Goal: Task Accomplishment & Management: Manage account settings

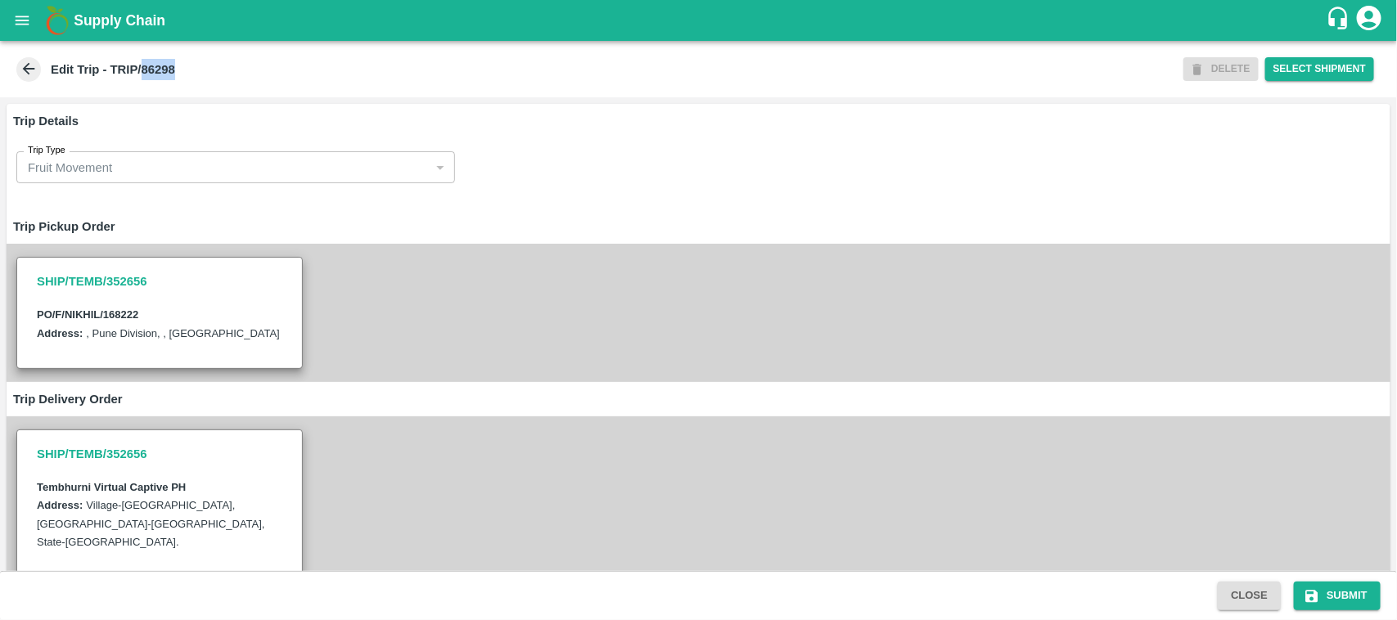
drag, startPoint x: 202, startPoint y: 70, endPoint x: 143, endPoint y: 66, distance: 59.0
click at [143, 66] on div "Edit Trip - TRIP/86298" at bounding box center [598, 69] width 1171 height 25
copy b "86298"
click at [10, 18] on button "open drawer" at bounding box center [22, 21] width 38 height 38
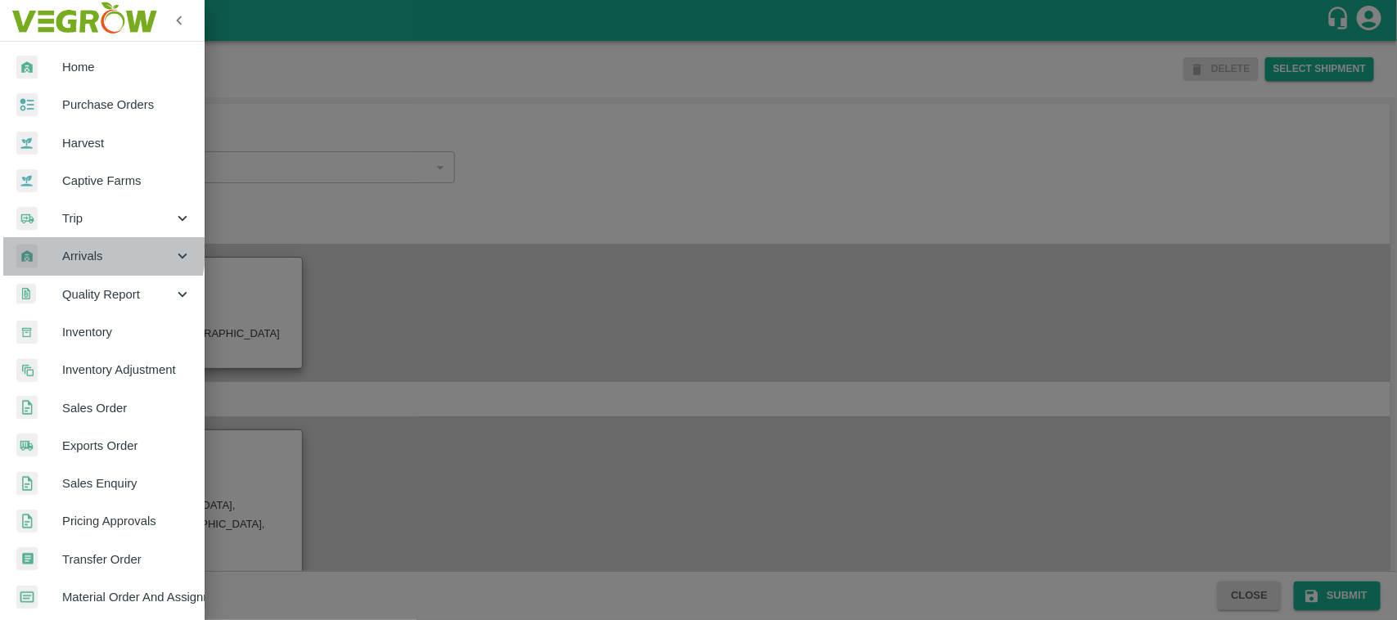
click at [88, 250] on span "Arrivals" at bounding box center [117, 256] width 111 height 18
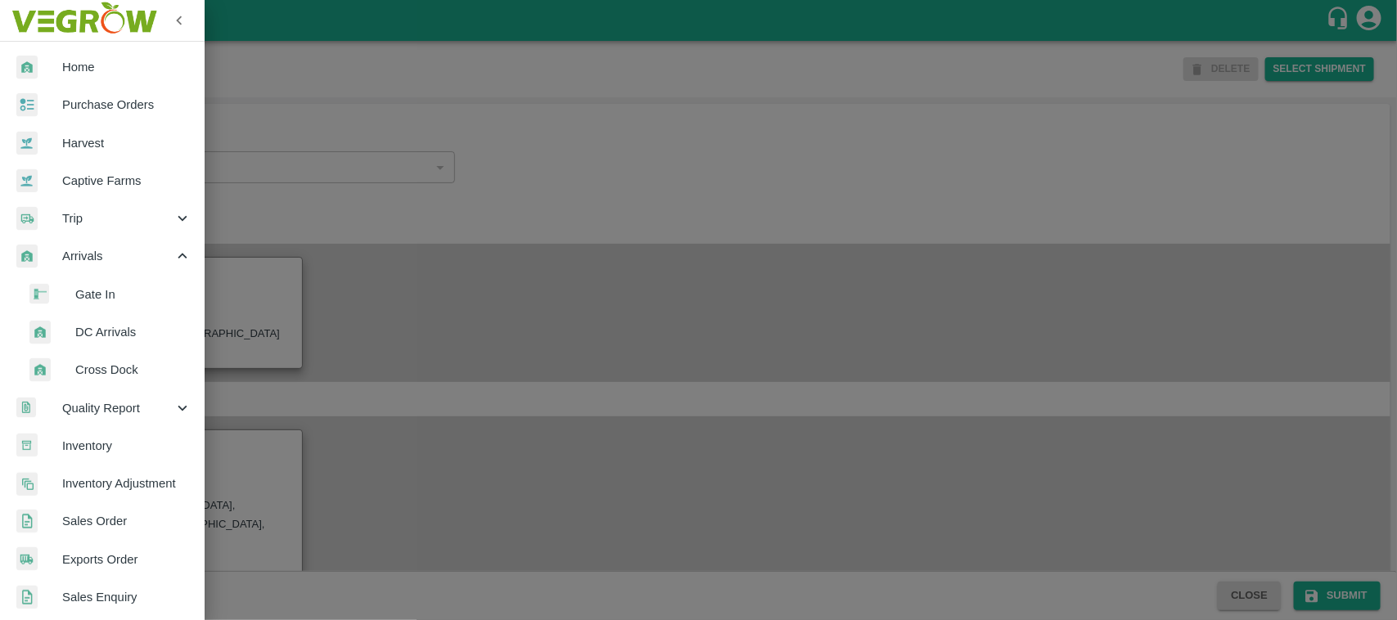
click at [111, 332] on span "DC Arrivals" at bounding box center [133, 332] width 116 height 18
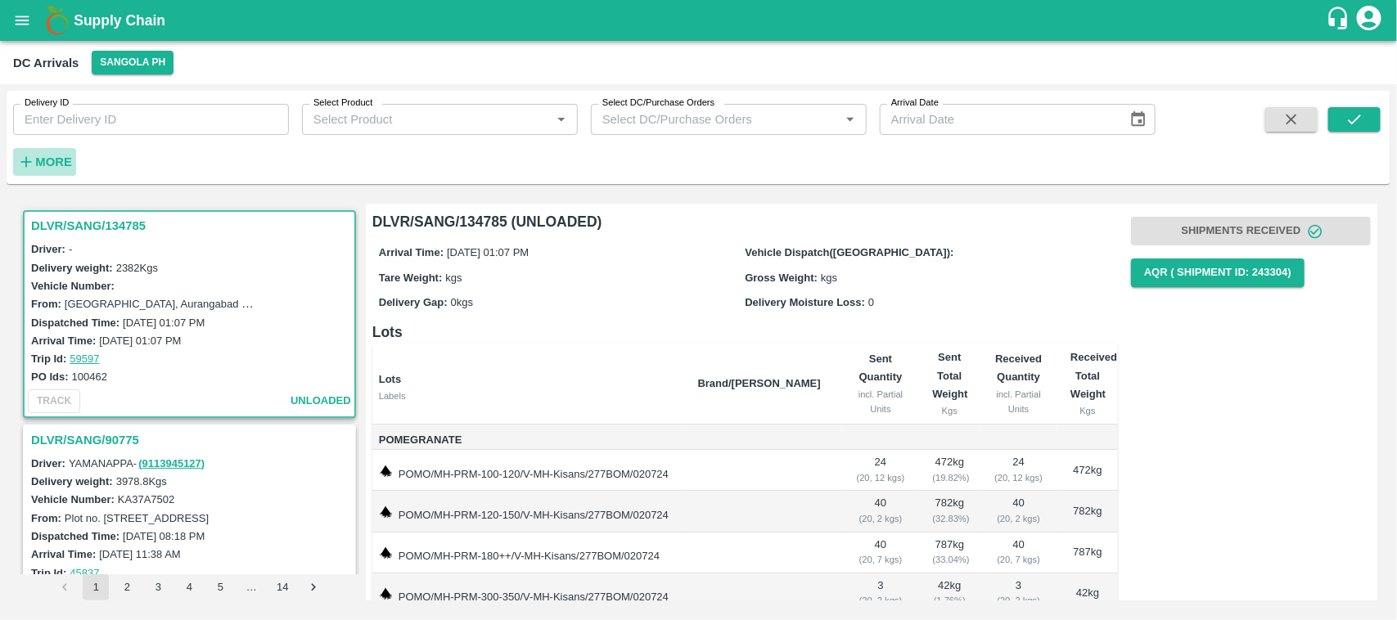
click at [38, 165] on strong "More" at bounding box center [53, 162] width 37 height 13
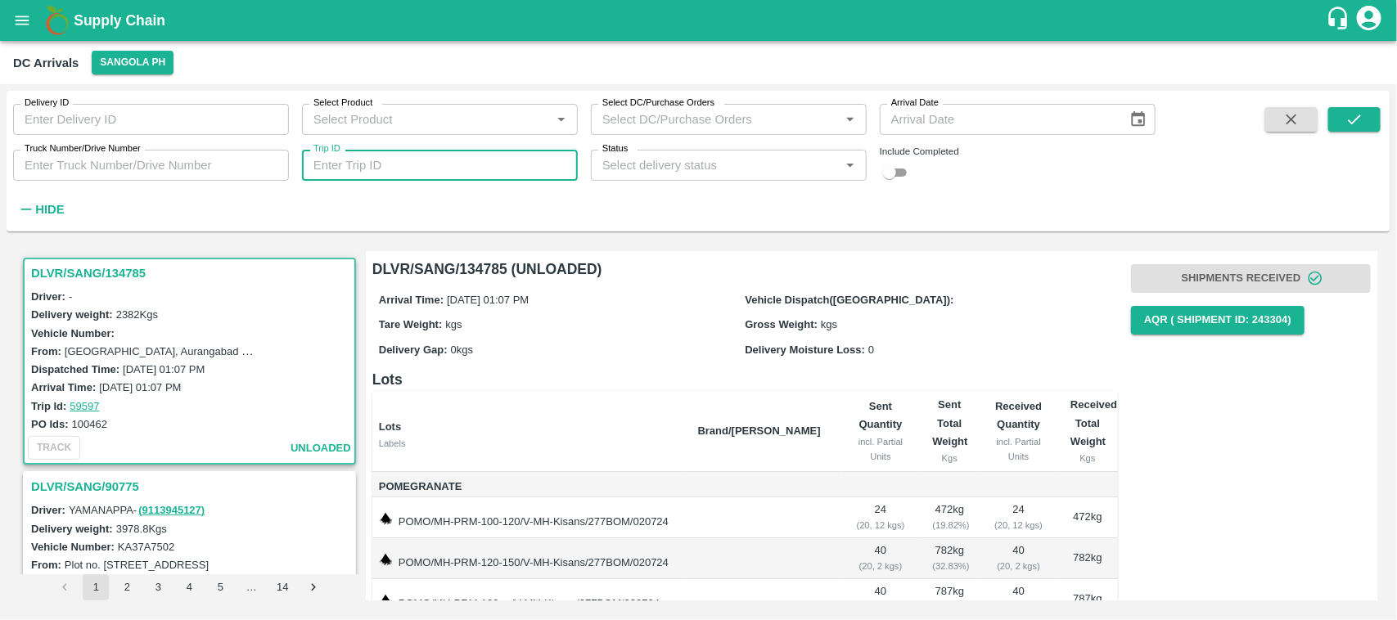
click at [480, 166] on input "Trip ID" at bounding box center [440, 165] width 276 height 31
paste input "86298"
type input "86298"
click at [1352, 105] on div "Delivery ID Delivery ID Select Product Select Product   * Select DC/Purchase Or…" at bounding box center [699, 161] width 1384 height 128
click at [1352, 115] on icon "submit" at bounding box center [1355, 120] width 18 height 18
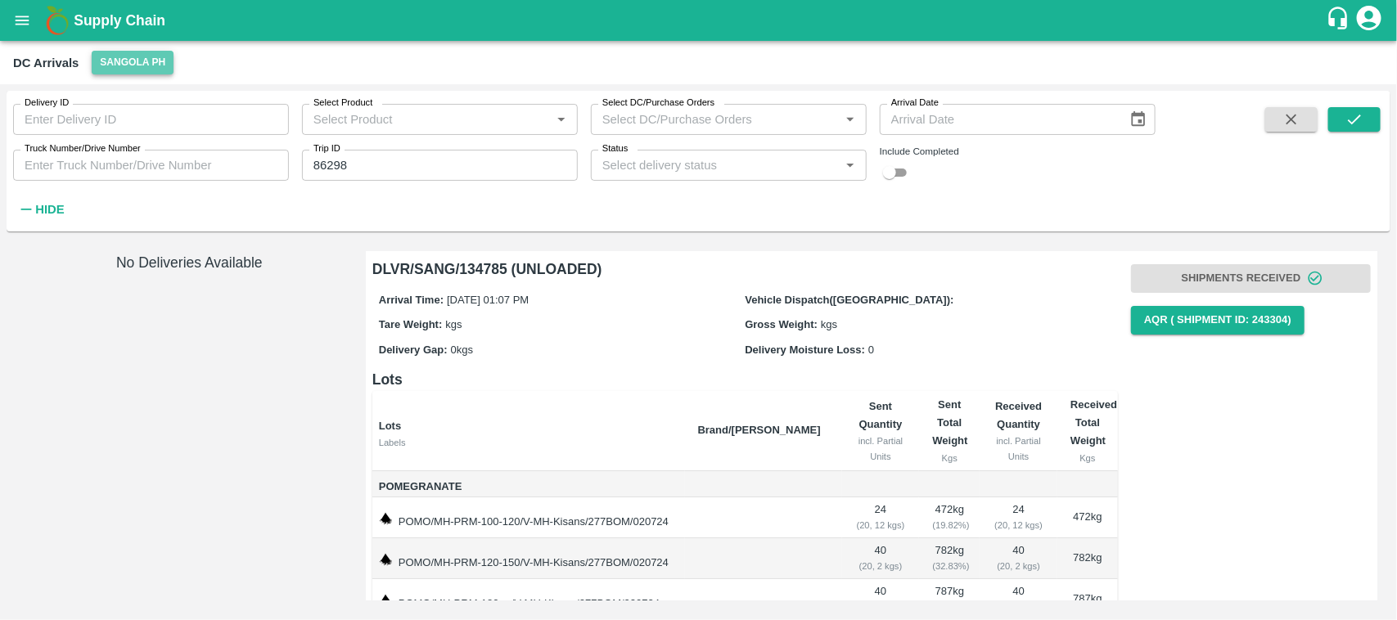
click at [148, 66] on button "Sangola PH" at bounding box center [133, 63] width 82 height 24
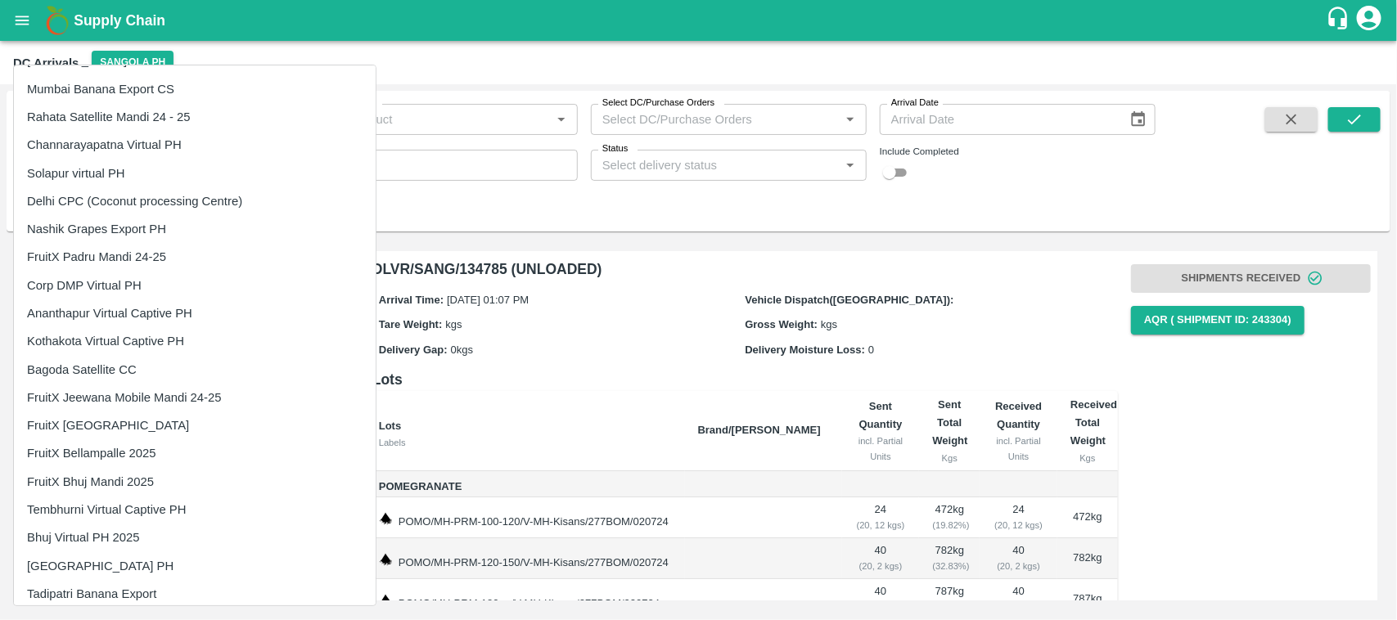
scroll to position [1576, 0]
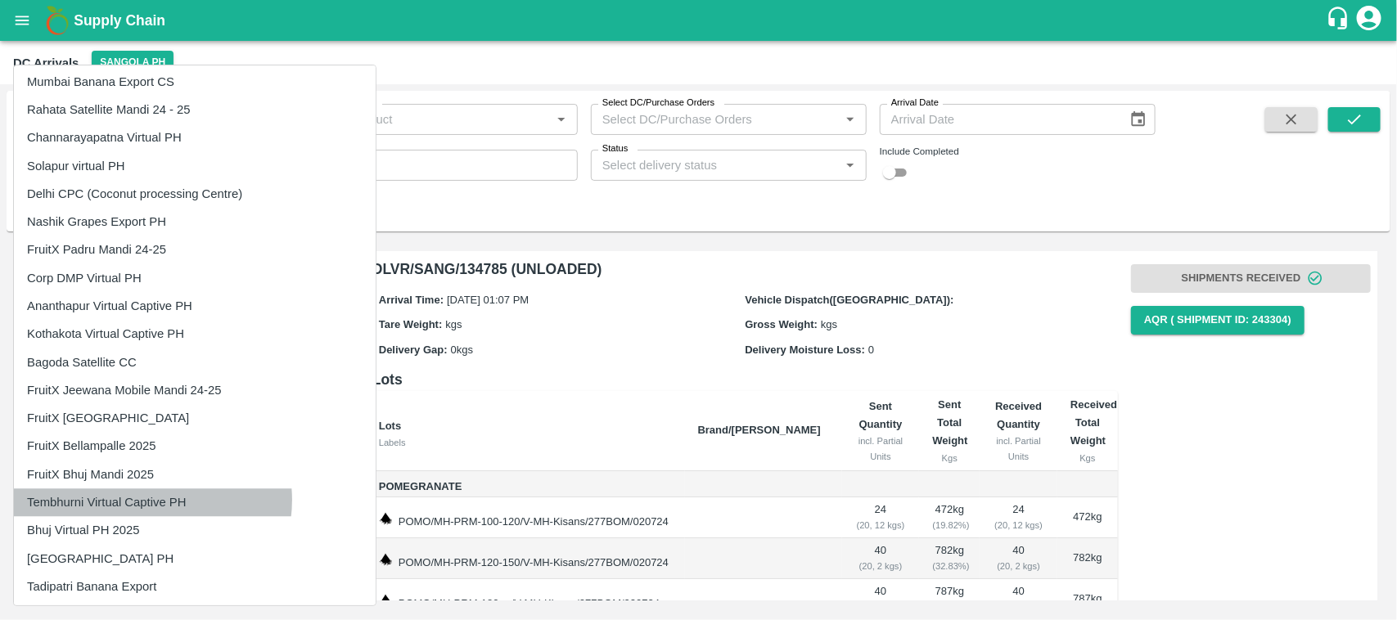
click at [152, 500] on li "Tembhurni Virtual Captive PH" at bounding box center [195, 503] width 362 height 28
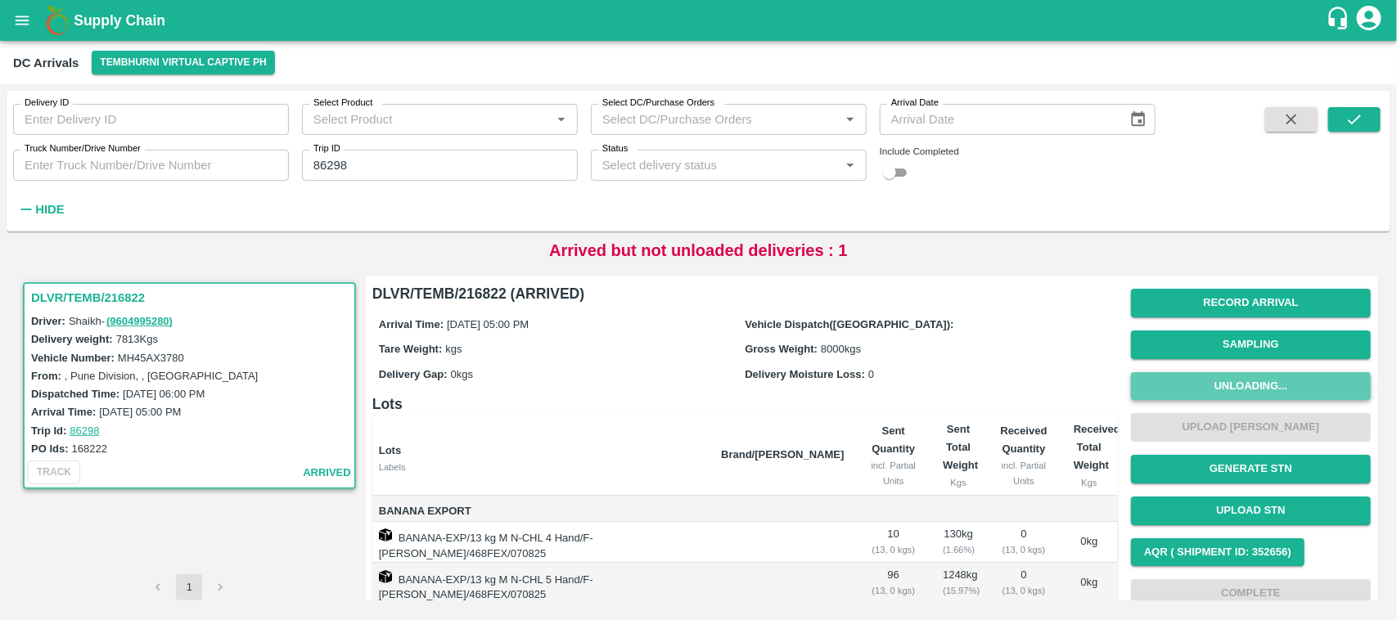
click at [1211, 383] on button "Unloading..." at bounding box center [1251, 386] width 240 height 29
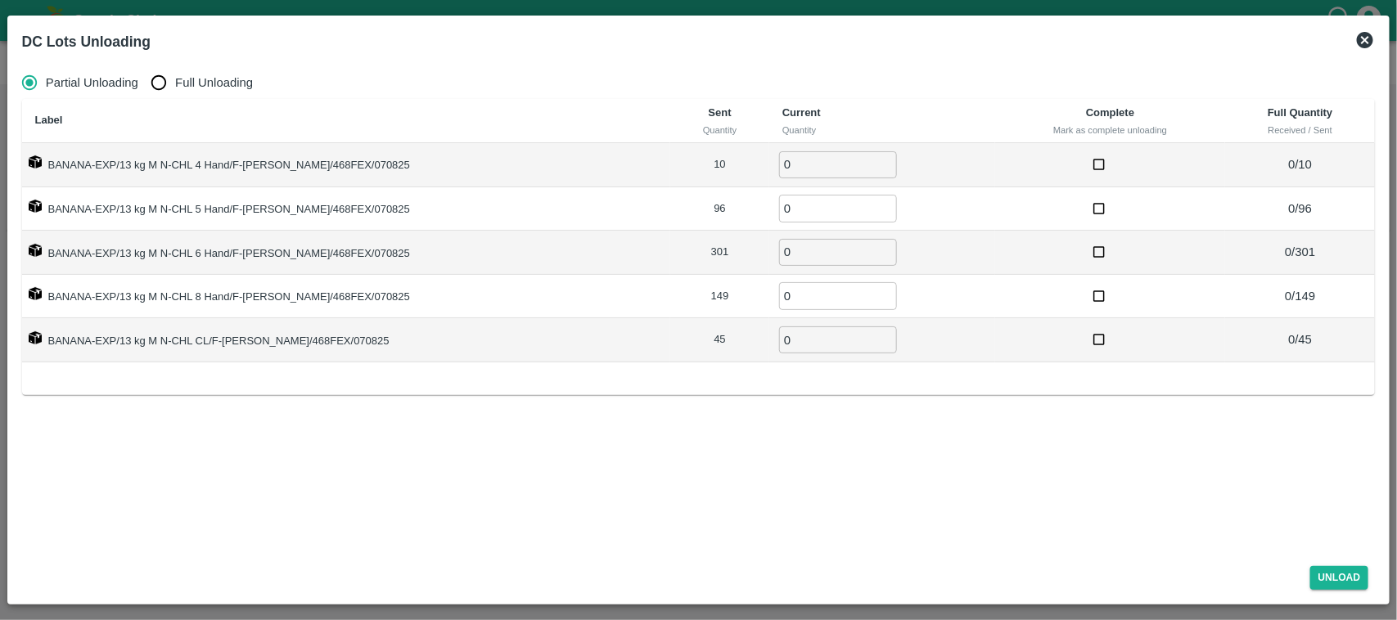
click at [158, 83] on input "Full Unloading" at bounding box center [158, 82] width 33 height 33
radio input "true"
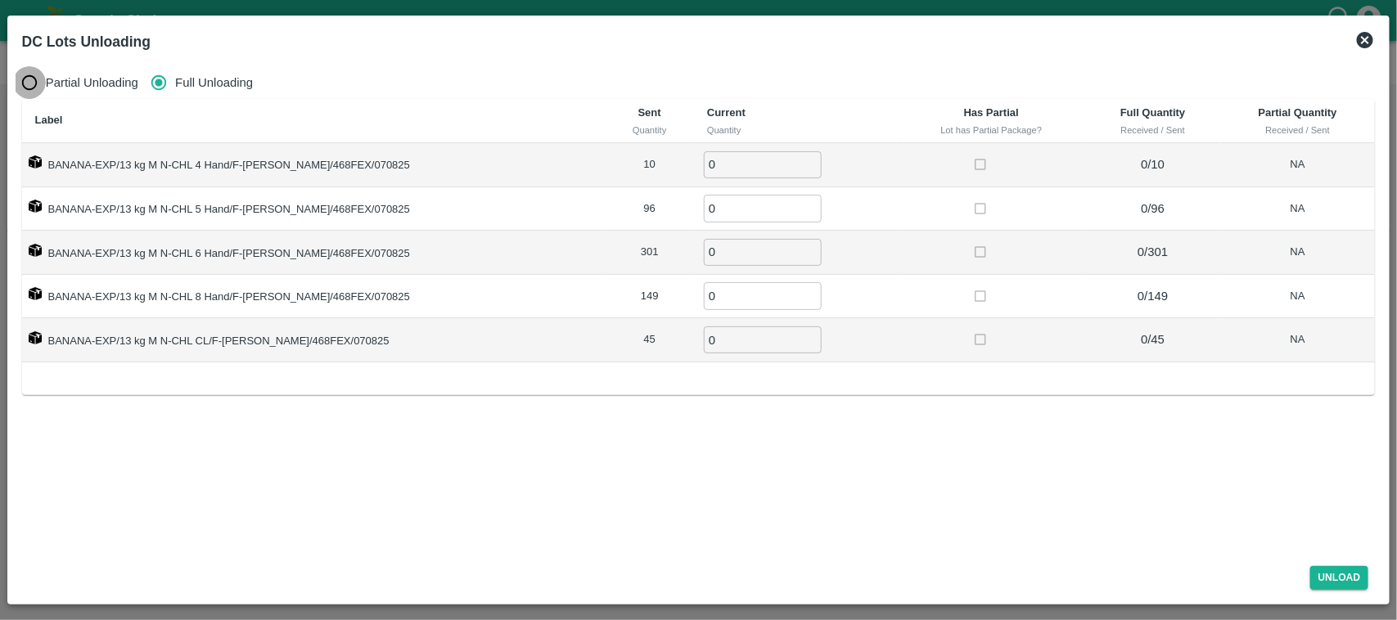
click at [29, 83] on input "Partial Unloading" at bounding box center [29, 82] width 33 height 33
radio input "true"
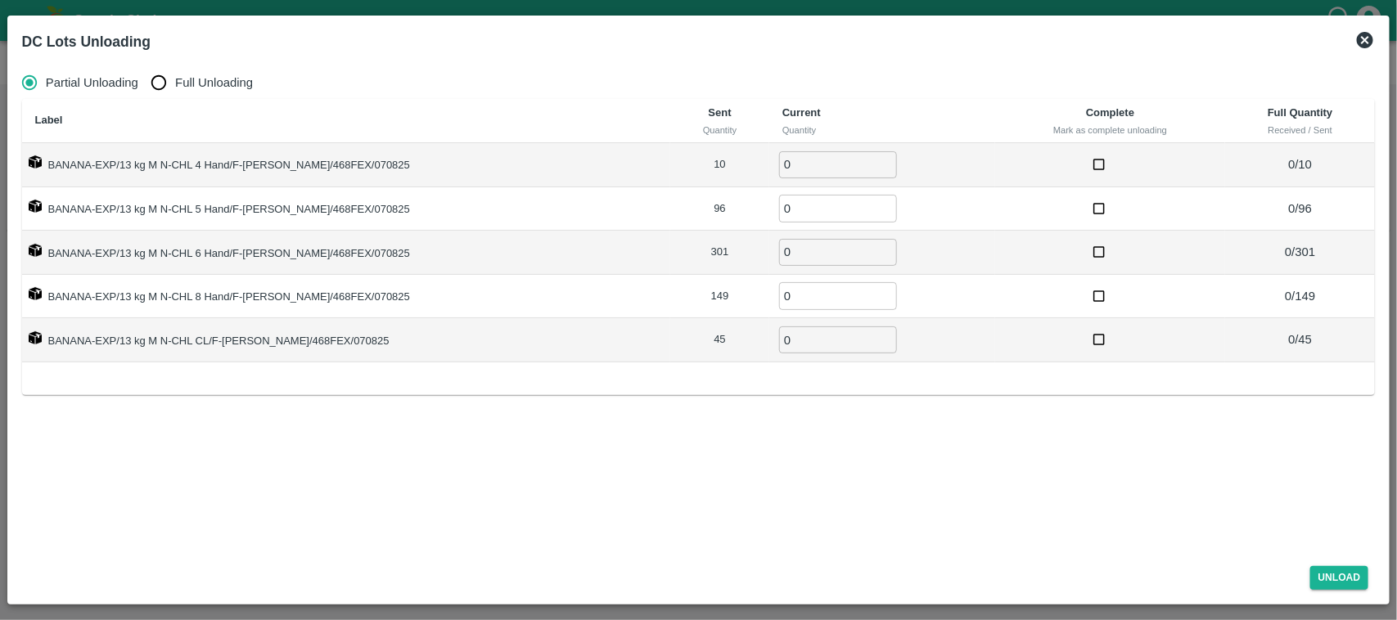
click at [1365, 45] on icon at bounding box center [1365, 40] width 16 height 16
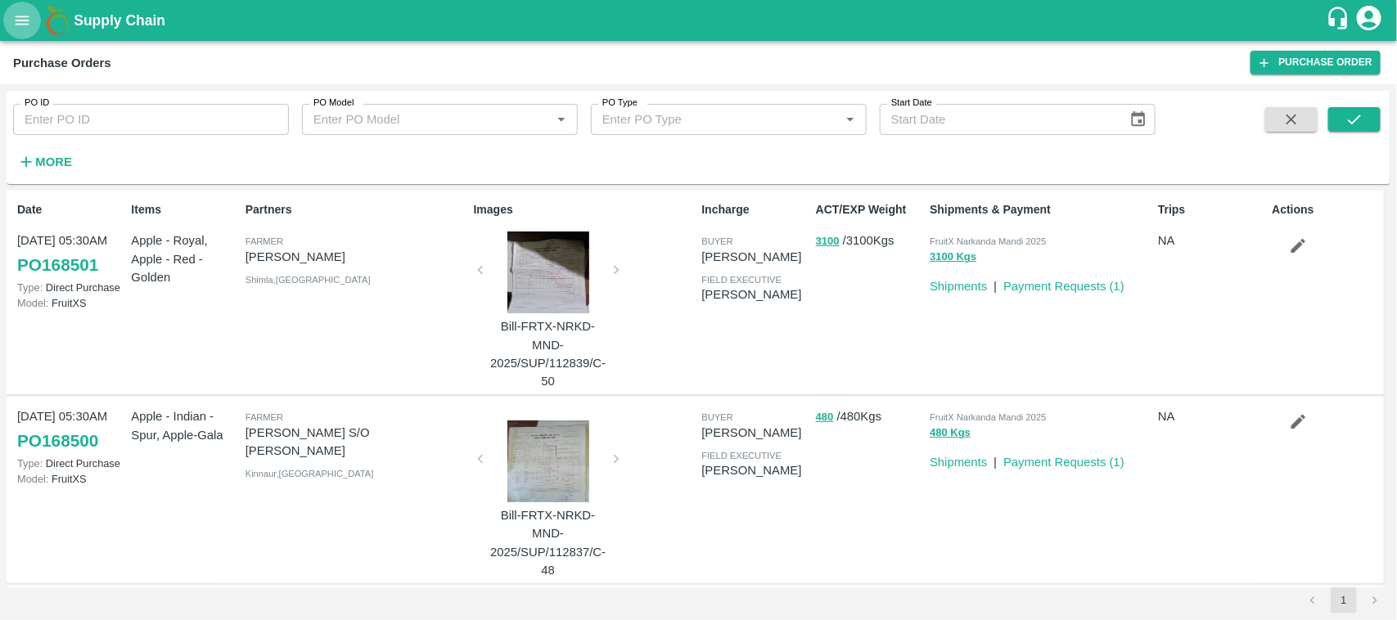
click at [21, 19] on icon "open drawer" at bounding box center [22, 20] width 18 height 18
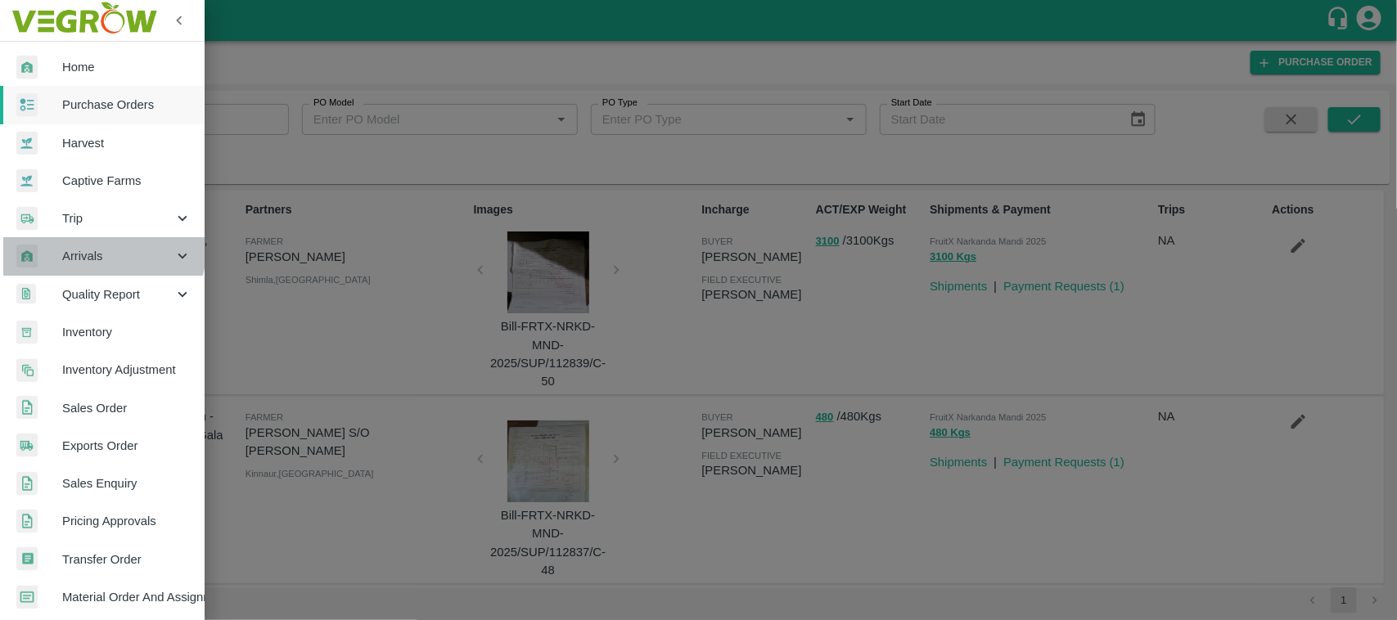
click at [83, 247] on span "Arrivals" at bounding box center [117, 256] width 111 height 18
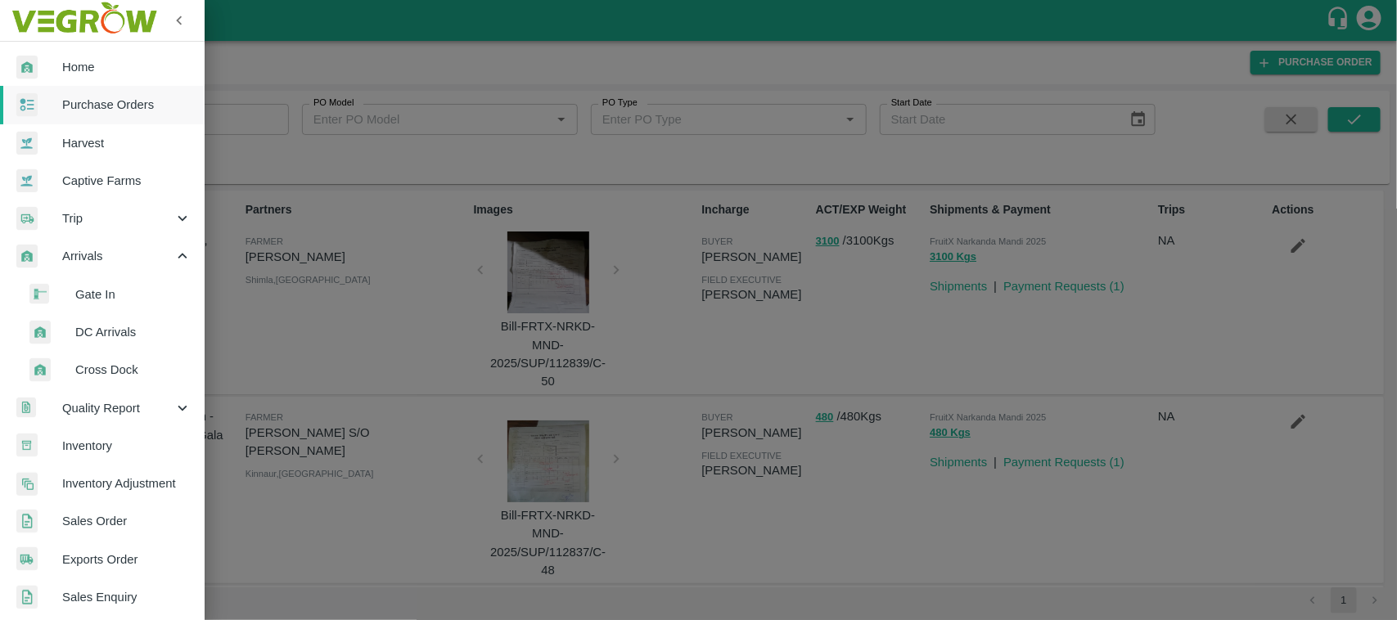
click at [115, 330] on span "DC Arrivals" at bounding box center [133, 332] width 116 height 18
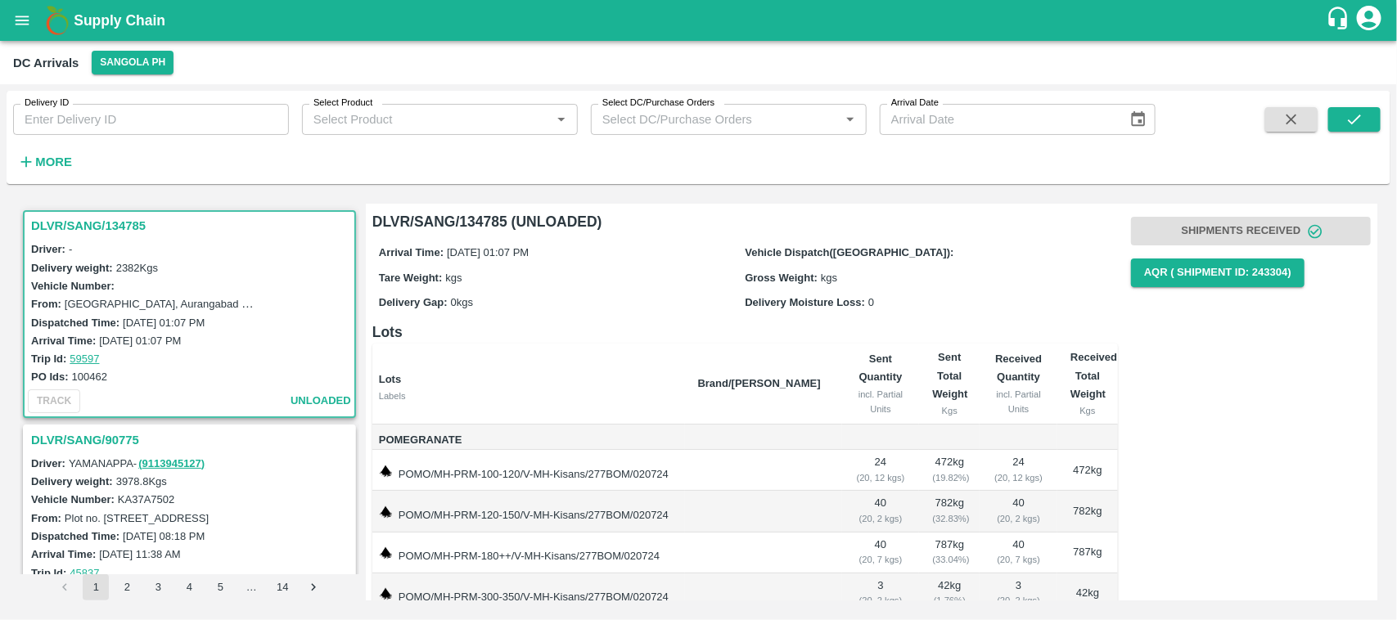
click at [35, 164] on strong "More" at bounding box center [53, 162] width 37 height 13
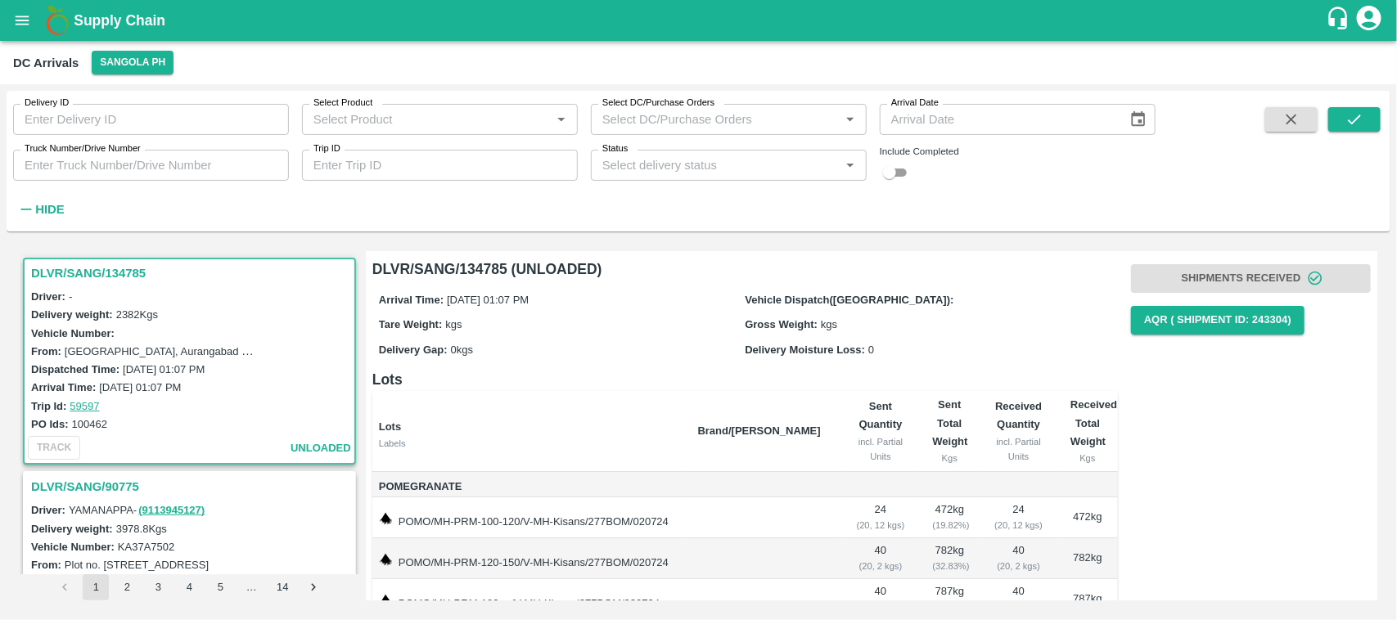
click at [444, 165] on input "Trip ID" at bounding box center [440, 165] width 276 height 31
paste input "86298"
type input "86298"
click at [137, 63] on button "Sangola PH" at bounding box center [133, 63] width 82 height 24
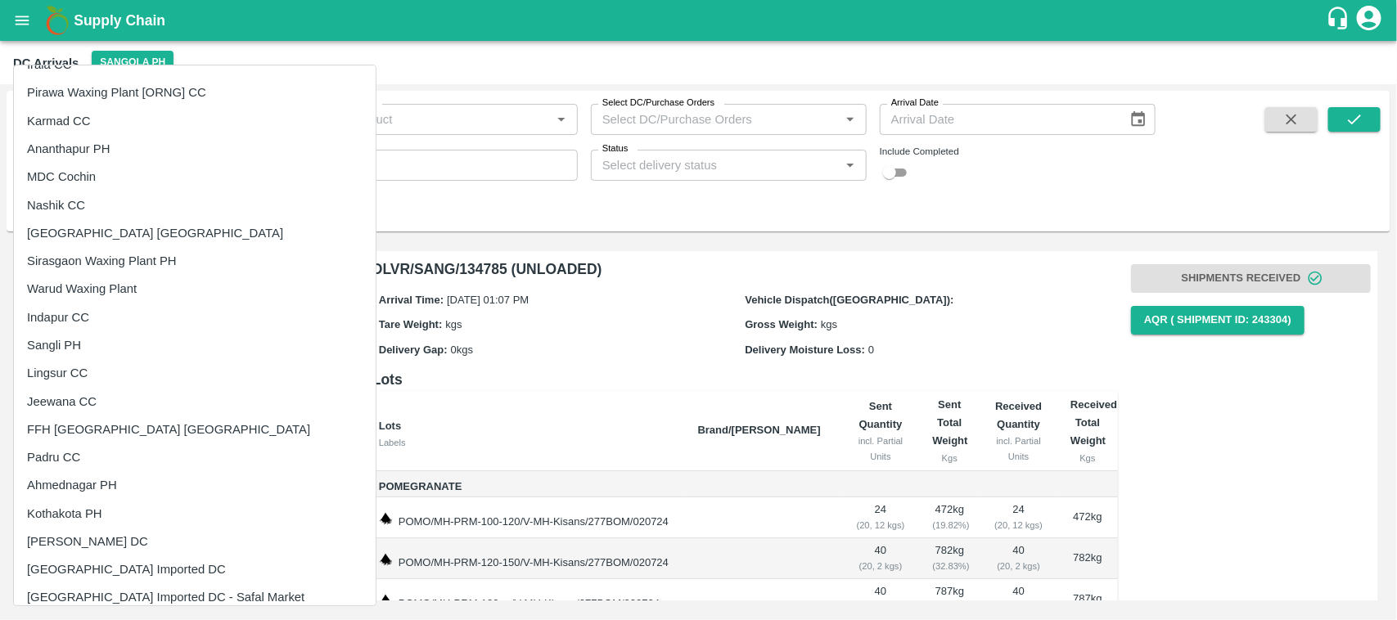
scroll to position [123, 0]
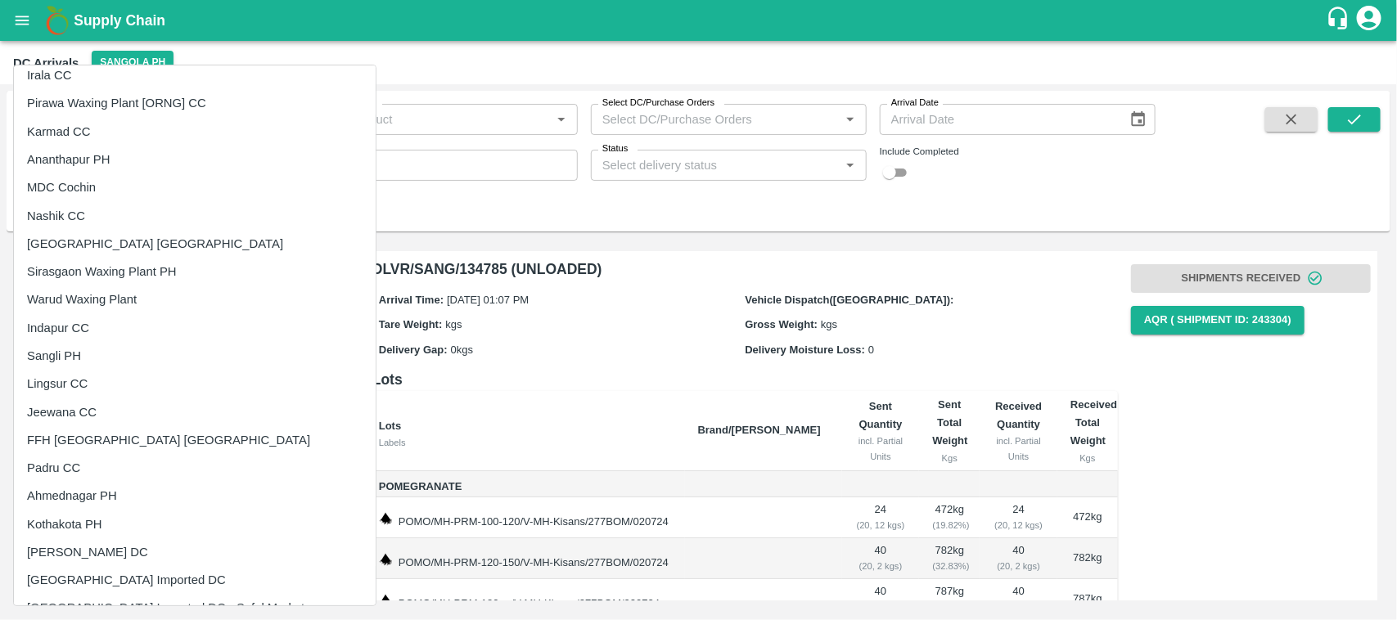
click at [324, 258] on div at bounding box center [698, 310] width 1397 height 620
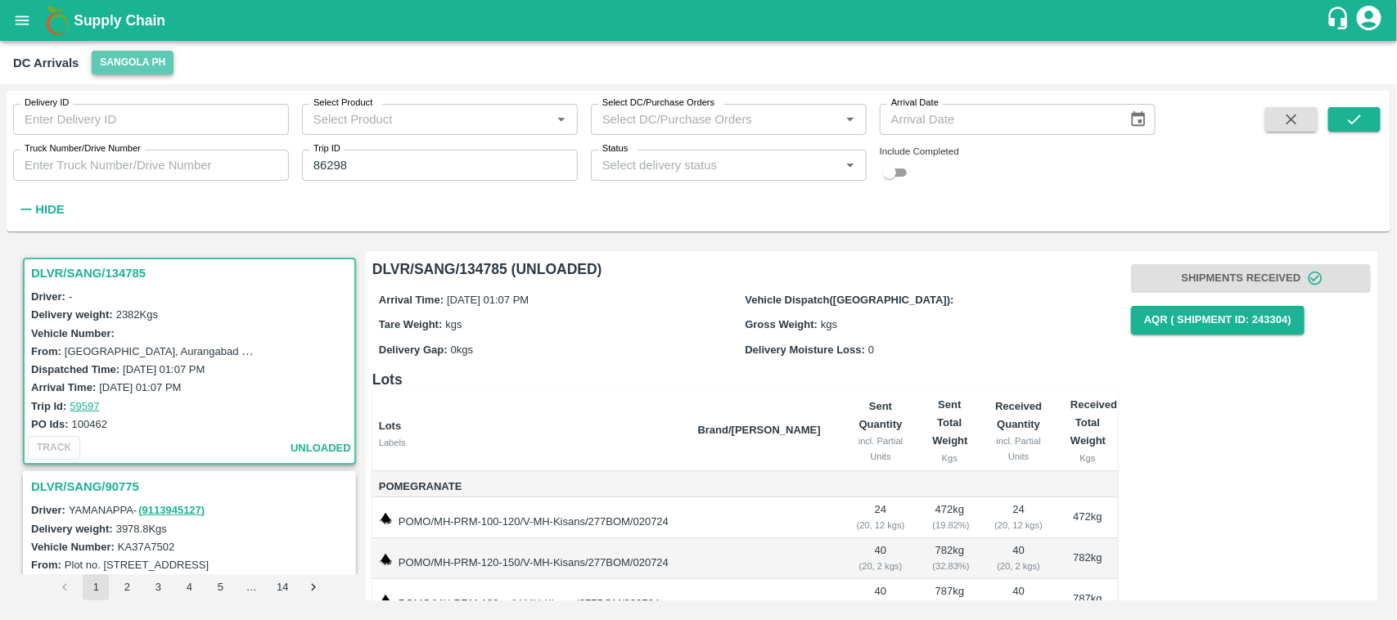
click at [132, 51] on button "Sangola PH" at bounding box center [133, 63] width 82 height 24
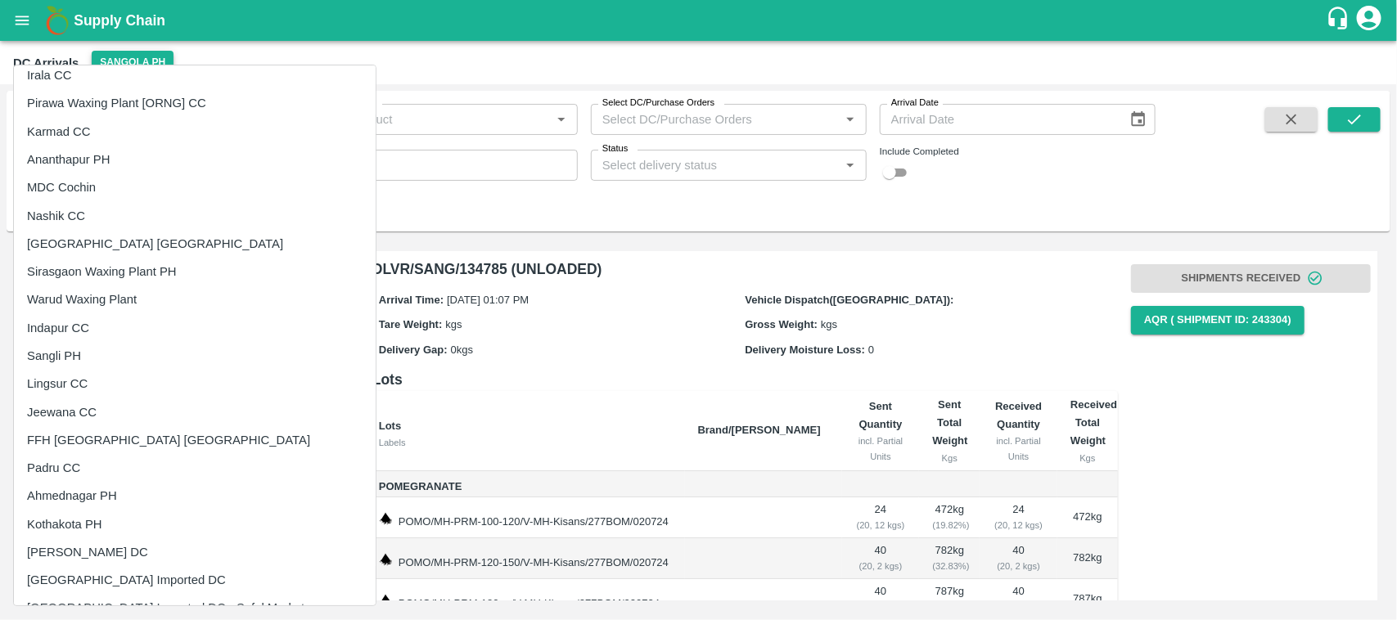
scroll to position [0, 0]
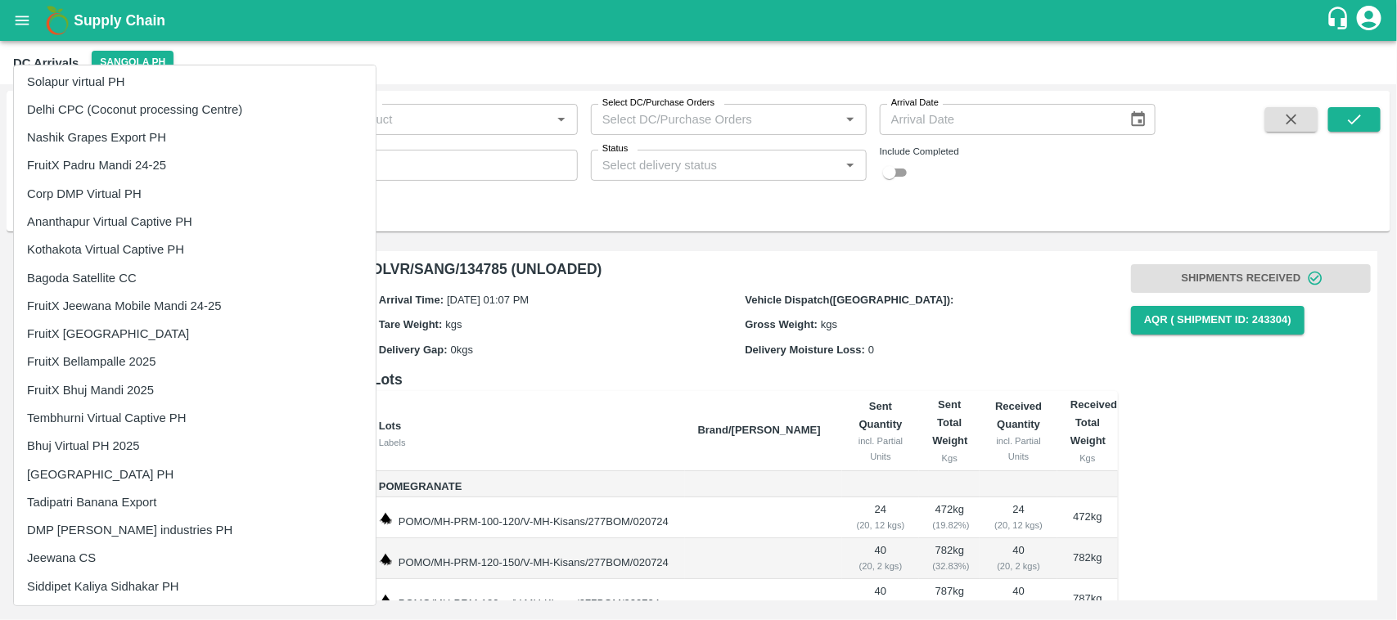
scroll to position [1662, 0]
click at [95, 416] on li "Tembhurni Virtual Captive PH" at bounding box center [195, 417] width 362 height 28
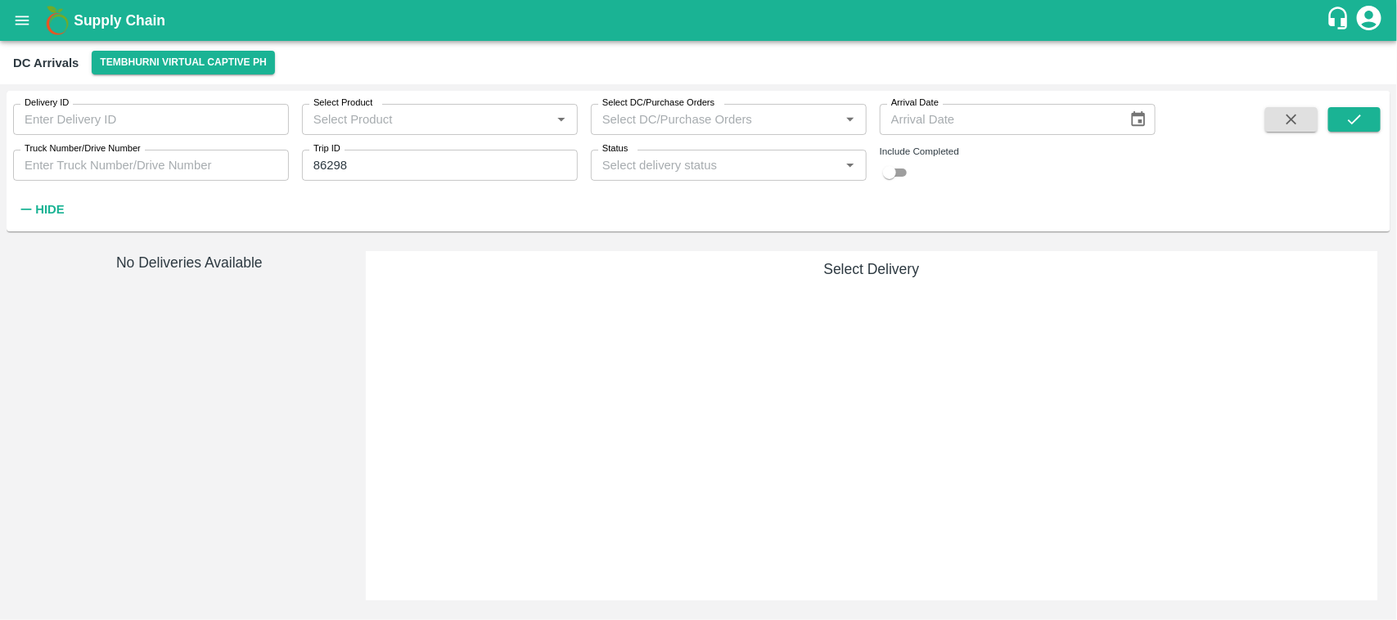
click at [892, 158] on div "Include Completed" at bounding box center [1018, 151] width 276 height 15
click at [891, 174] on input "checkbox" at bounding box center [889, 173] width 59 height 20
checkbox input "true"
click at [1343, 111] on button "submit" at bounding box center [1354, 119] width 52 height 25
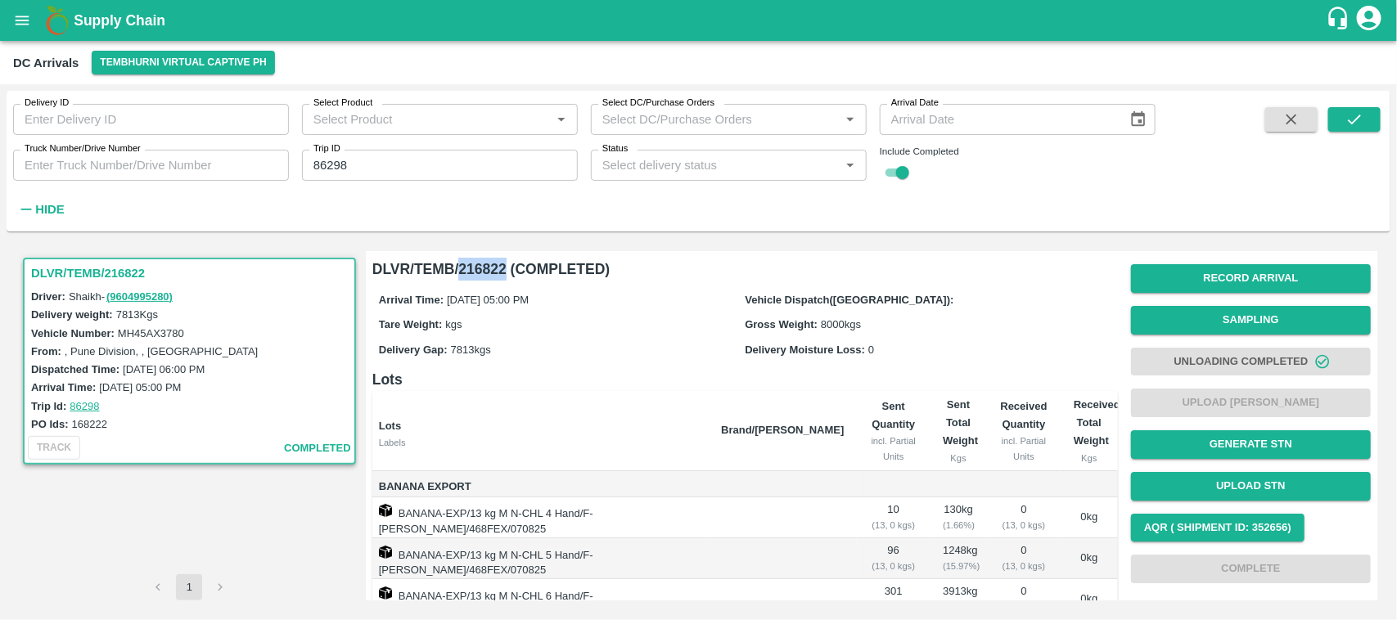
drag, startPoint x: 504, startPoint y: 273, endPoint x: 460, endPoint y: 268, distance: 44.4
click at [460, 268] on h6 "DLVR/TEMB/216822 (COMPLETED)" at bounding box center [745, 269] width 746 height 23
copy h6 "216822"
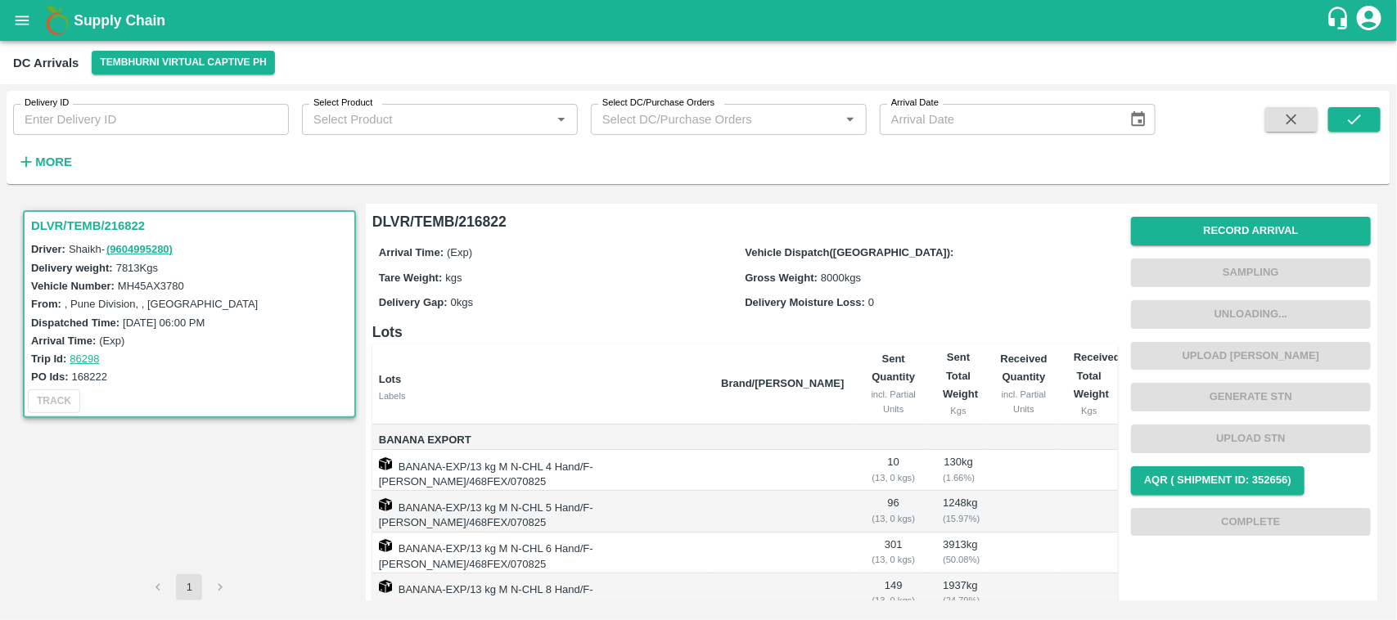
click at [87, 357] on link "86298" at bounding box center [84, 359] width 29 height 12
click at [26, 16] on icon "open drawer" at bounding box center [23, 20] width 14 height 9
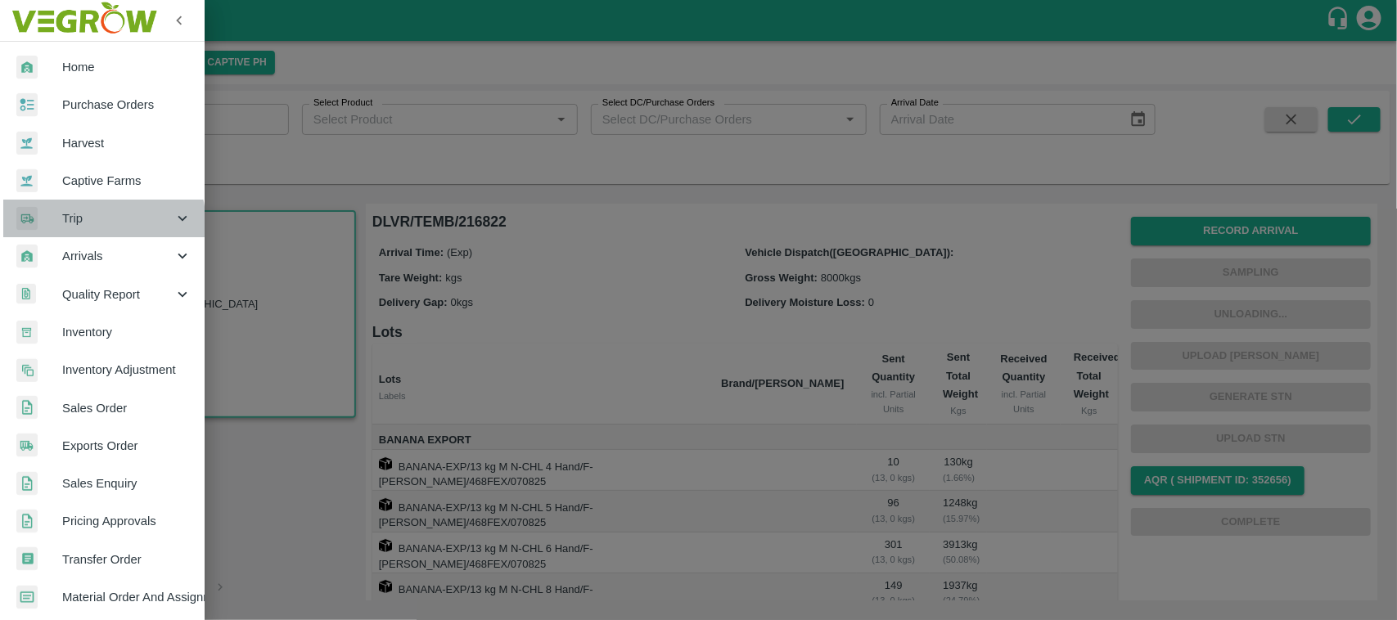
click at [82, 226] on span "Trip" at bounding box center [117, 219] width 111 height 18
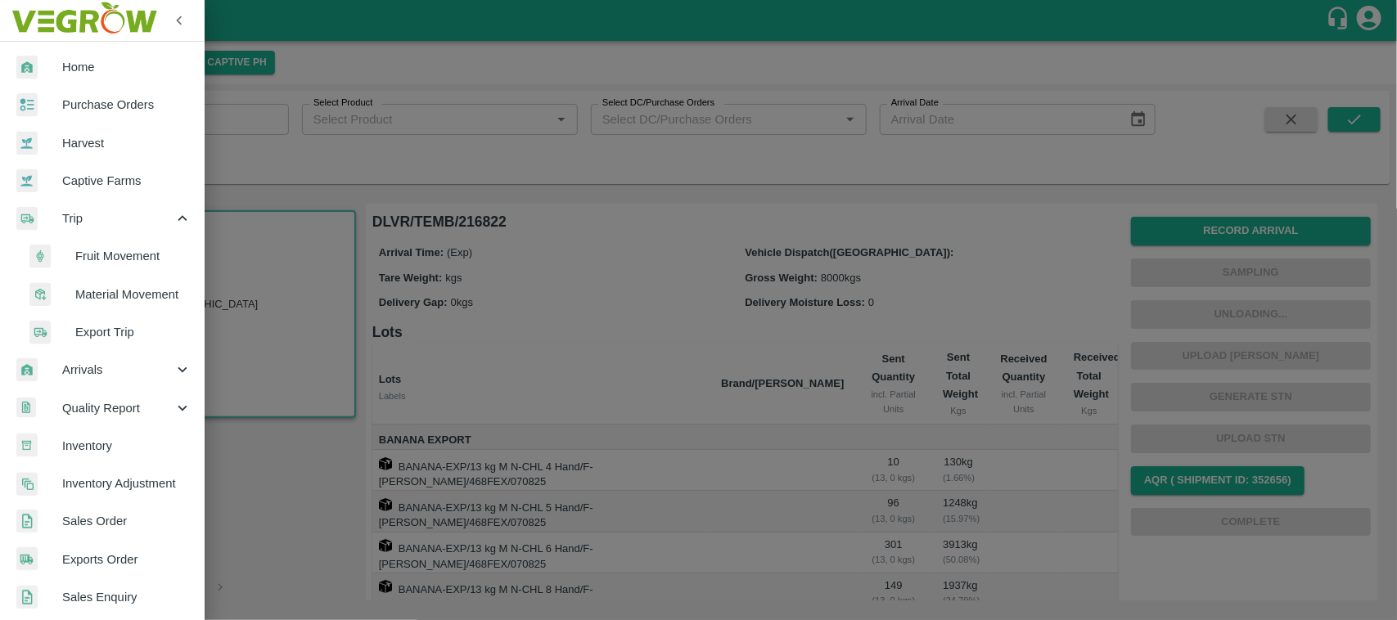
click at [94, 250] on span "Fruit Movement" at bounding box center [133, 256] width 116 height 18
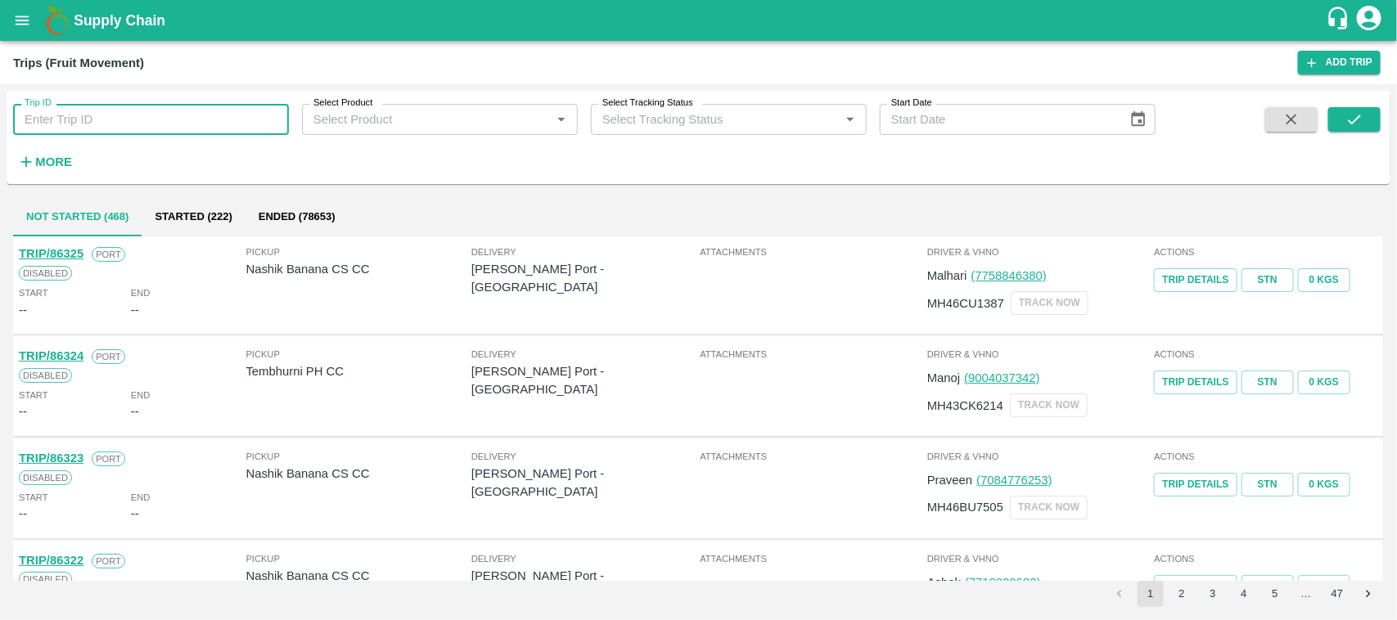
click at [136, 116] on input "Trip ID" at bounding box center [151, 119] width 276 height 31
paste input "216822"
drag, startPoint x: 100, startPoint y: 113, endPoint x: 0, endPoint y: 152, distance: 107.3
click at [0, 152] on div "Trip ID 216822 Trip ID Select Product Select Product   * Select Tracking Status…" at bounding box center [698, 352] width 1397 height 536
type input "216822"
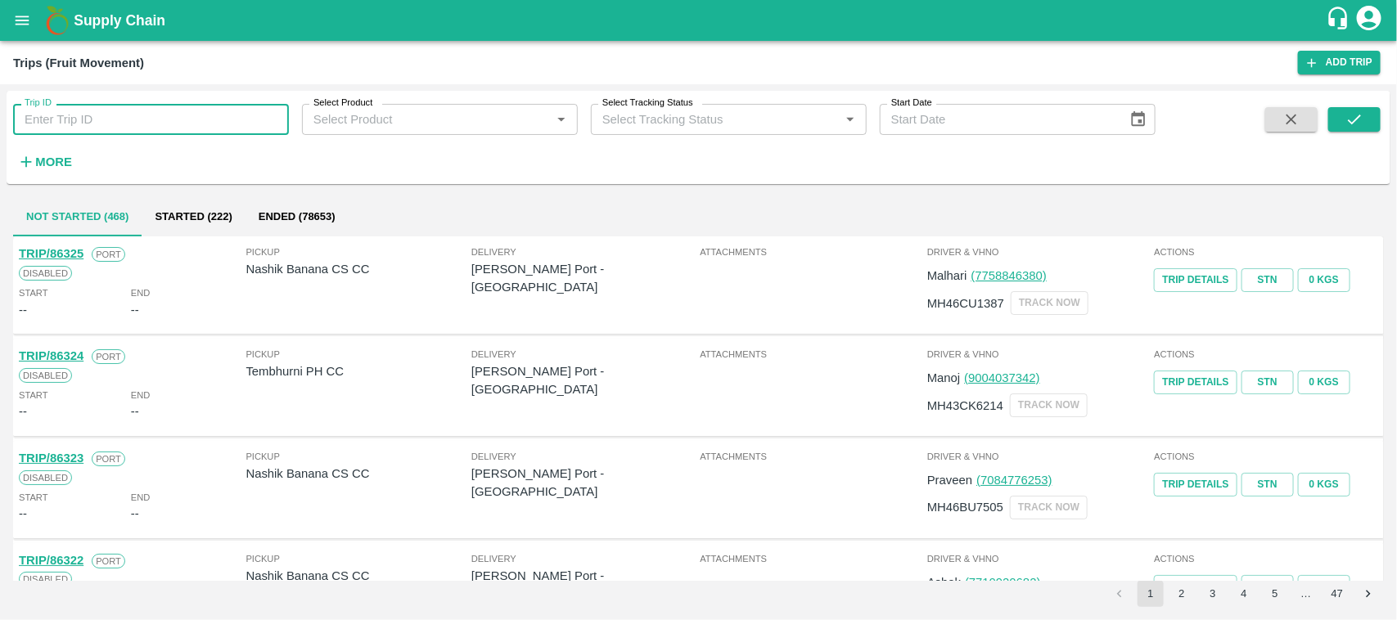
paste input "text"
type input "86298"
click at [1365, 107] on button "submit" at bounding box center [1354, 119] width 52 height 25
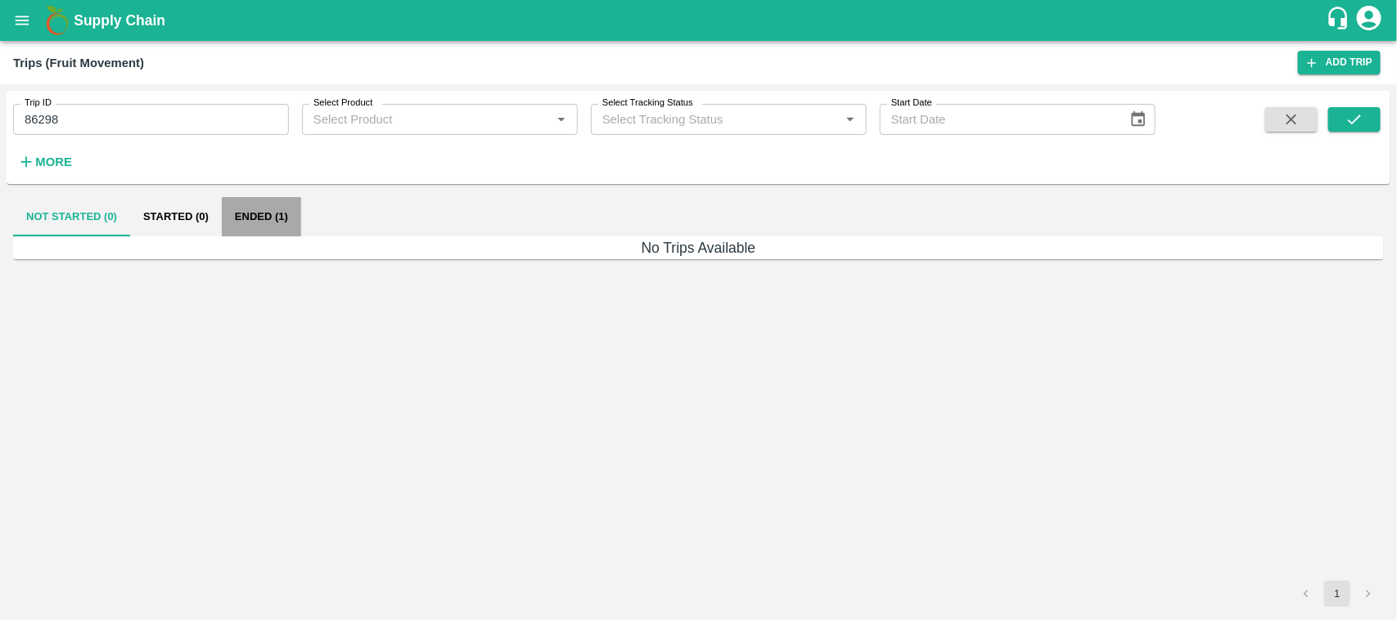
click at [267, 218] on button "Ended (1)" at bounding box center [261, 216] width 79 height 39
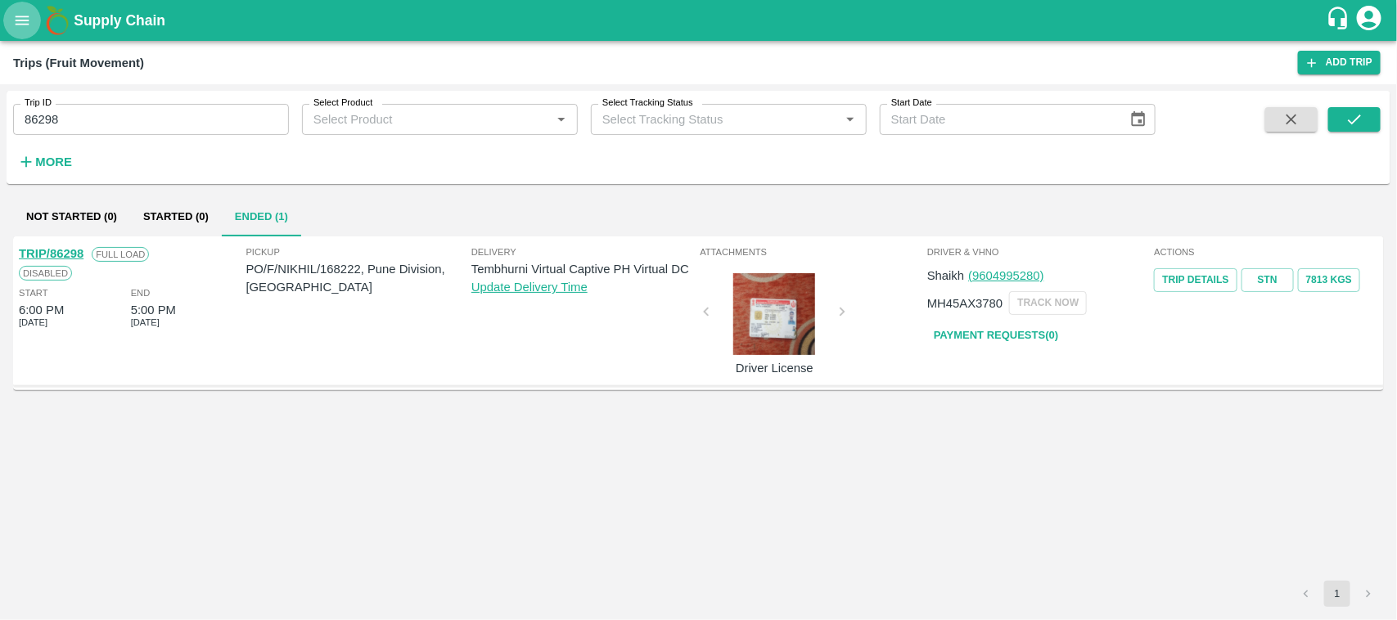
click at [13, 31] on button "open drawer" at bounding box center [22, 21] width 38 height 38
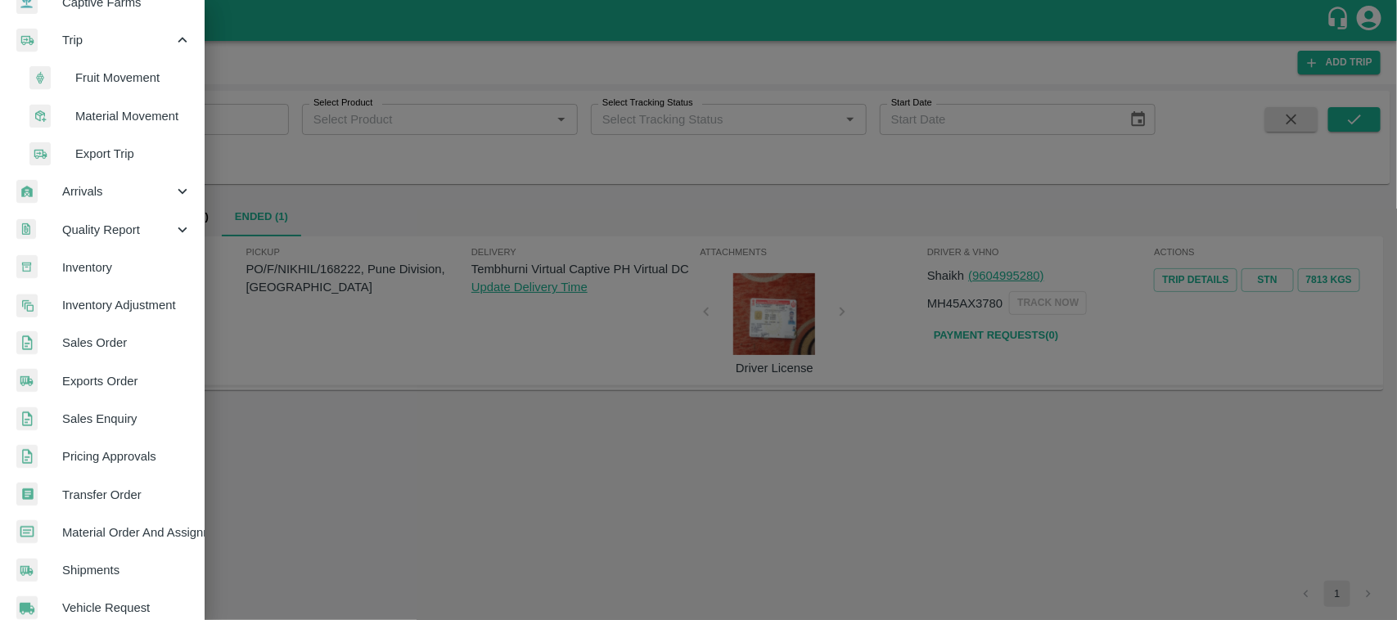
scroll to position [186, 0]
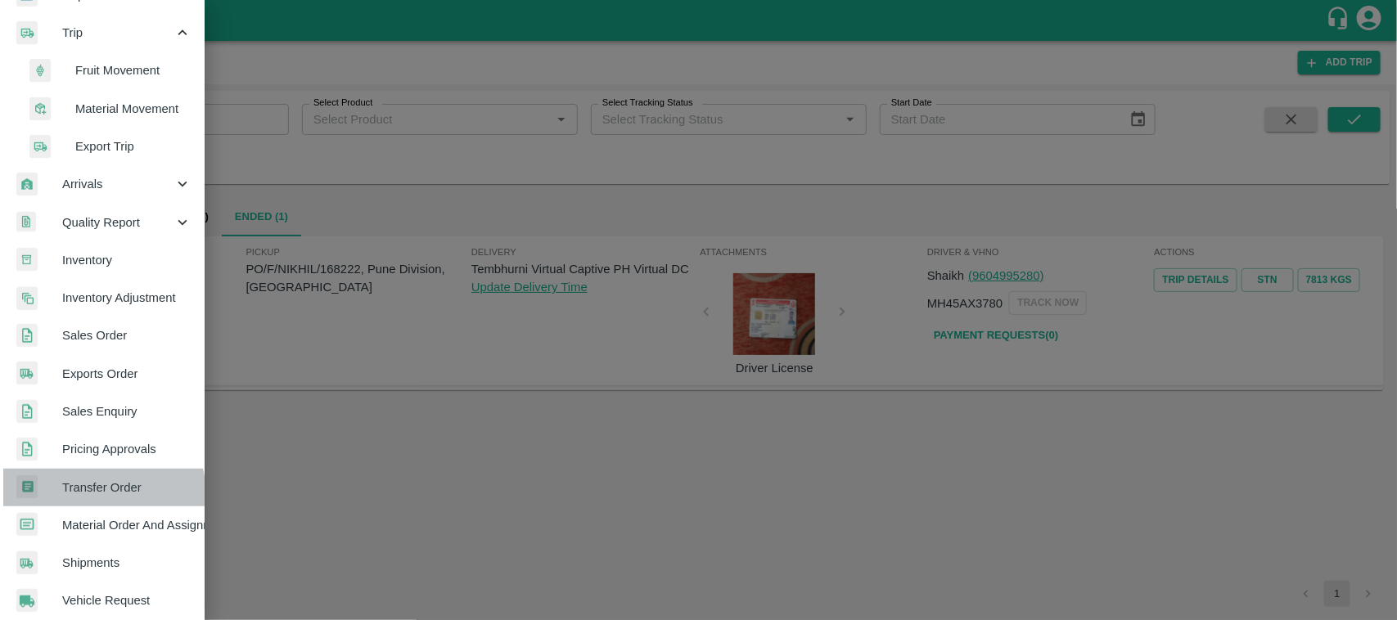
click at [90, 495] on span "Transfer Order" at bounding box center [126, 488] width 129 height 18
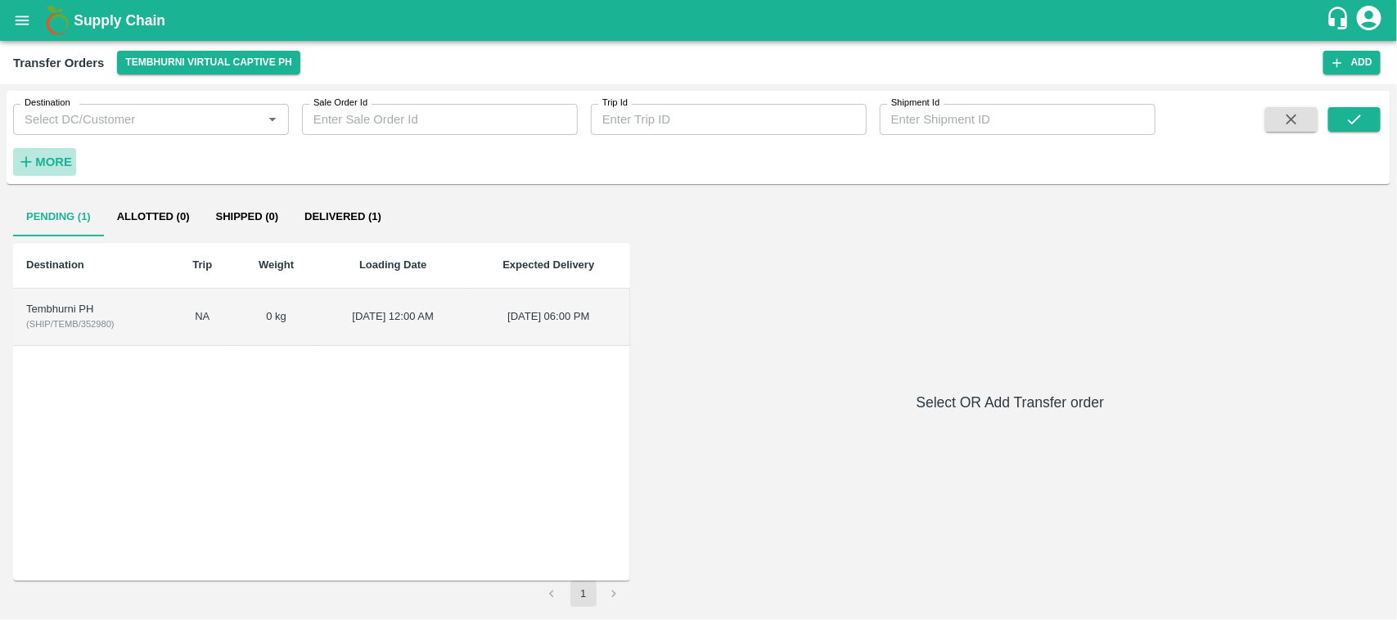
click at [47, 161] on strong "More" at bounding box center [53, 162] width 37 height 13
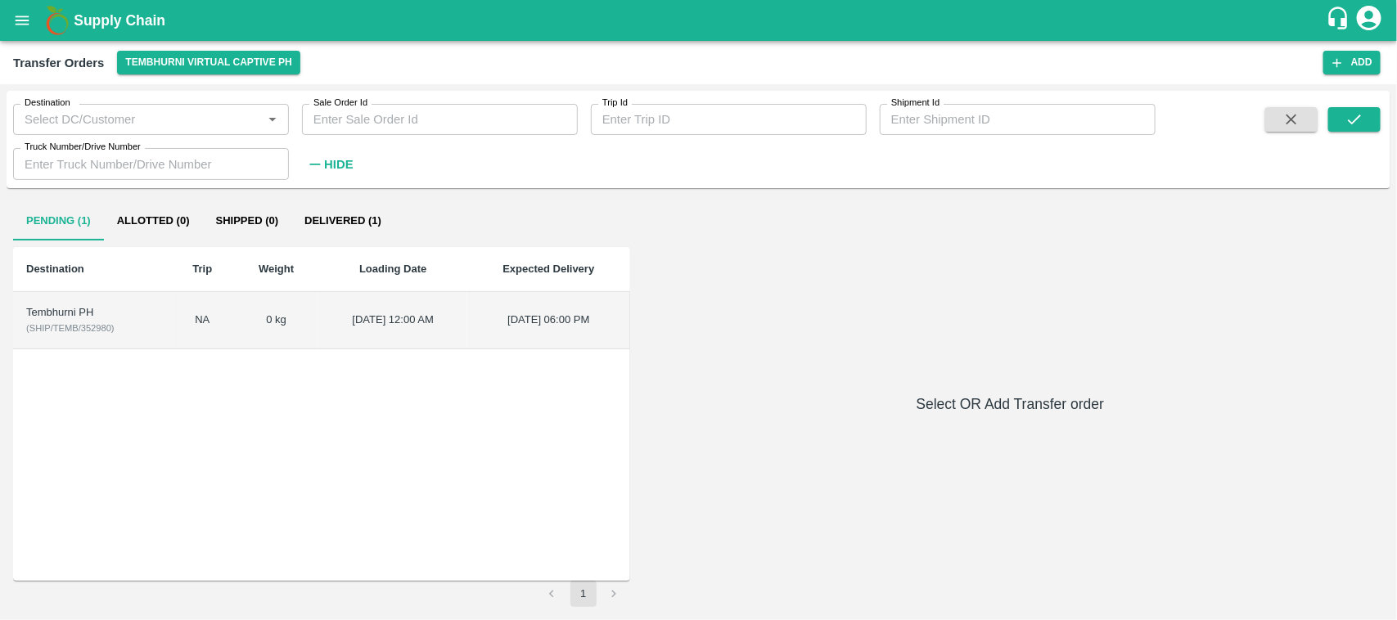
click at [1341, 137] on span at bounding box center [1354, 142] width 52 height 71
click at [1341, 121] on button "submit" at bounding box center [1354, 119] width 52 height 25
click at [341, 205] on button "Delivered (1)" at bounding box center [342, 220] width 103 height 39
click at [145, 332] on td "Tembhurni PH ( SHIP/TEMB/347492 )" at bounding box center [88, 320] width 151 height 57
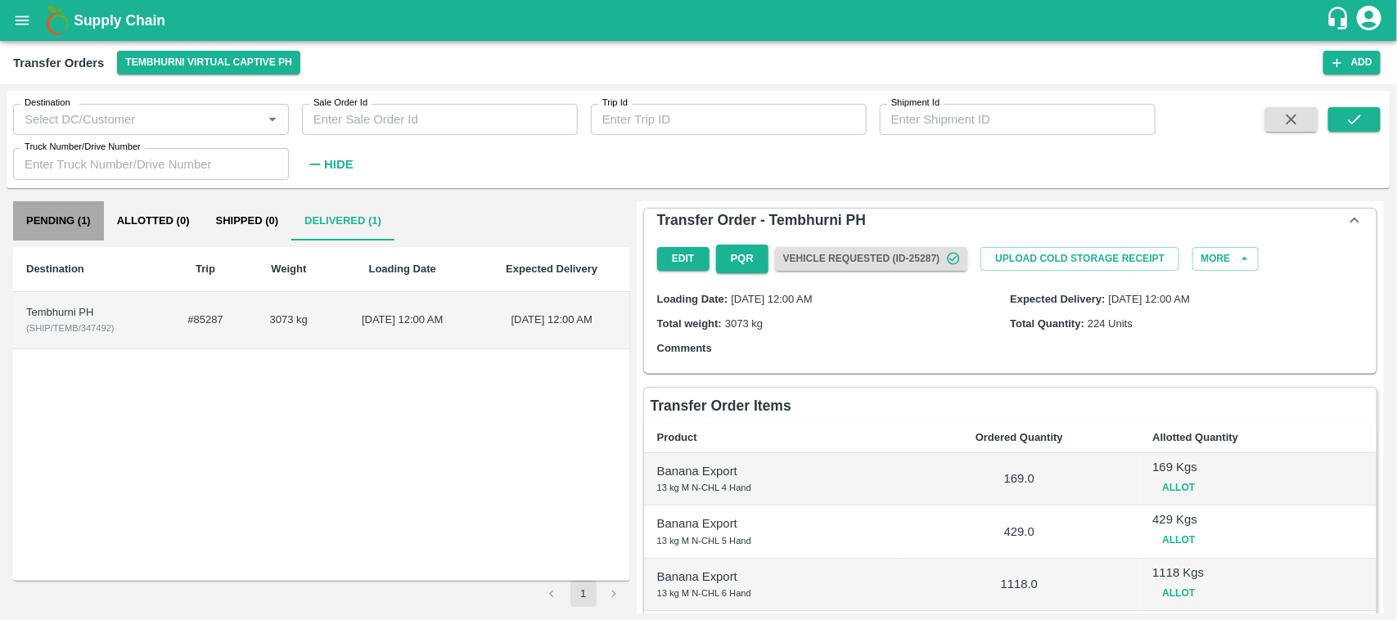
click at [63, 217] on button "Pending (1)" at bounding box center [58, 220] width 91 height 39
click at [243, 321] on td "0 kg" at bounding box center [276, 320] width 85 height 57
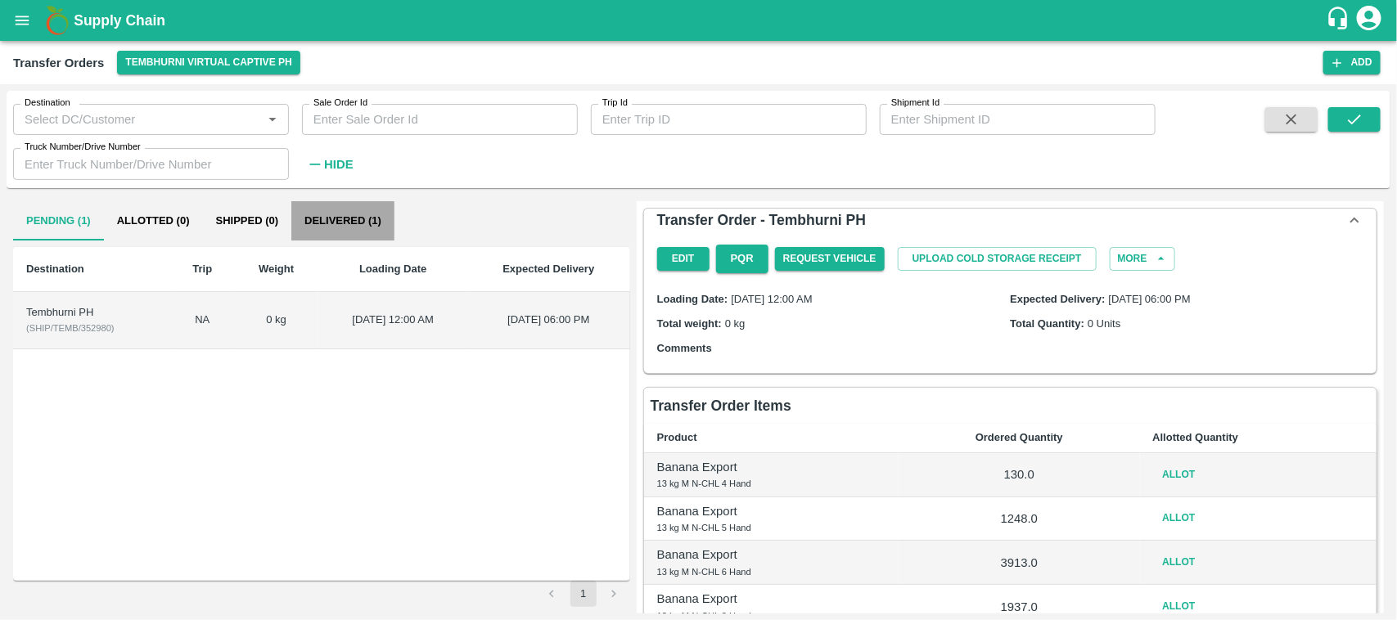
click at [354, 225] on button "Delivered (1)" at bounding box center [342, 220] width 103 height 39
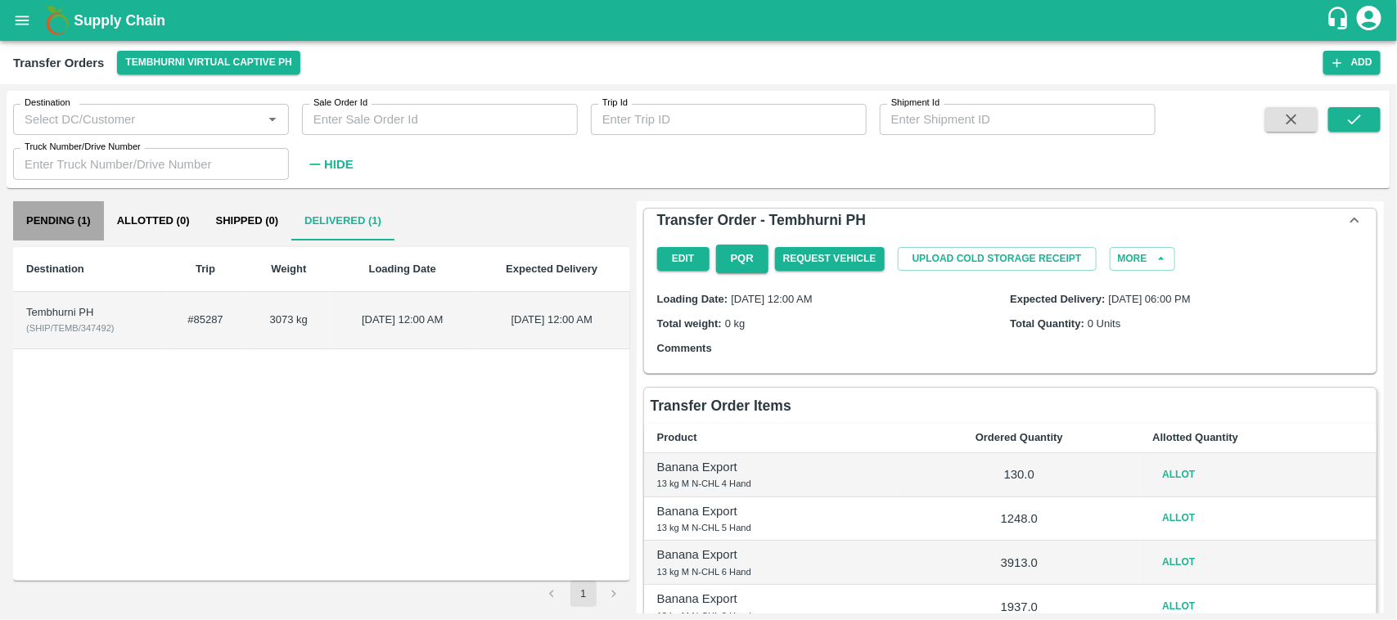
click at [57, 225] on button "Pending (1)" at bounding box center [58, 220] width 91 height 39
click at [39, 319] on div "Tembhurni PH" at bounding box center [92, 313] width 132 height 16
click at [101, 330] on span "( SHIP/TEMB/352980 )" at bounding box center [70, 328] width 88 height 10
click at [115, 321] on td "Tembhurni PH ( SHIP/TEMB/352980 )" at bounding box center [92, 320] width 158 height 57
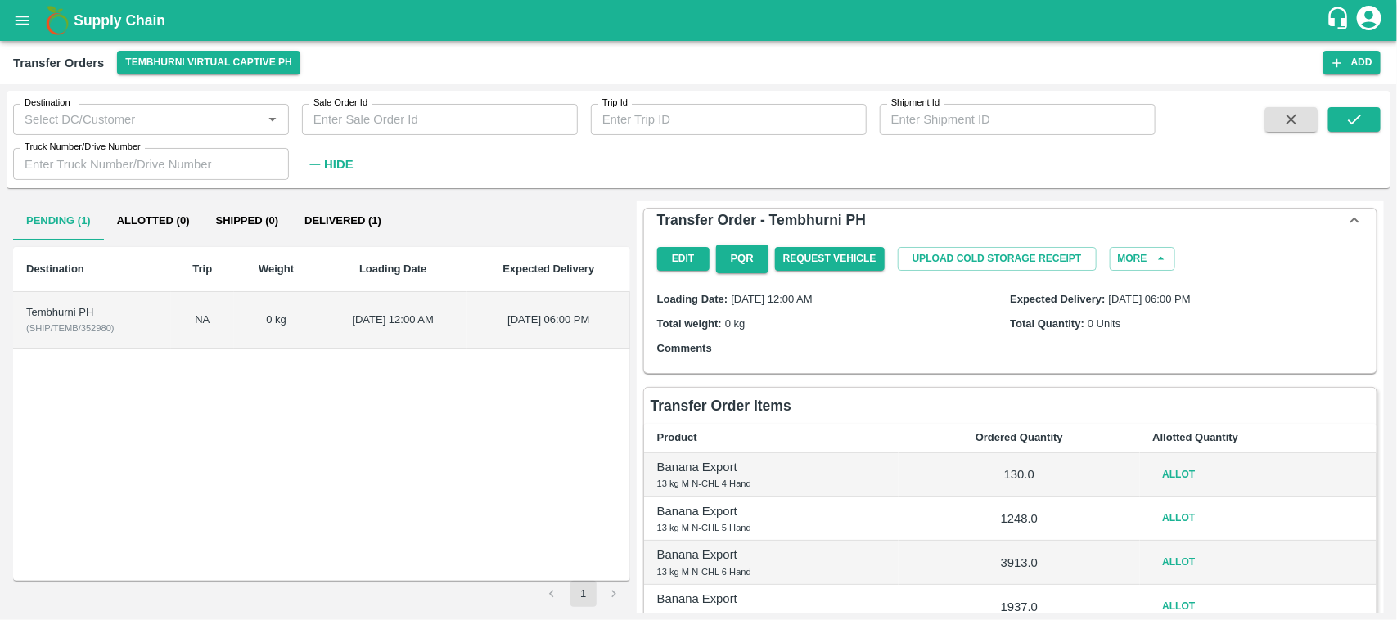
click at [115, 321] on td "Tembhurni PH ( SHIP/TEMB/352980 )" at bounding box center [92, 320] width 158 height 57
click at [1180, 465] on button "Allot" at bounding box center [1179, 475] width 52 height 24
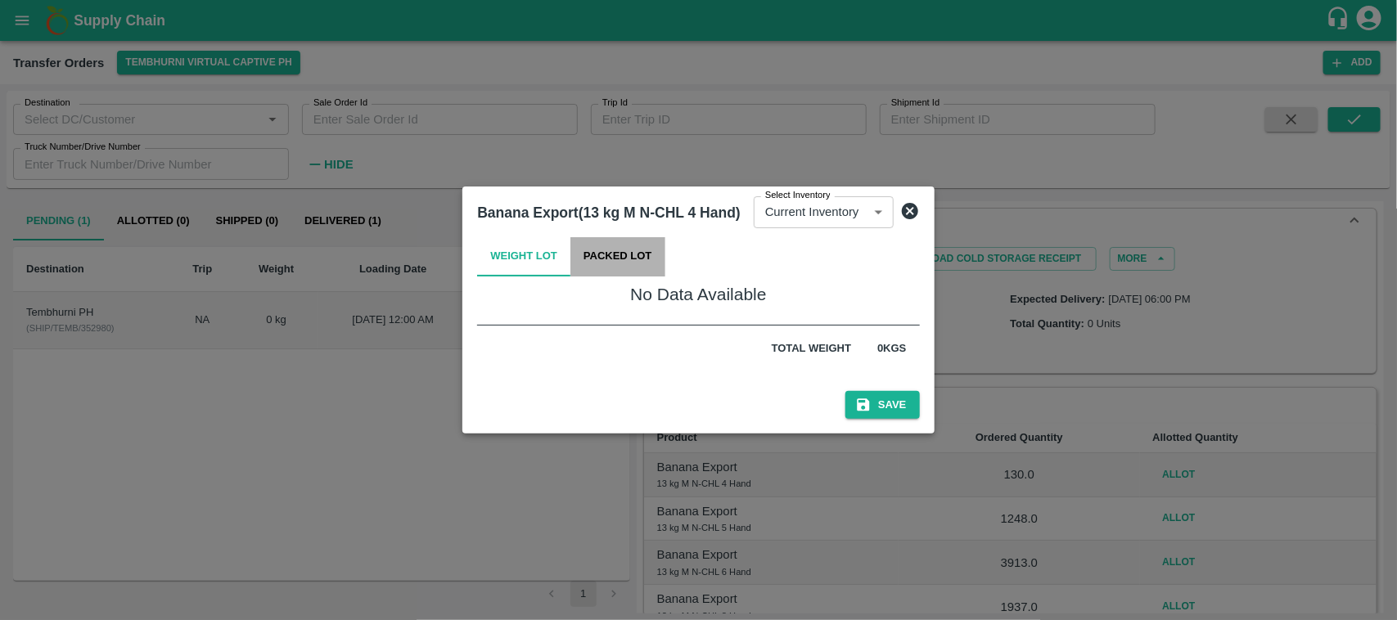
click at [647, 247] on button "Packed Lot" at bounding box center [618, 256] width 95 height 39
click at [913, 210] on icon at bounding box center [910, 211] width 20 height 20
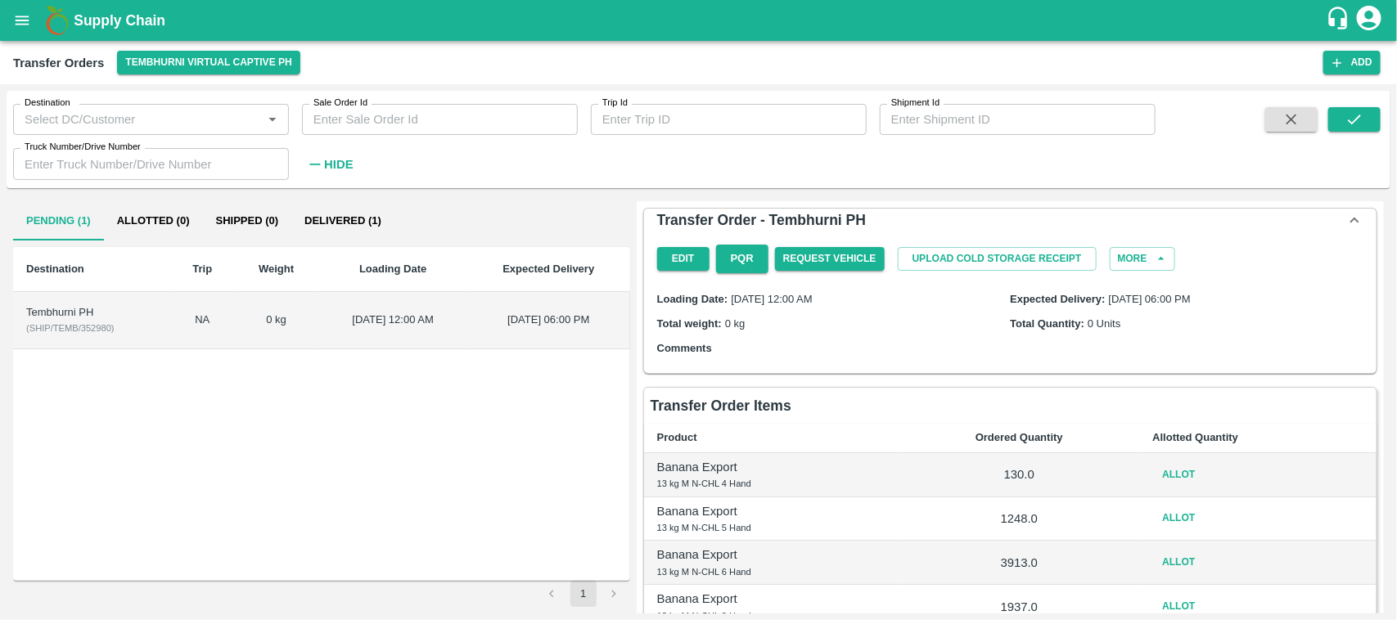
scroll to position [88, 0]
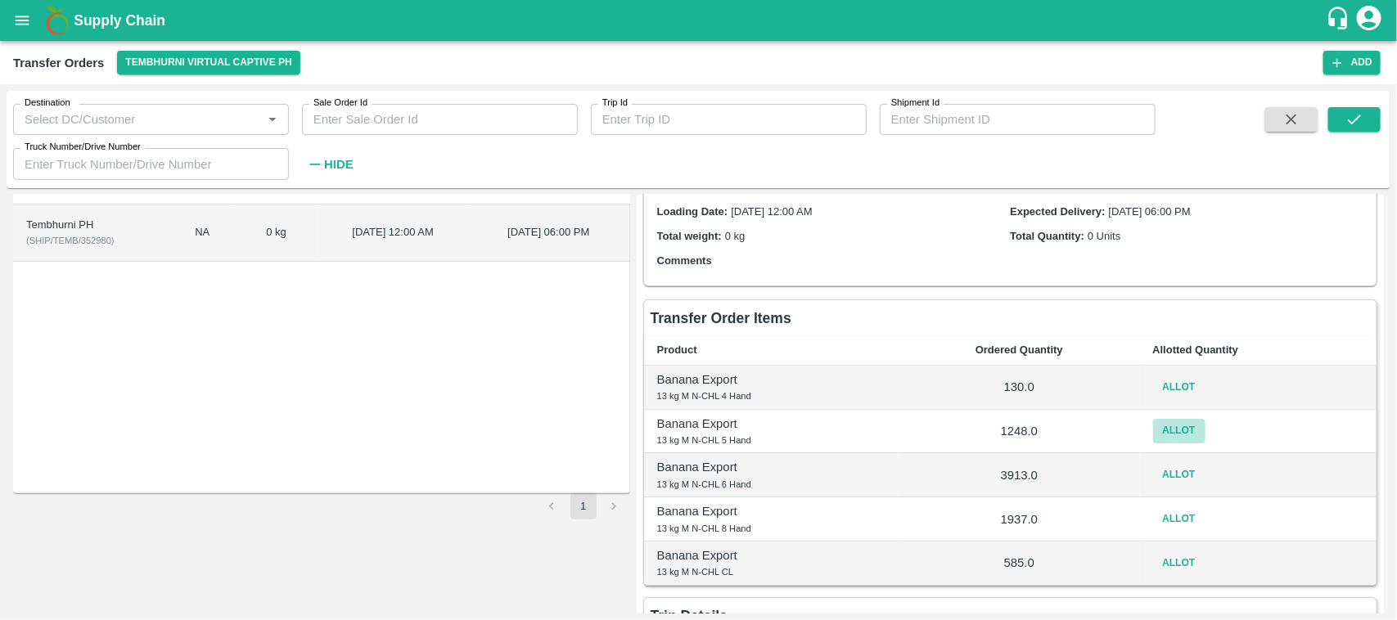
click at [1176, 430] on button "Allot" at bounding box center [1179, 431] width 52 height 24
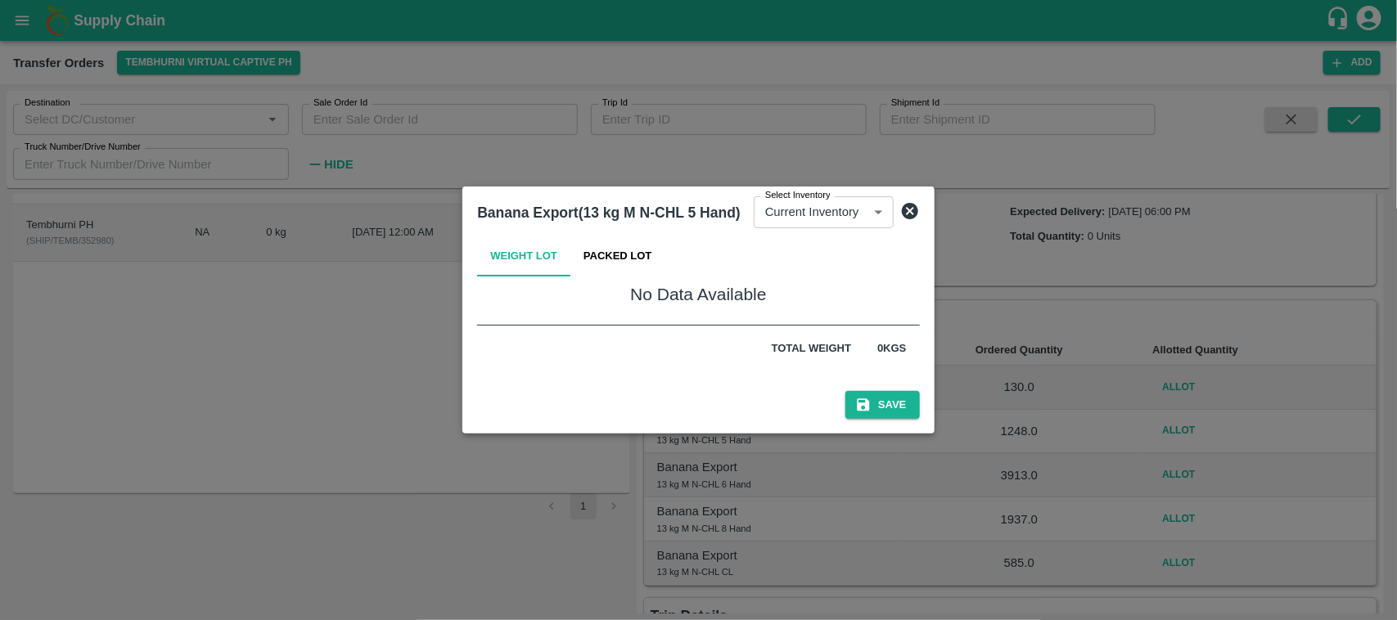
click at [911, 219] on icon at bounding box center [910, 211] width 16 height 16
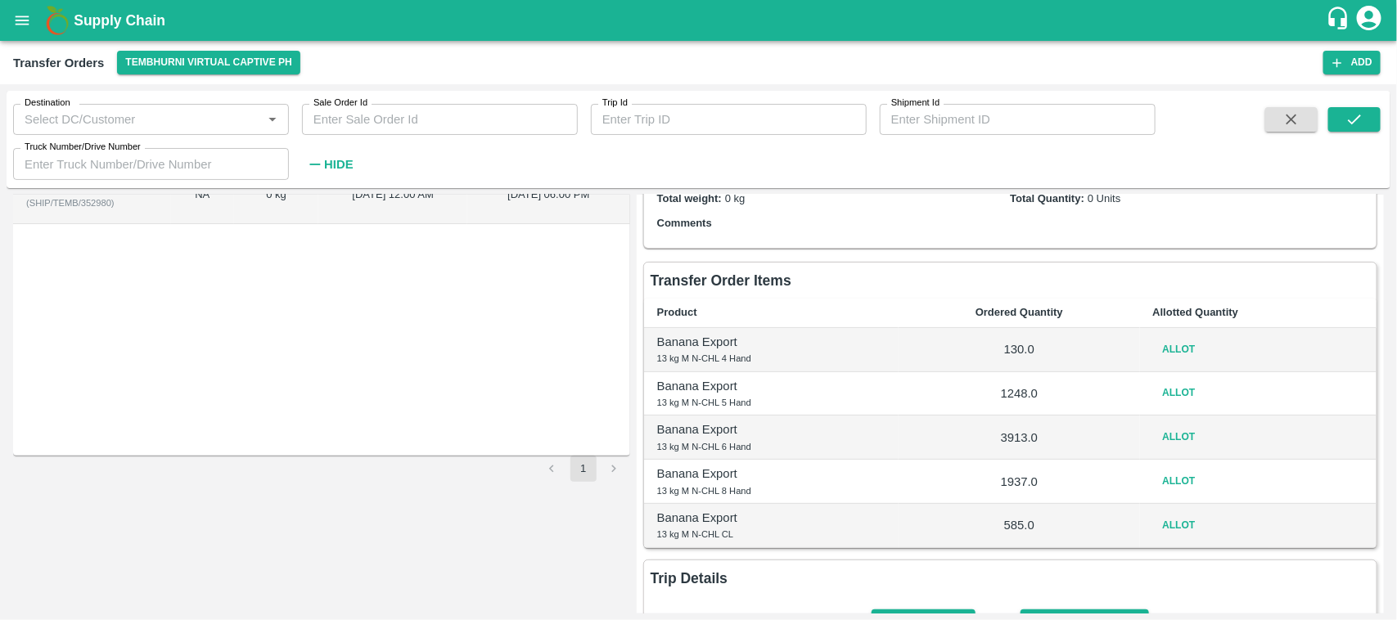
scroll to position [129, 0]
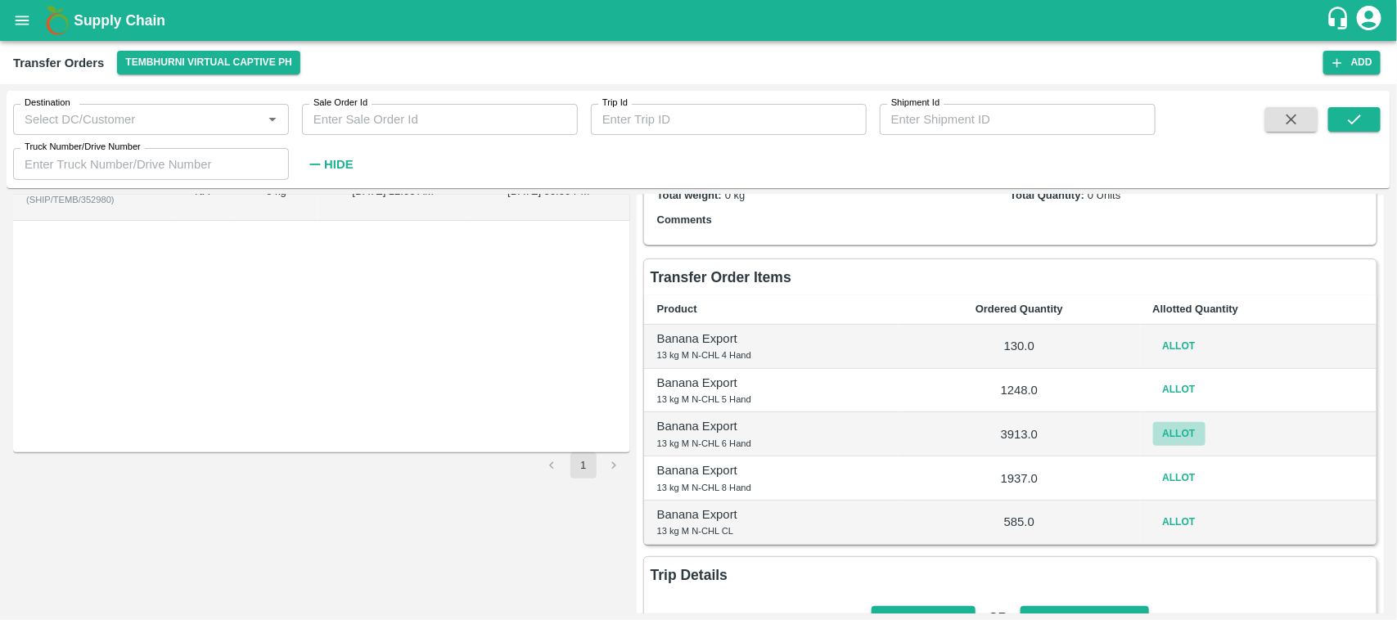
click at [1179, 436] on button "Allot" at bounding box center [1179, 434] width 52 height 24
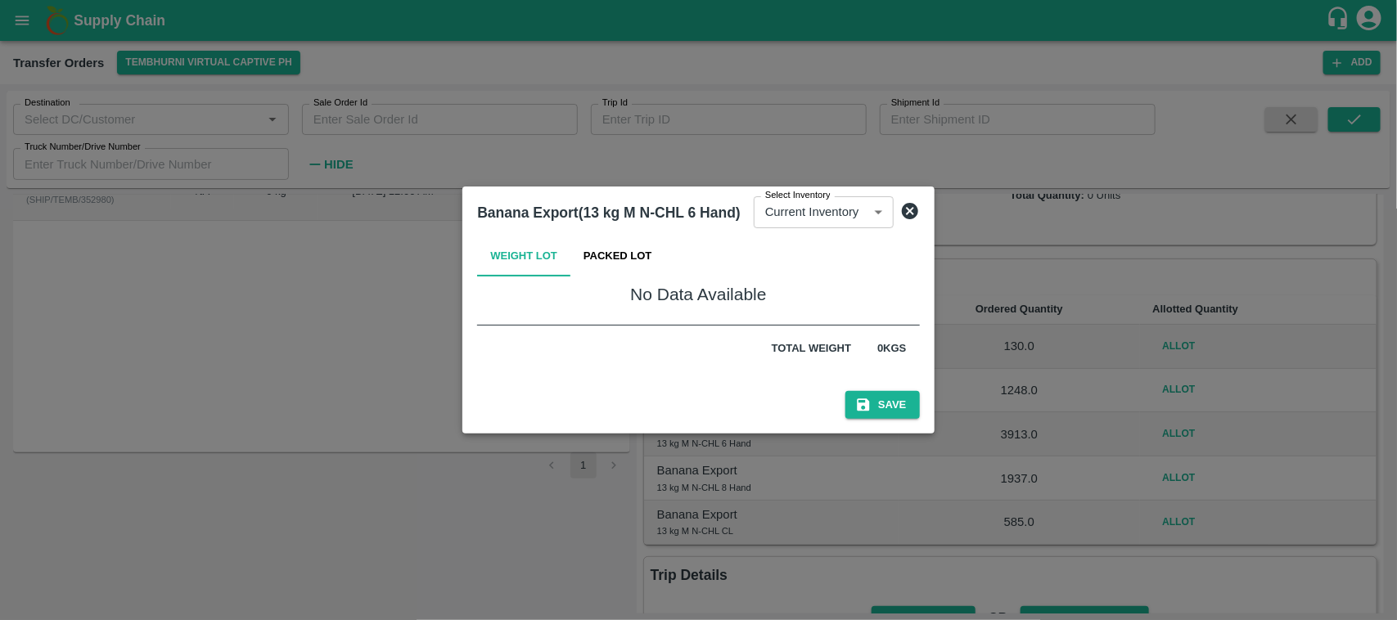
click at [903, 210] on icon at bounding box center [910, 211] width 16 height 16
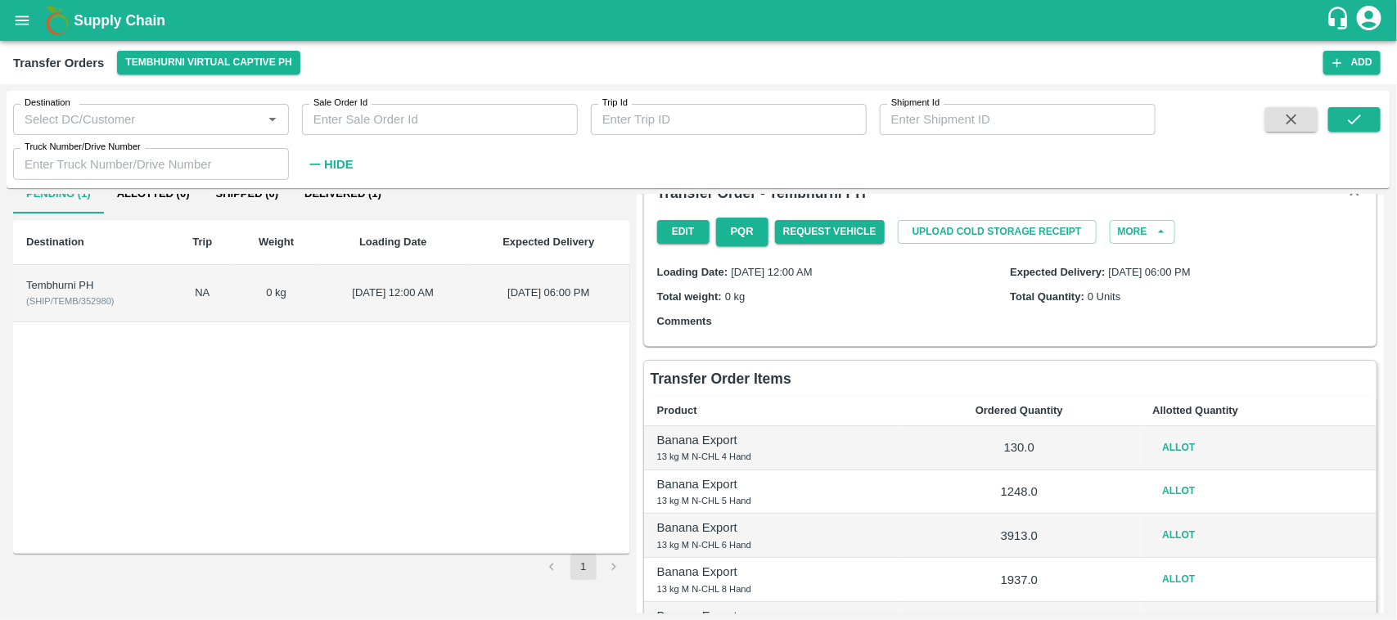
scroll to position [0, 0]
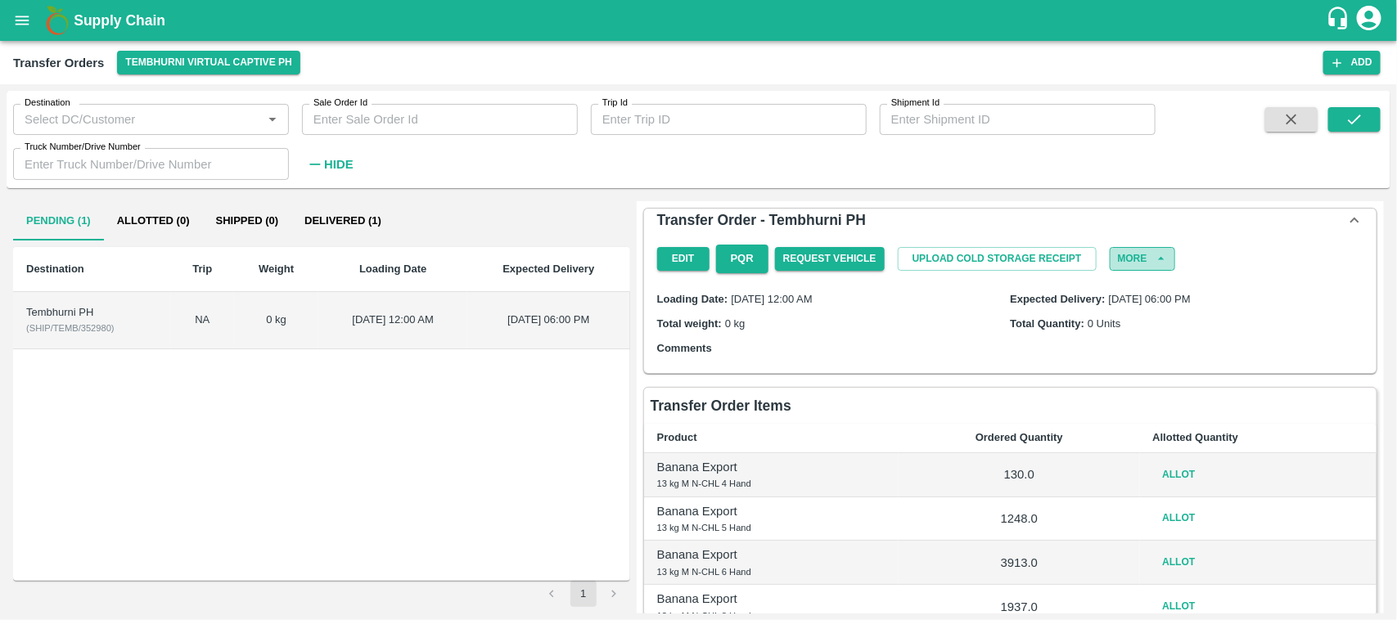
click at [1131, 263] on button "More" at bounding box center [1142, 259] width 65 height 24
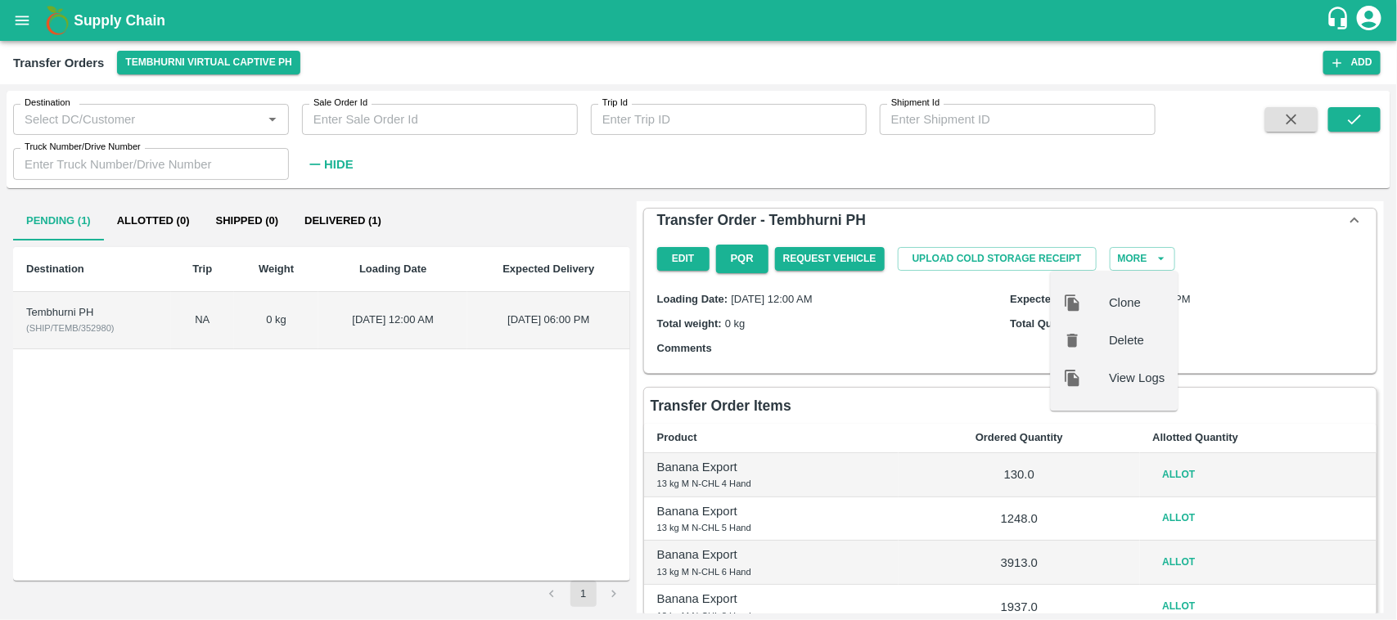
click at [886, 383] on div "Transfer Order - Tembhurni PH Edit PQR Request Vehicle Upload Cold Storage Rece…" at bounding box center [1010, 497] width 747 height 593
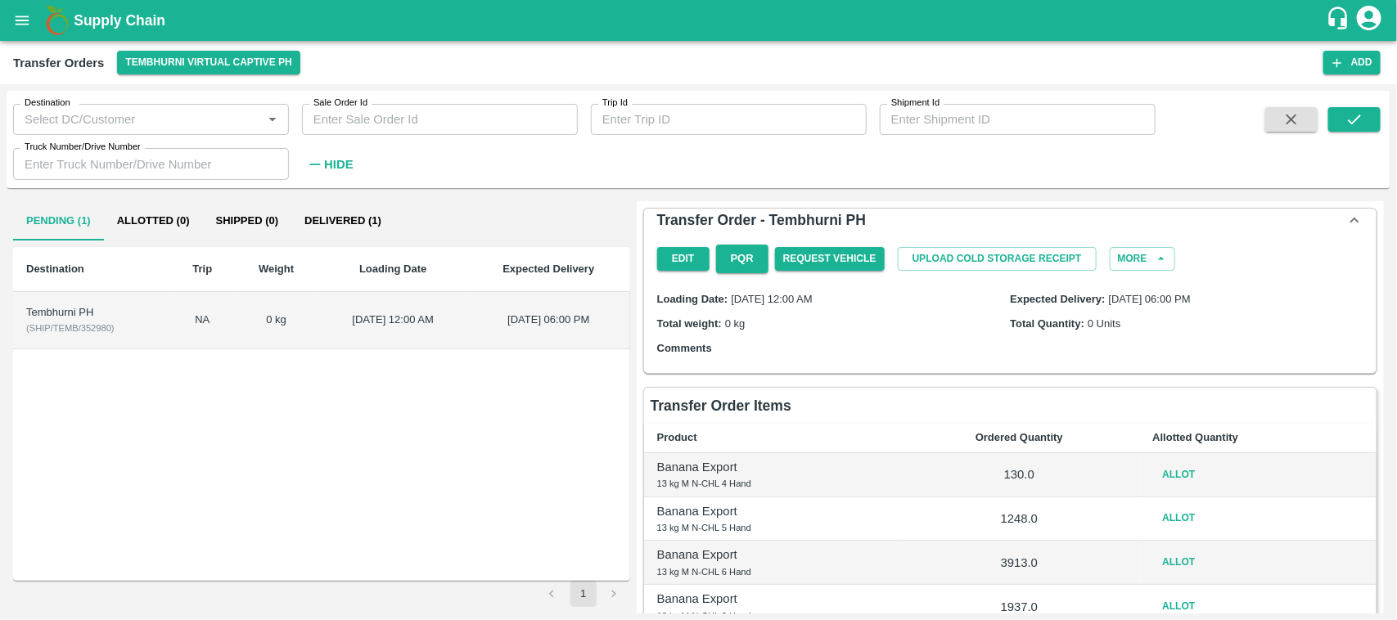
click at [137, 324] on td "Tembhurni PH ( SHIP/TEMB/352980 )" at bounding box center [92, 320] width 158 height 57
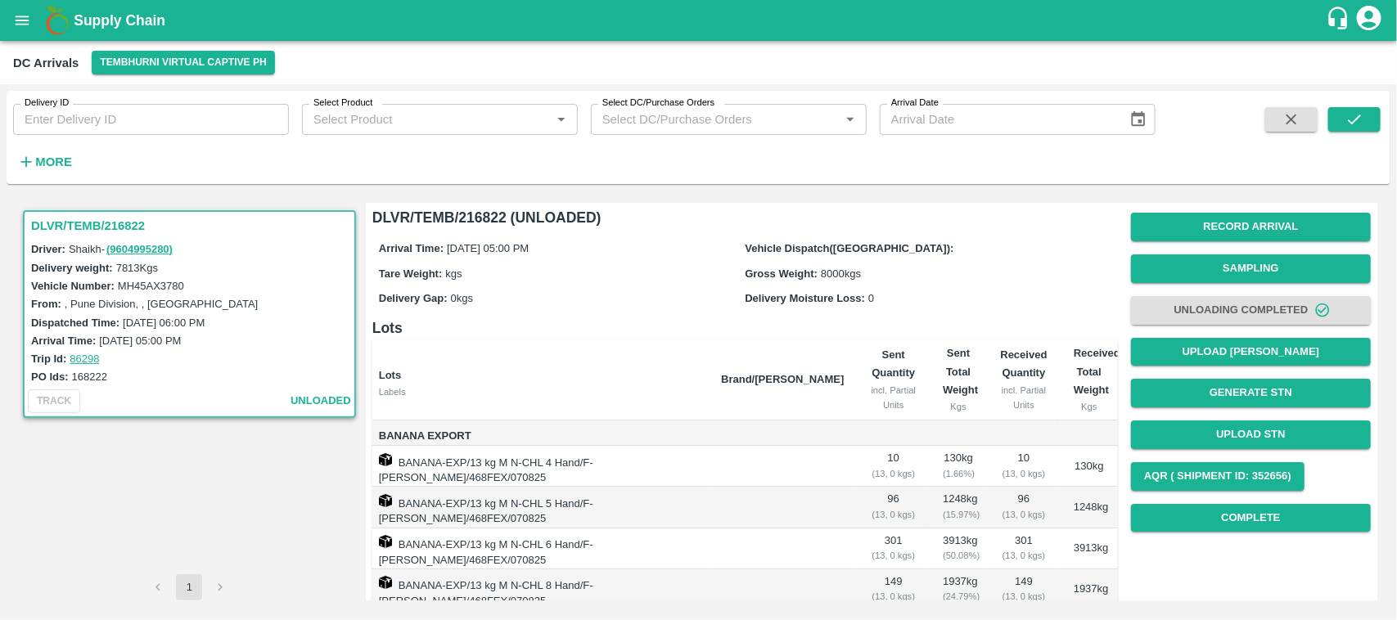
scroll to position [2, 0]
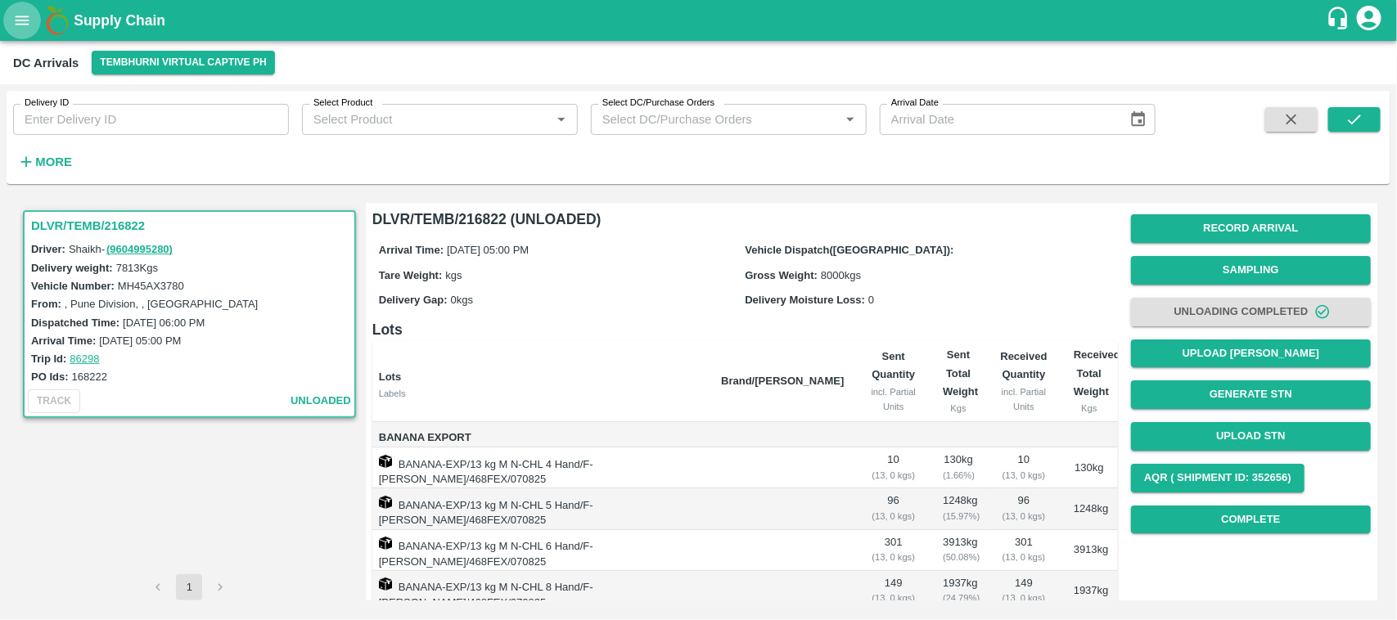
click at [22, 13] on icon "open drawer" at bounding box center [22, 20] width 18 height 18
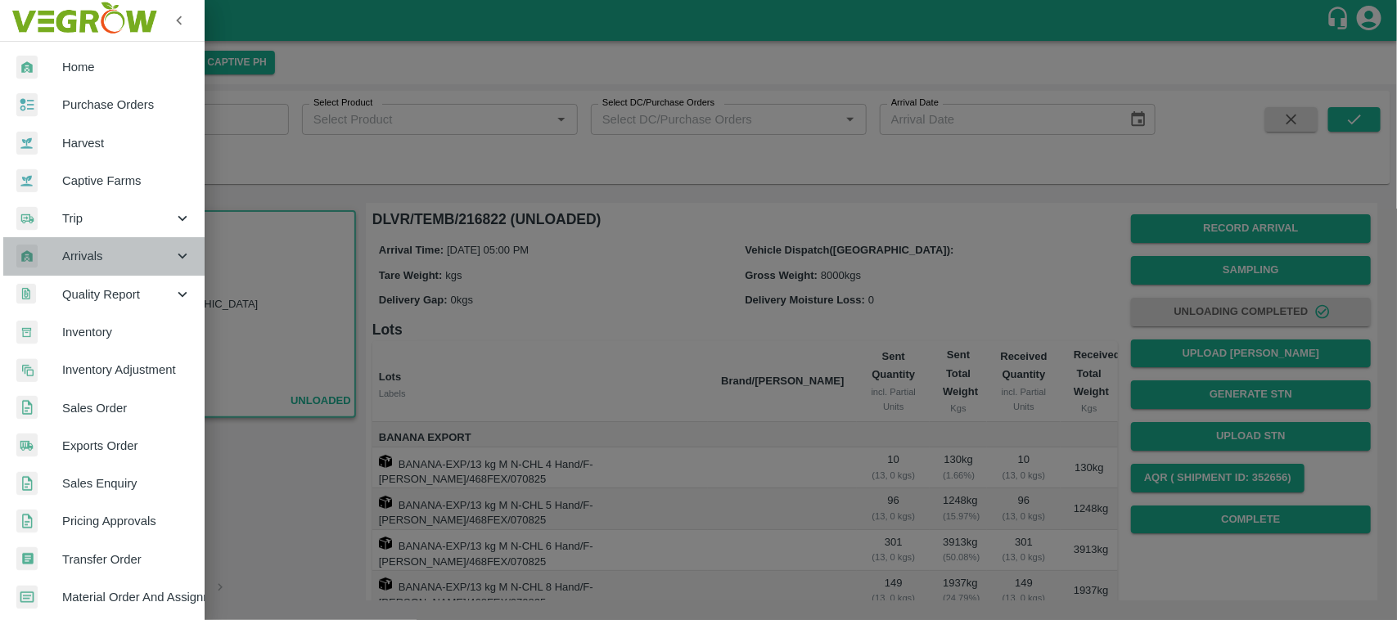
click at [169, 251] on span "Arrivals" at bounding box center [117, 256] width 111 height 18
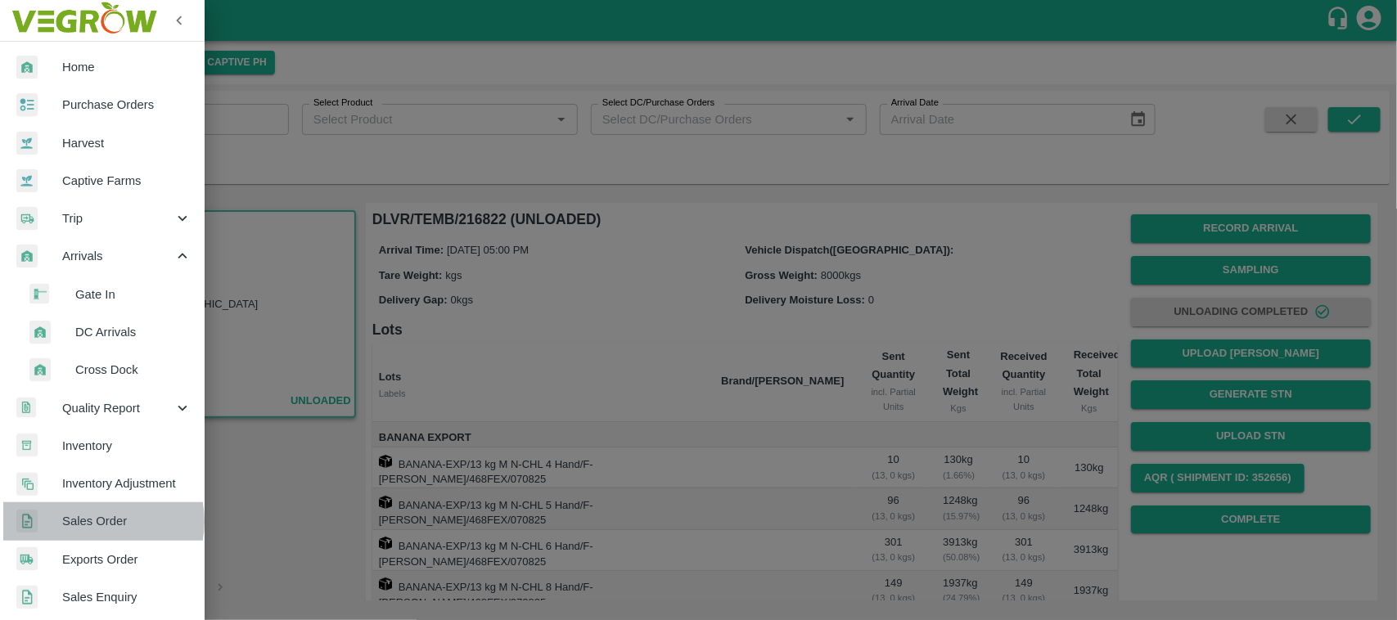
click at [0, 509] on link "Sales Order" at bounding box center [102, 522] width 205 height 38
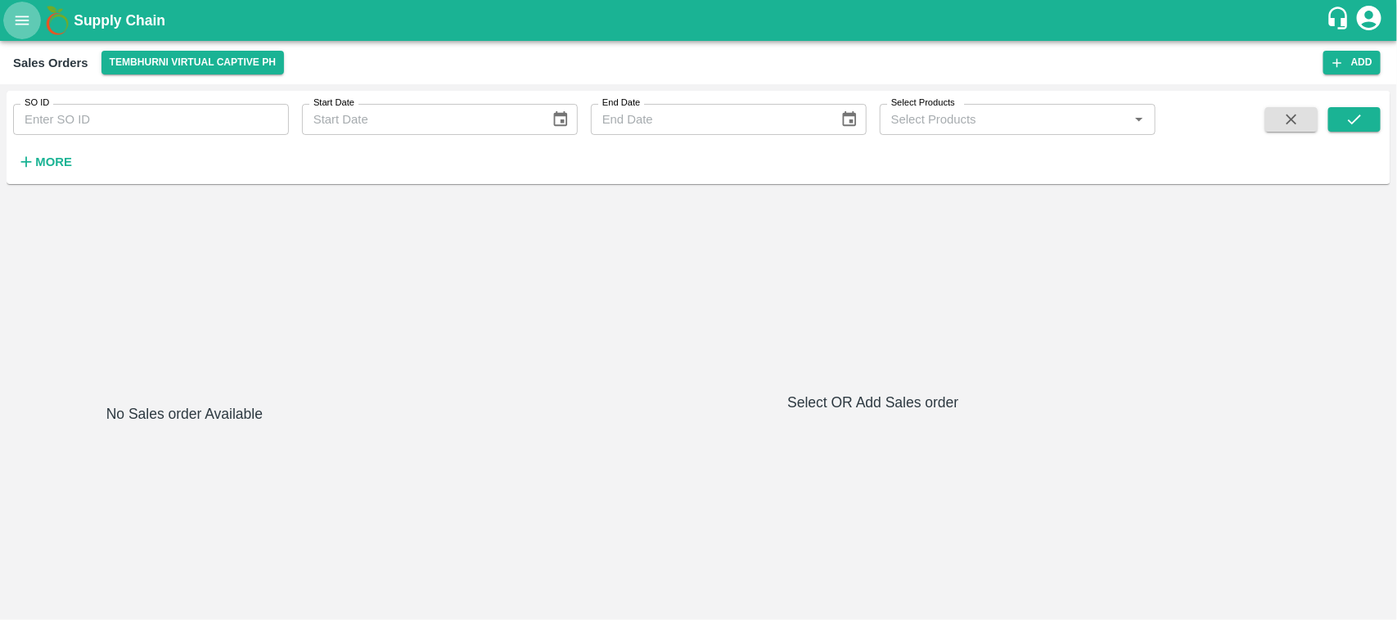
click at [33, 16] on button "open drawer" at bounding box center [22, 21] width 38 height 38
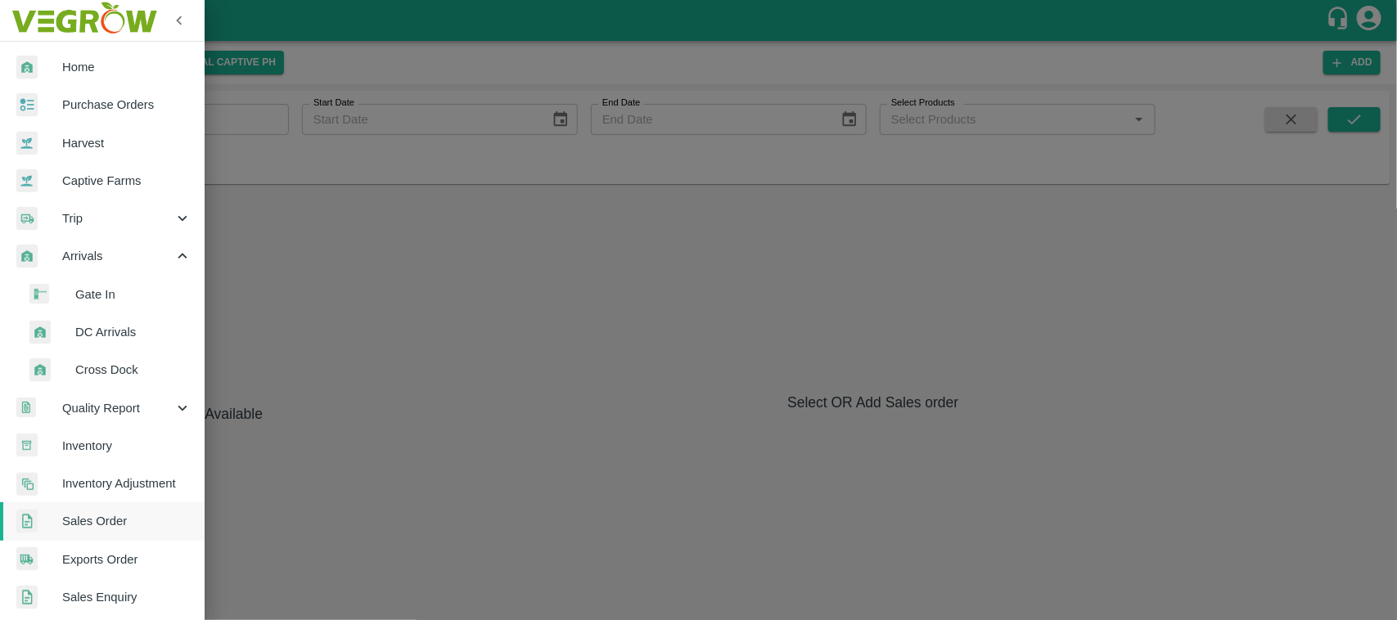
click at [97, 332] on span "DC Arrivals" at bounding box center [133, 332] width 116 height 18
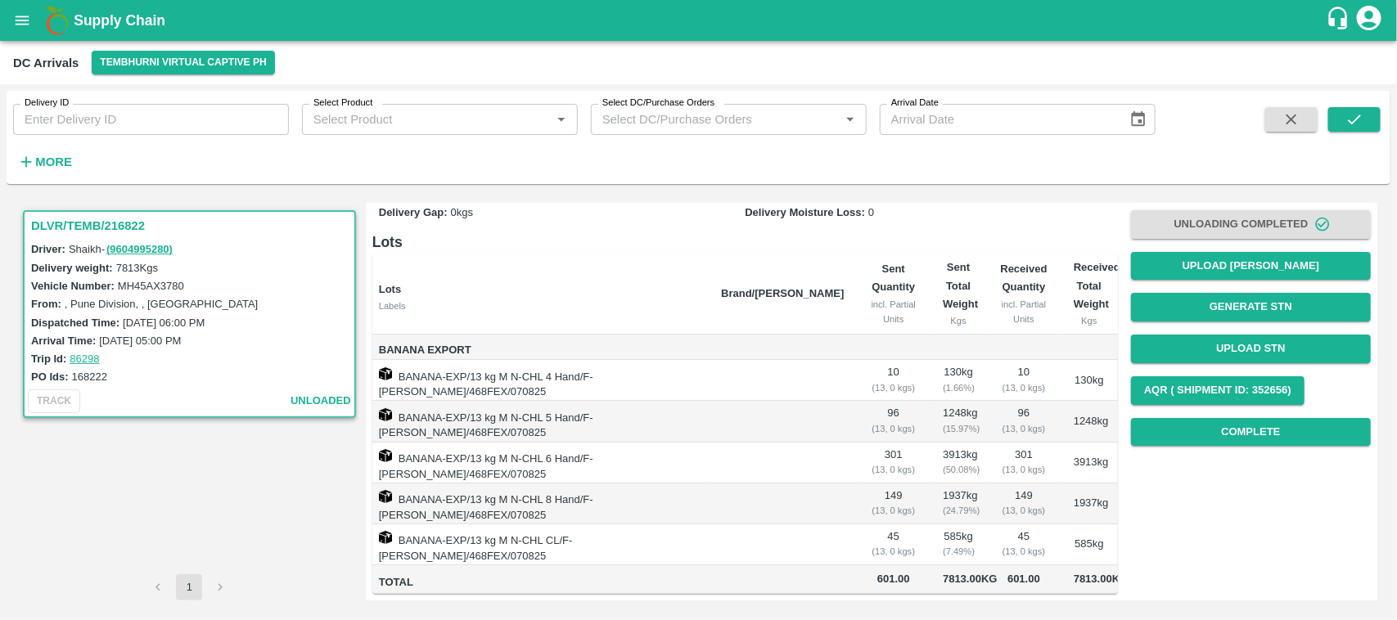
scroll to position [106, 0]
drag, startPoint x: 729, startPoint y: 374, endPoint x: 399, endPoint y: 366, distance: 330.0
click at [399, 366] on td "BANANA-EXP/13 kg M N-CHL 4 Hand/F-[PERSON_NAME]/468FEX/070825" at bounding box center [540, 380] width 336 height 41
copy td "BANANA-EXP/13 kg M N-CHL 4 Hand/F-[PERSON_NAME]/468FEX/070825"
click at [30, 6] on button "open drawer" at bounding box center [22, 21] width 38 height 38
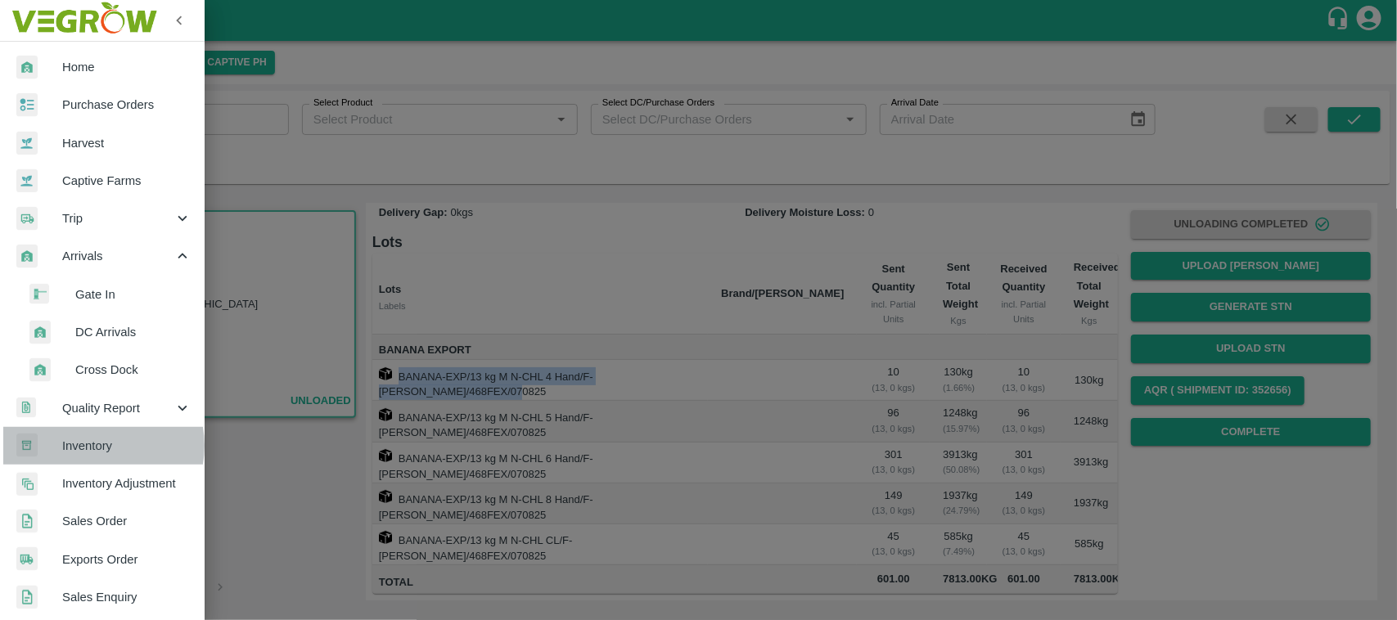
click at [92, 446] on span "Inventory" at bounding box center [126, 446] width 129 height 18
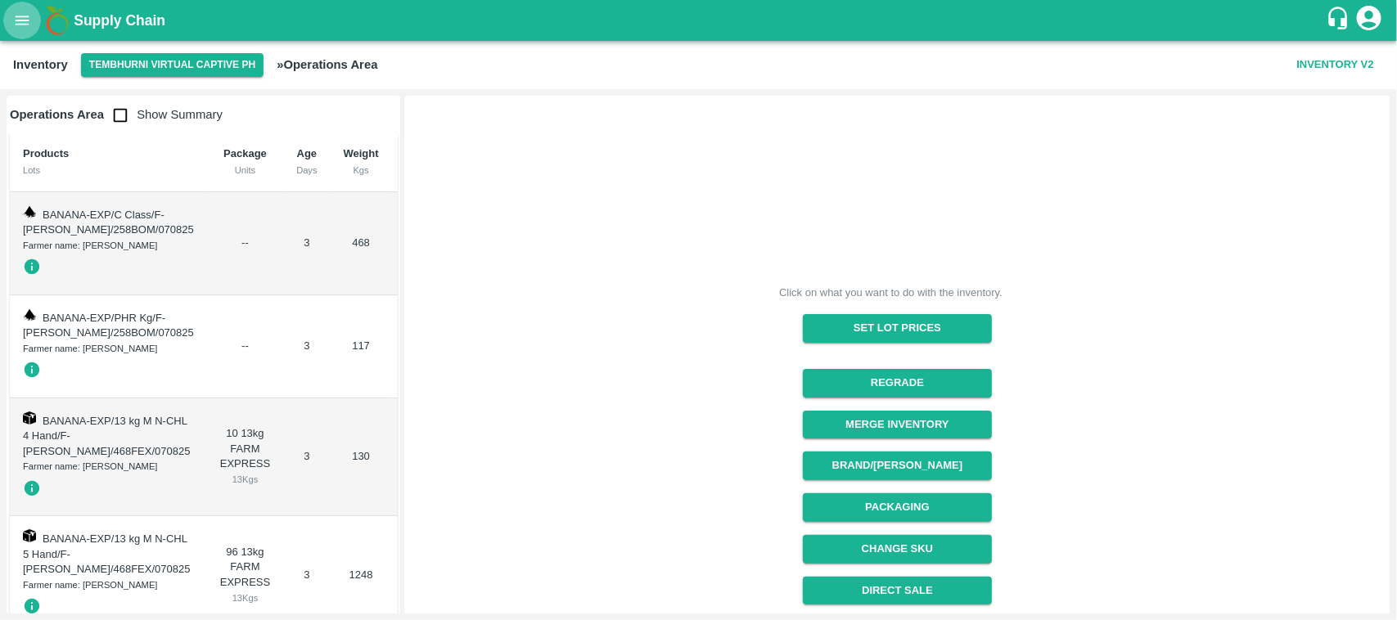
click at [8, 29] on button "open drawer" at bounding box center [22, 21] width 38 height 38
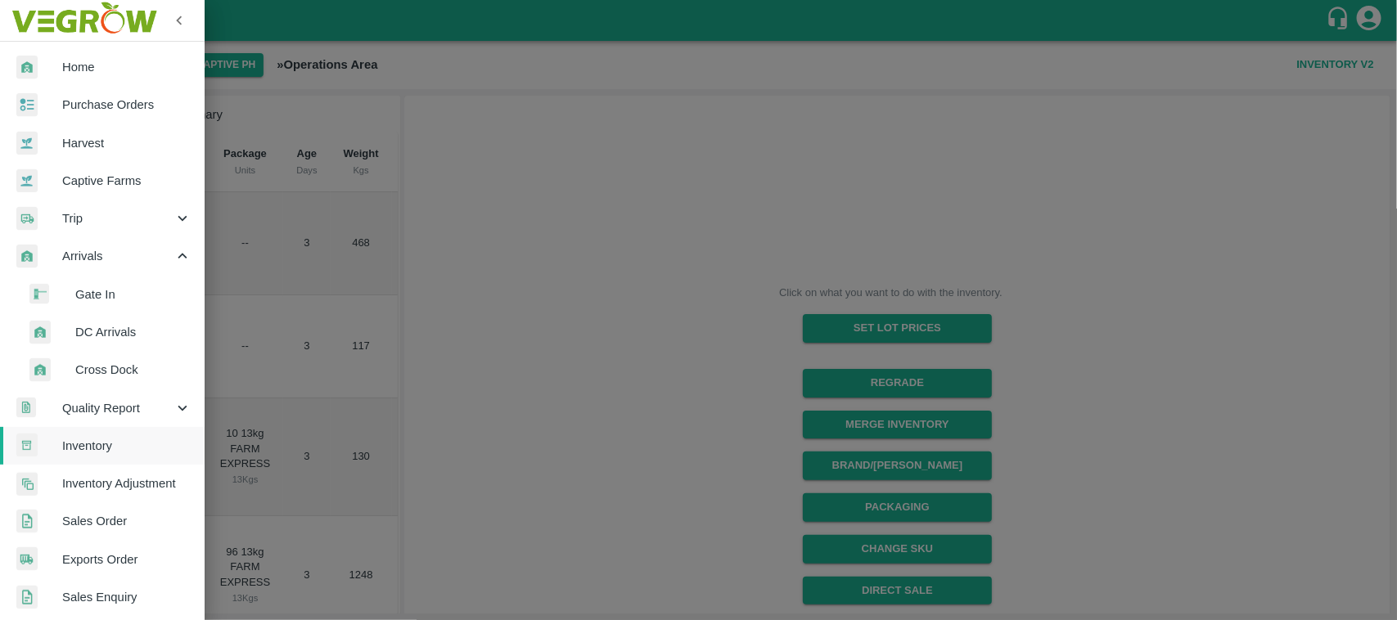
click at [98, 337] on span "DC Arrivals" at bounding box center [133, 332] width 116 height 18
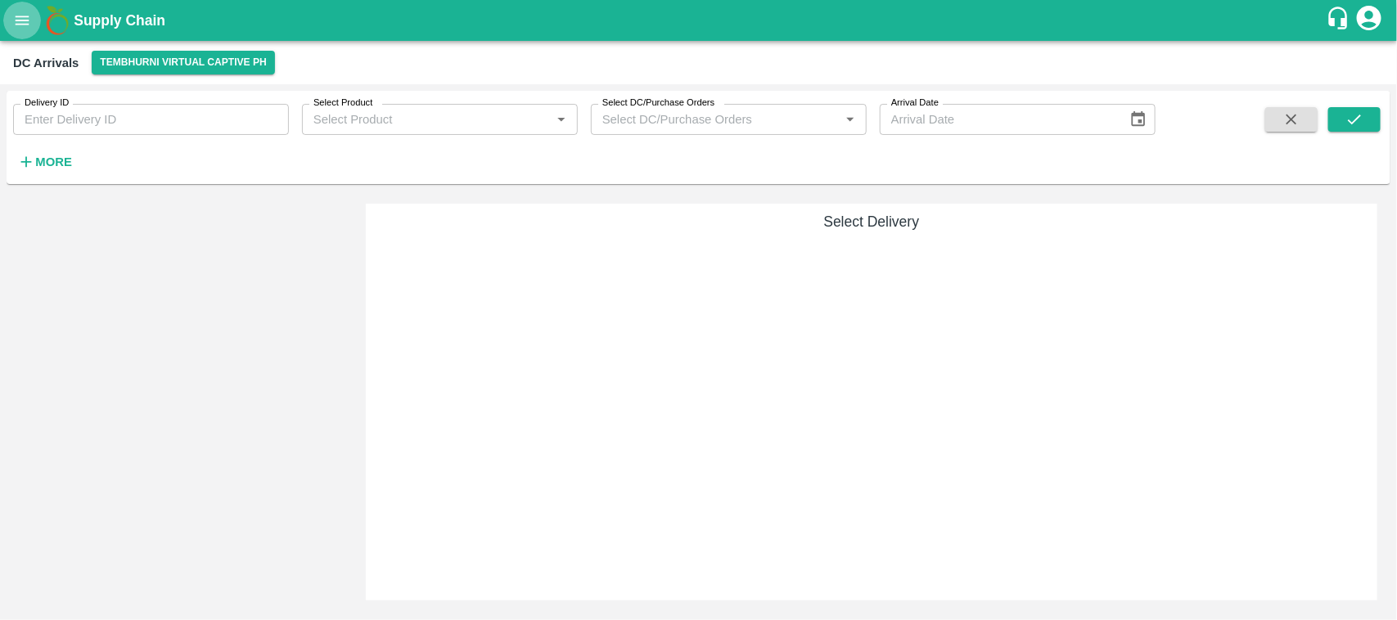
click at [16, 12] on icon "open drawer" at bounding box center [22, 20] width 18 height 18
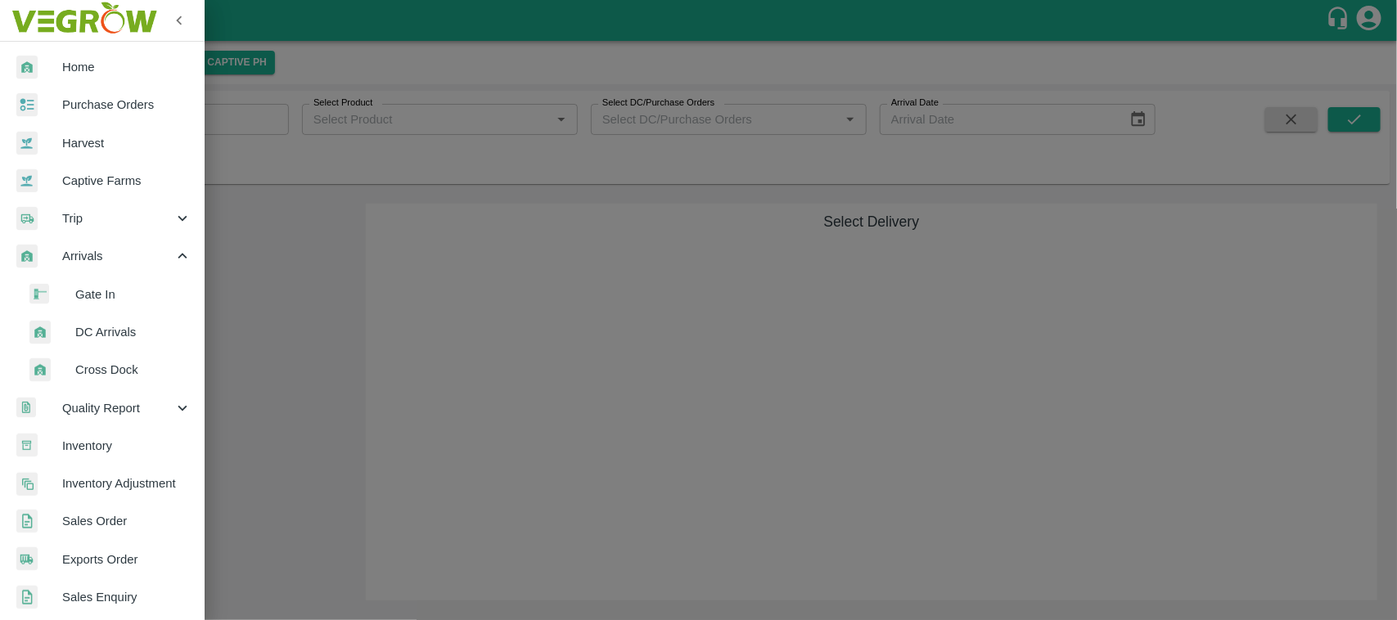
click at [92, 447] on span "Inventory" at bounding box center [126, 446] width 129 height 18
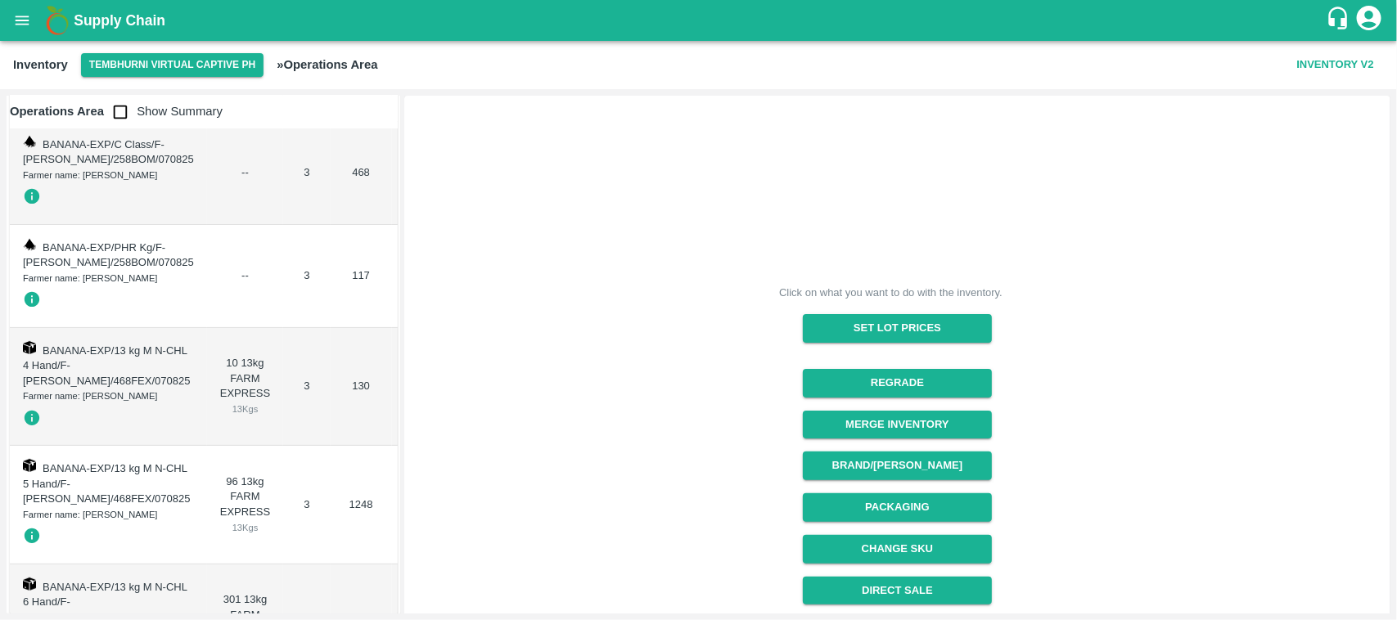
scroll to position [74, 0]
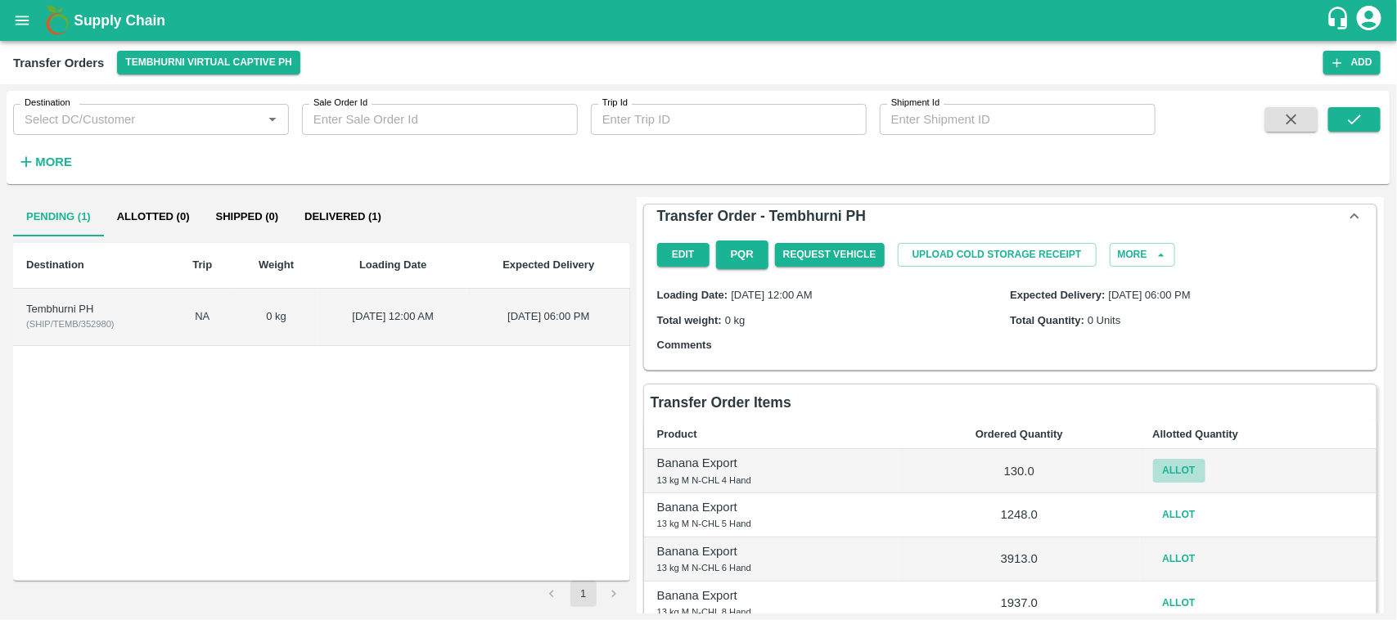
click at [1175, 469] on button "Allot" at bounding box center [1179, 471] width 52 height 24
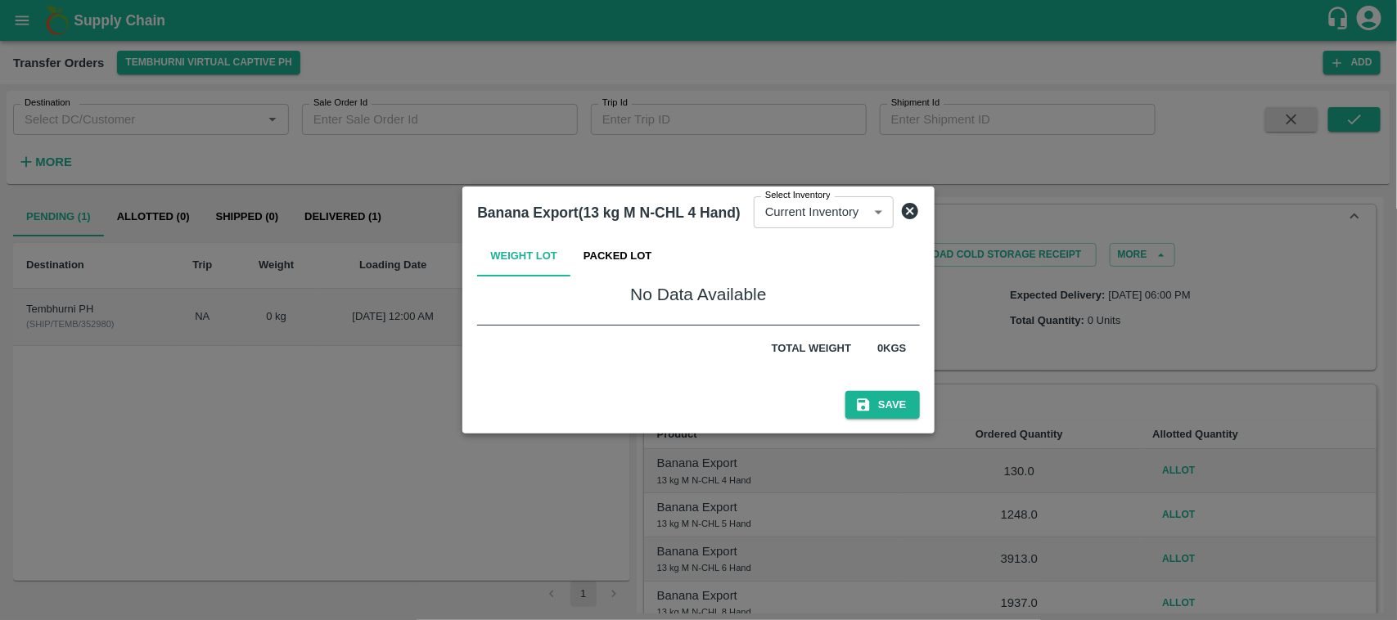
click at [612, 255] on button "Packed Lot" at bounding box center [618, 256] width 95 height 39
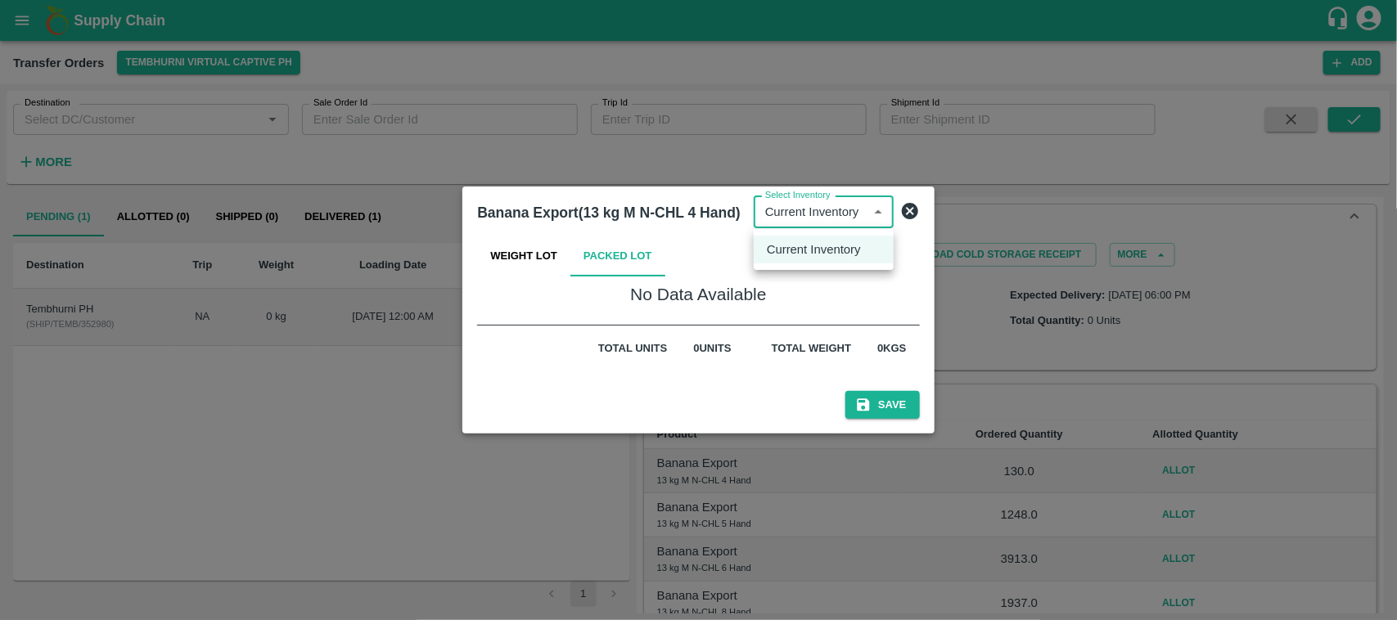
click at [829, 206] on body "Supply Chain Transfer Orders Tembhurni Virtual Captive PH Add Destination Desti…" at bounding box center [698, 310] width 1397 height 620
click at [811, 247] on p "Current Inventory" at bounding box center [814, 250] width 94 height 18
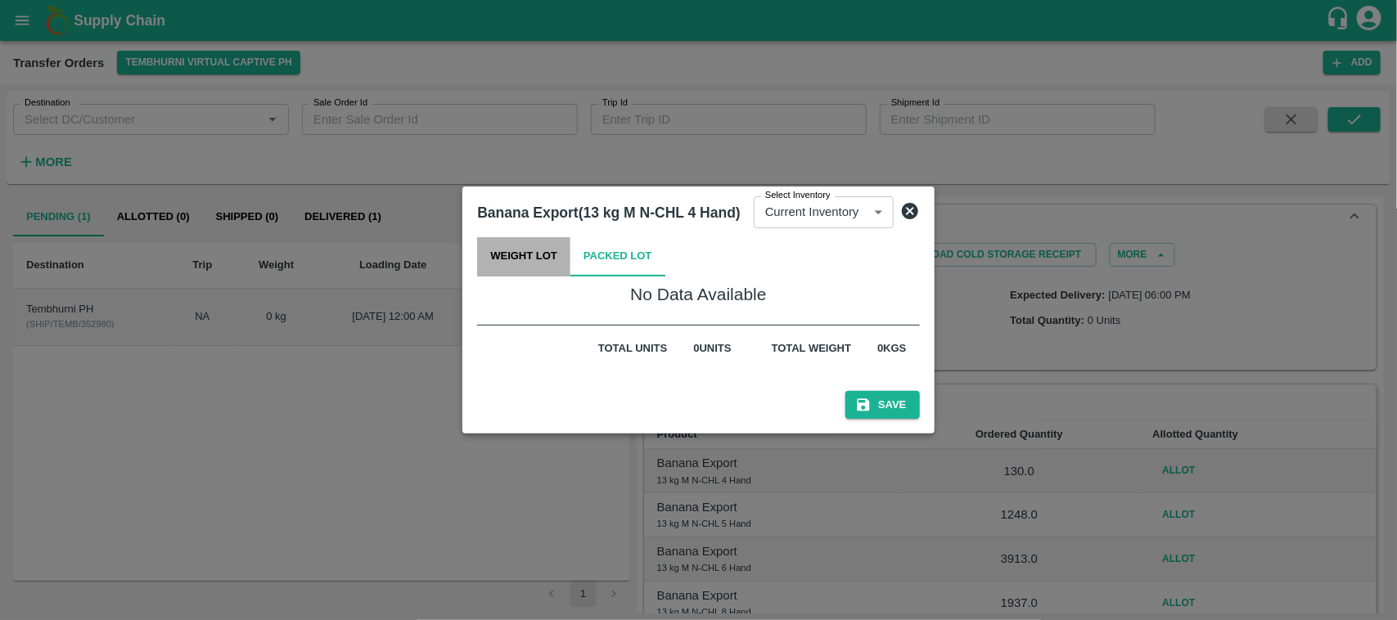
click at [485, 266] on button "Weight Lot" at bounding box center [523, 256] width 93 height 39
click at [911, 205] on icon at bounding box center [910, 211] width 16 height 16
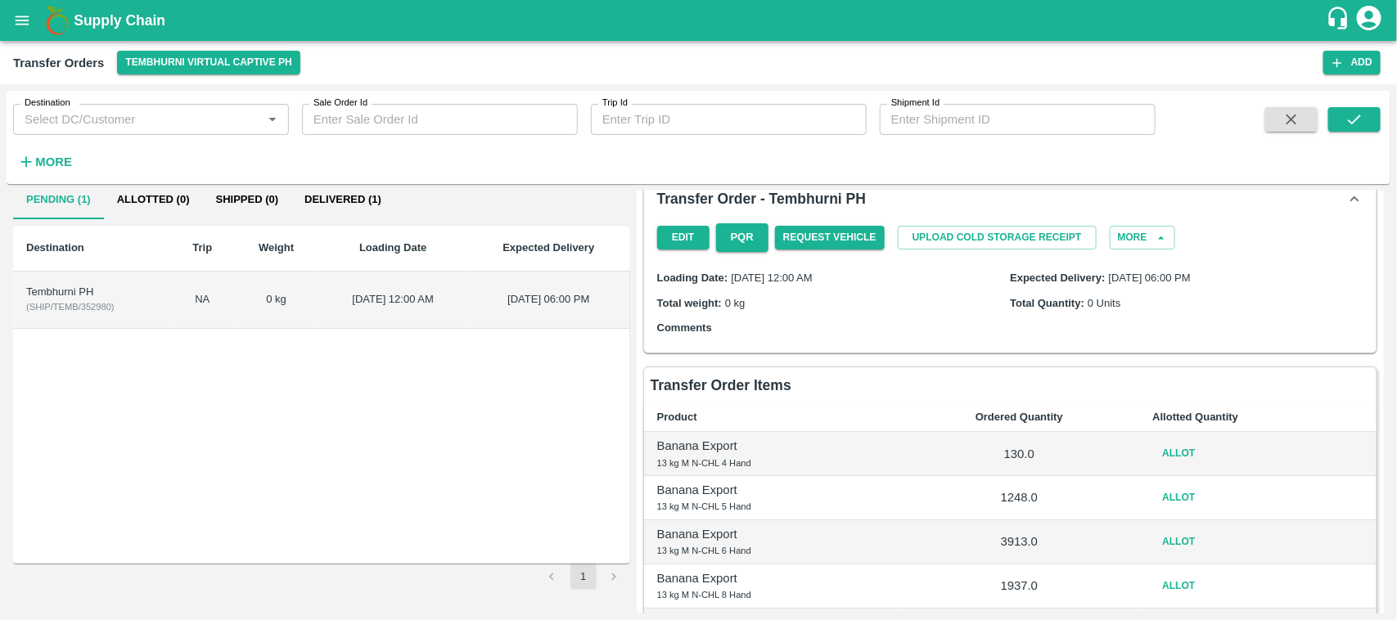
scroll to position [19, 0]
click at [1180, 452] on button "Allot" at bounding box center [1179, 452] width 52 height 24
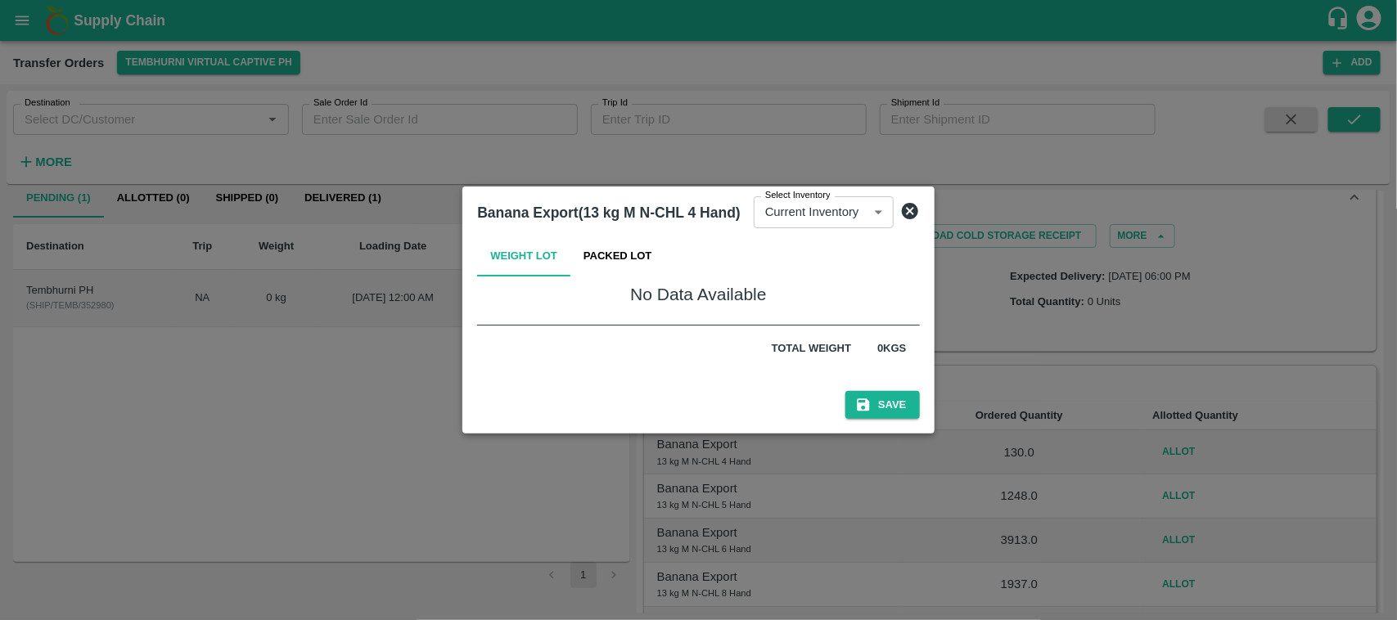
click at [637, 260] on button "Packed Lot" at bounding box center [618, 256] width 95 height 39
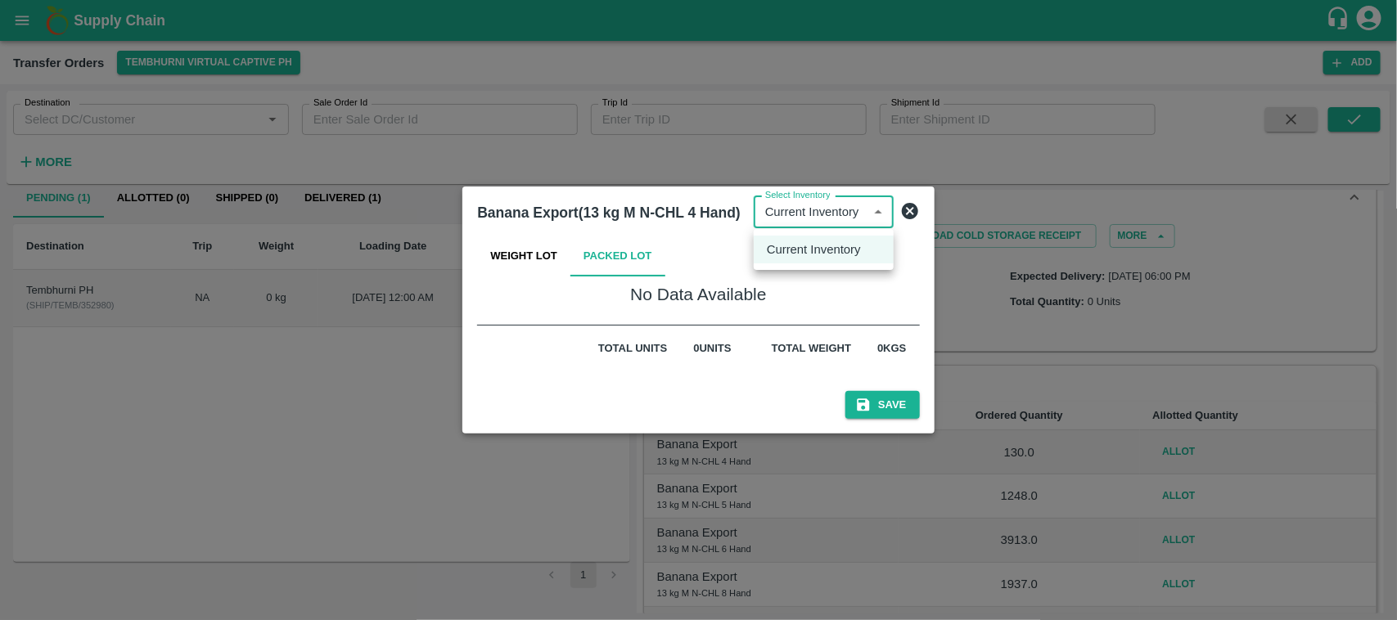
click at [814, 219] on body "Supply Chain Transfer Orders Tembhurni Virtual Captive PH Add Destination Desti…" at bounding box center [698, 310] width 1397 height 620
click at [824, 312] on div at bounding box center [698, 310] width 1397 height 620
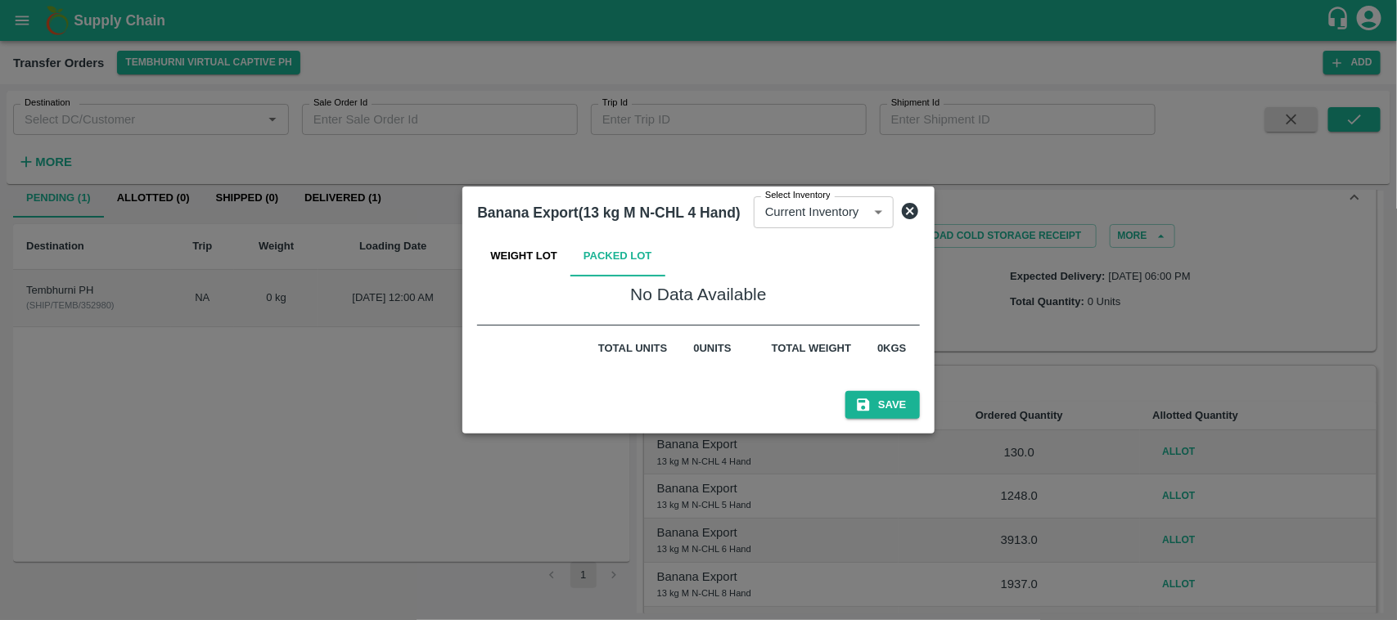
click at [907, 205] on icon at bounding box center [910, 211] width 16 height 16
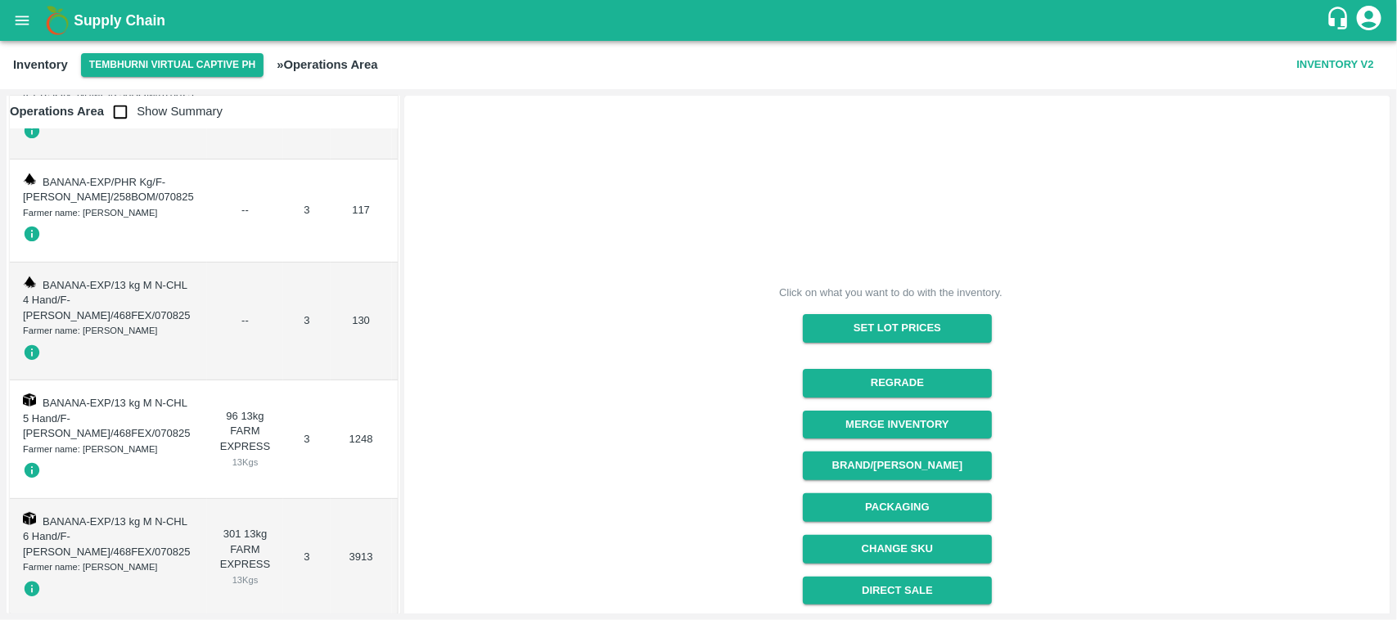
scroll to position [138, 0]
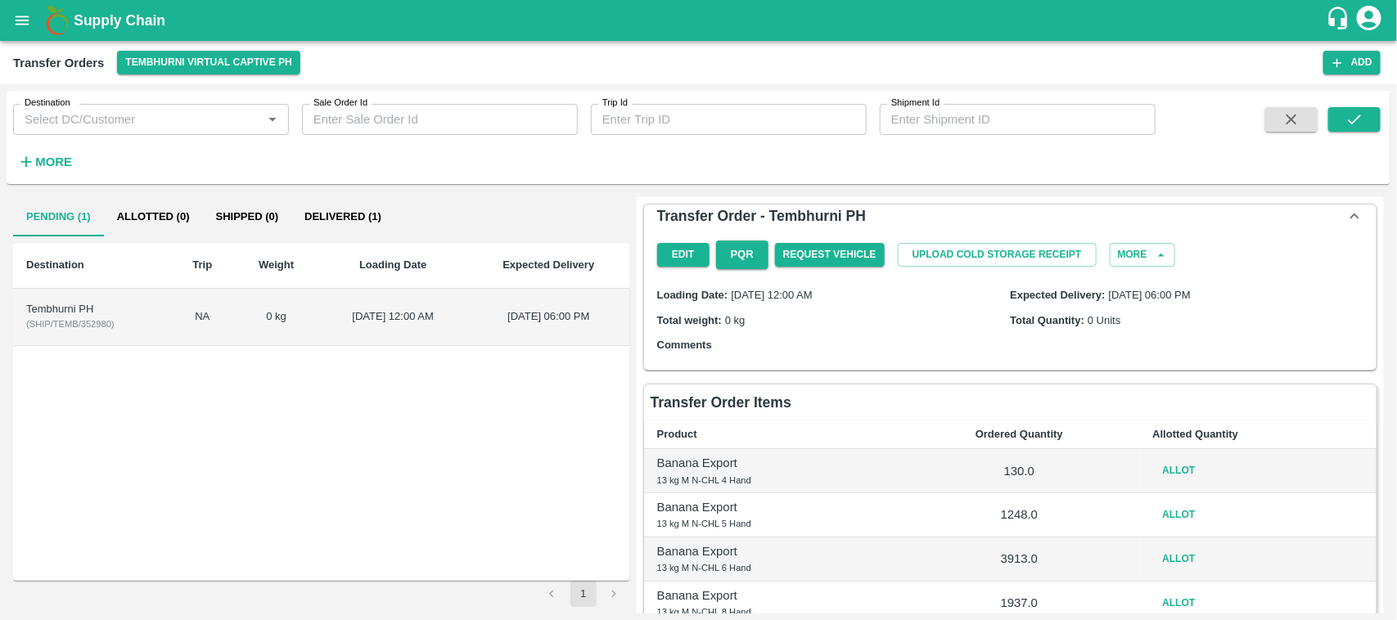
click at [112, 312] on div "Tembhurni PH" at bounding box center [92, 310] width 132 height 16
click at [1166, 479] on button "Allot" at bounding box center [1179, 471] width 52 height 24
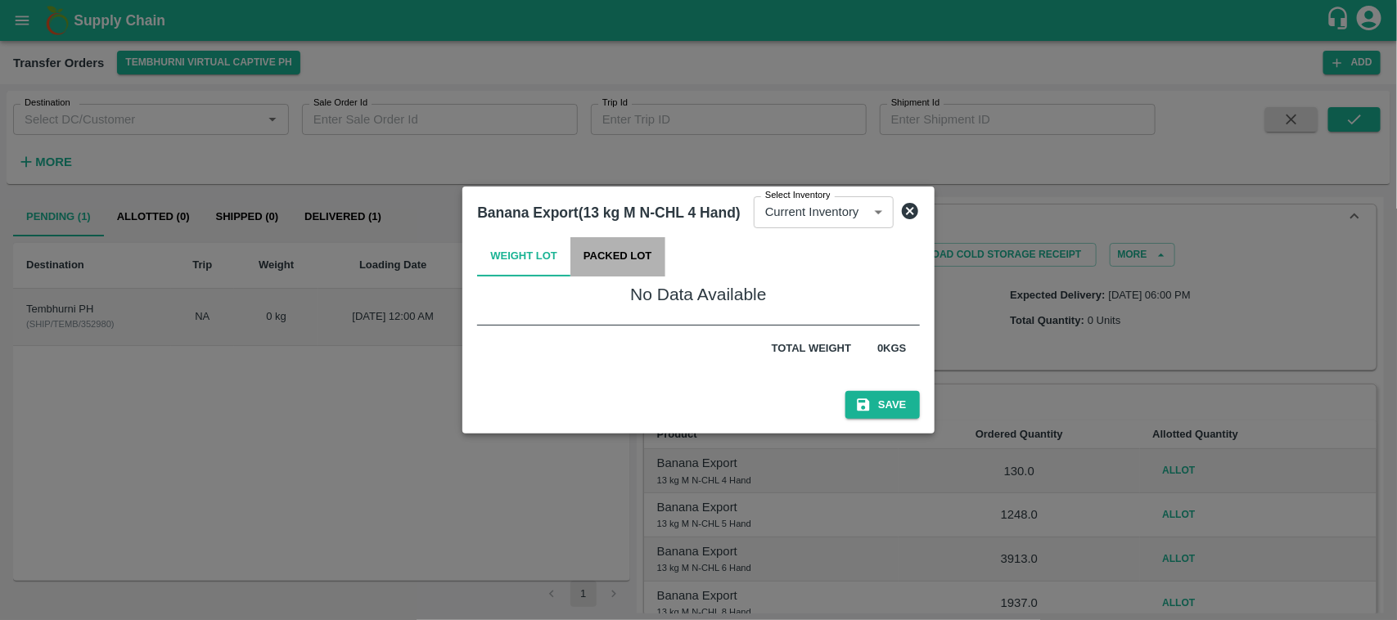
click at [582, 240] on button "Packed Lot" at bounding box center [618, 256] width 95 height 39
click at [913, 215] on icon at bounding box center [910, 211] width 16 height 16
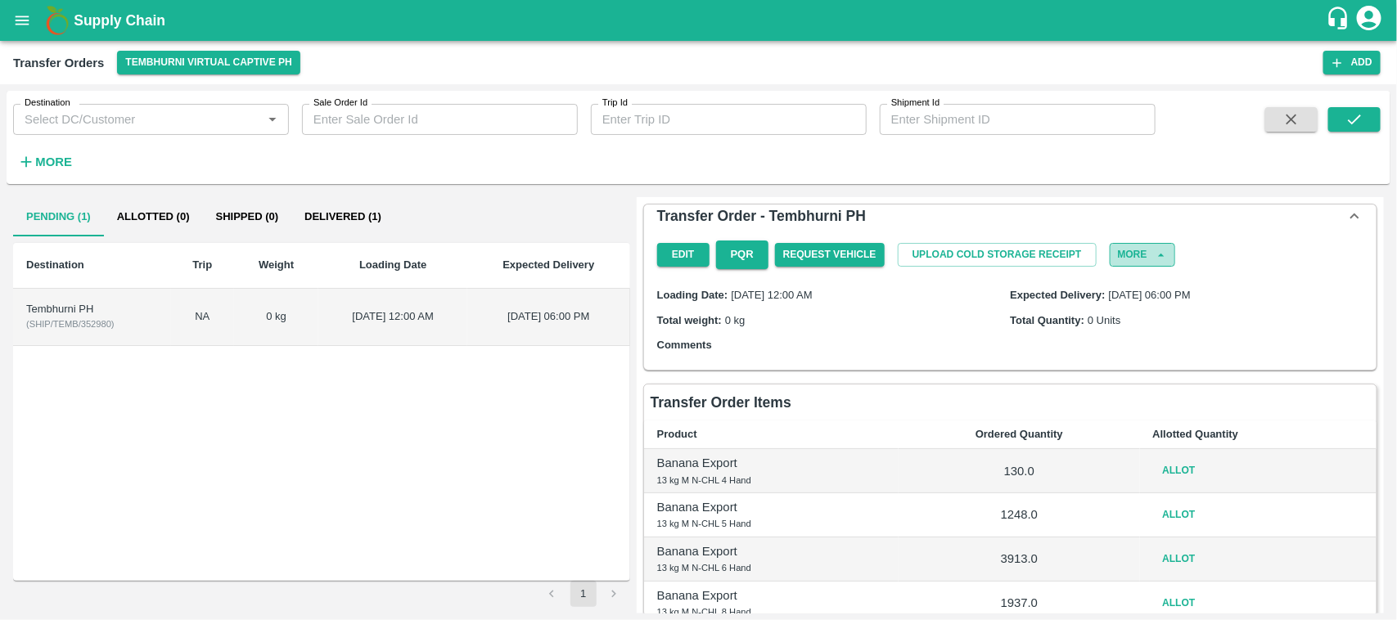
click at [1135, 252] on button "More" at bounding box center [1142, 255] width 65 height 24
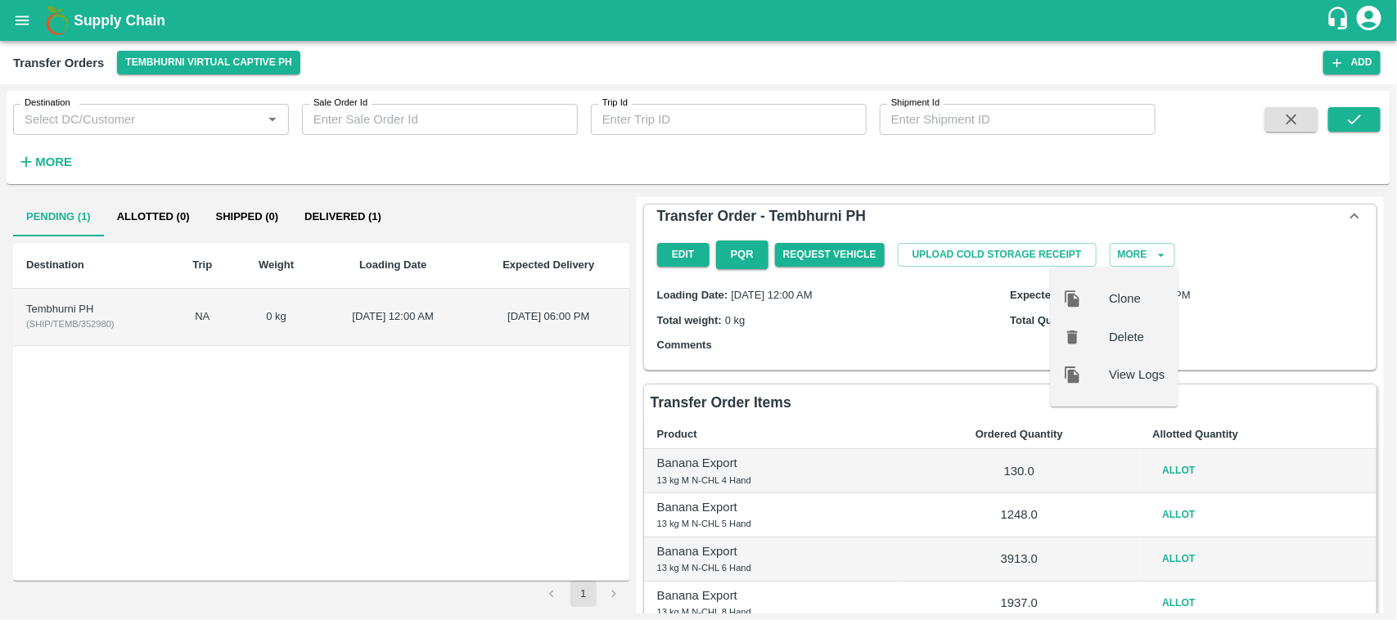
click at [930, 354] on div "Loading Date: 07 Aug 2025, 12:00 AM Expected Delivery: 07 Aug 2025, 06:00 PM To…" at bounding box center [1010, 320] width 719 height 88
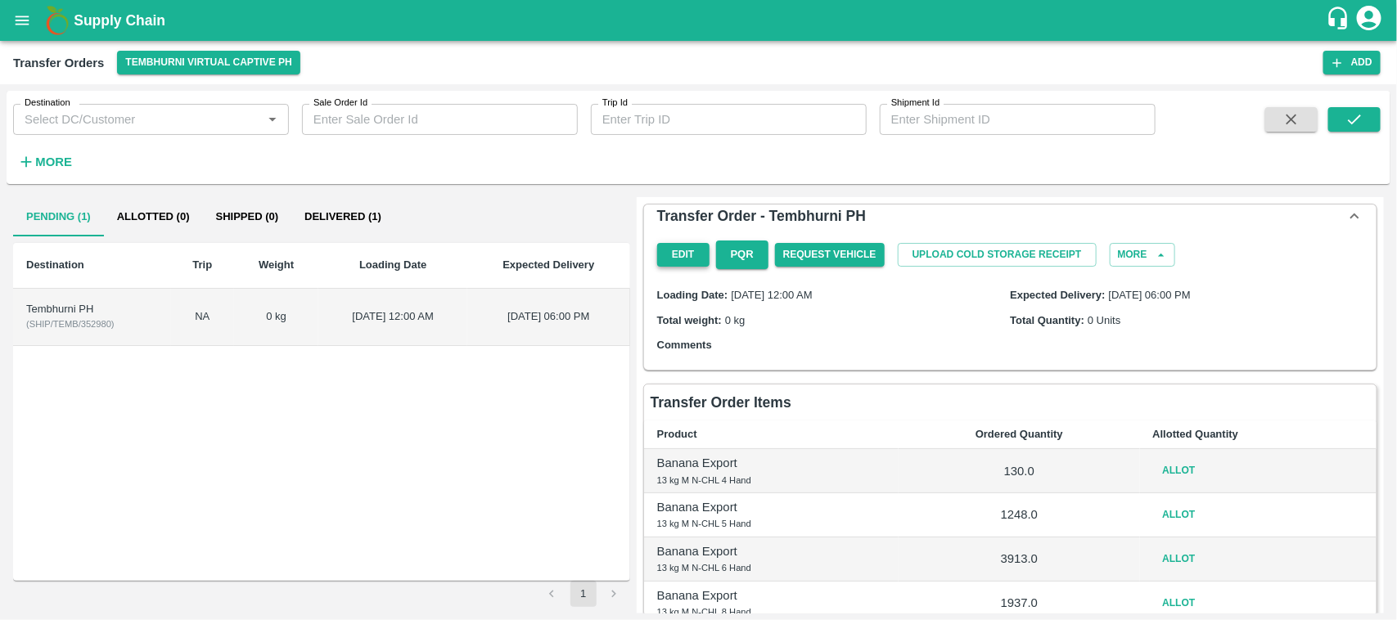
click at [676, 254] on button "Edit" at bounding box center [683, 255] width 52 height 24
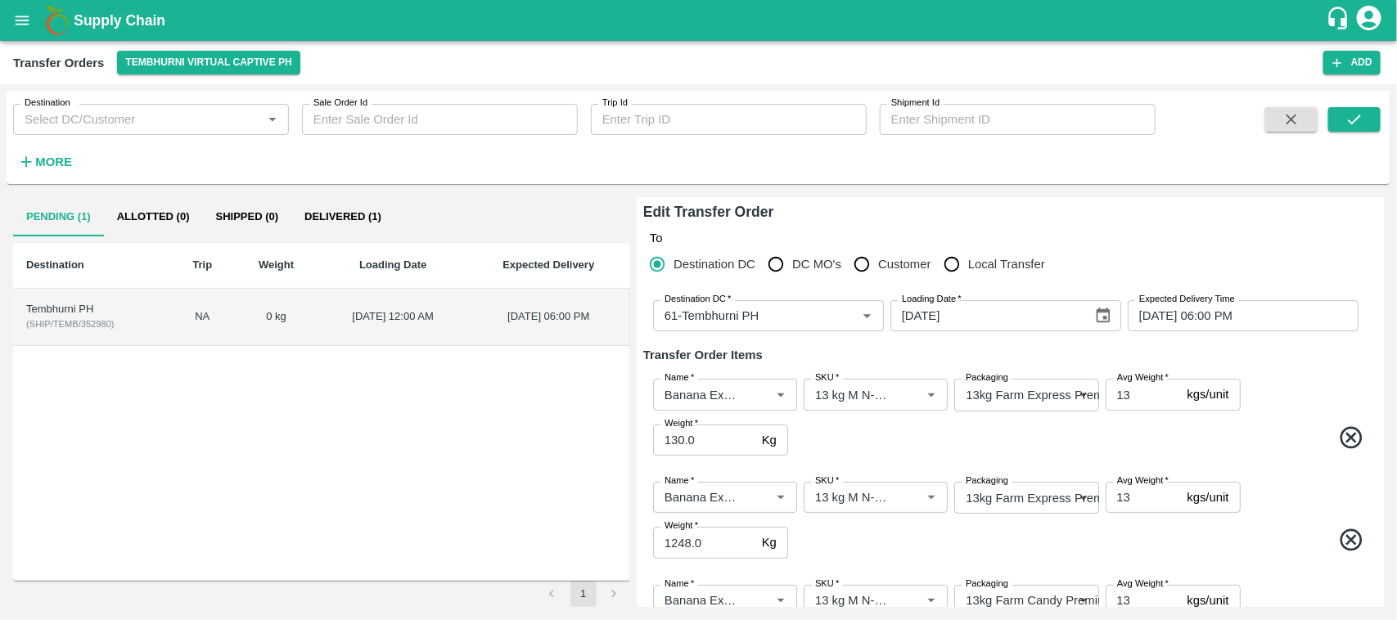
scroll to position [312, 0]
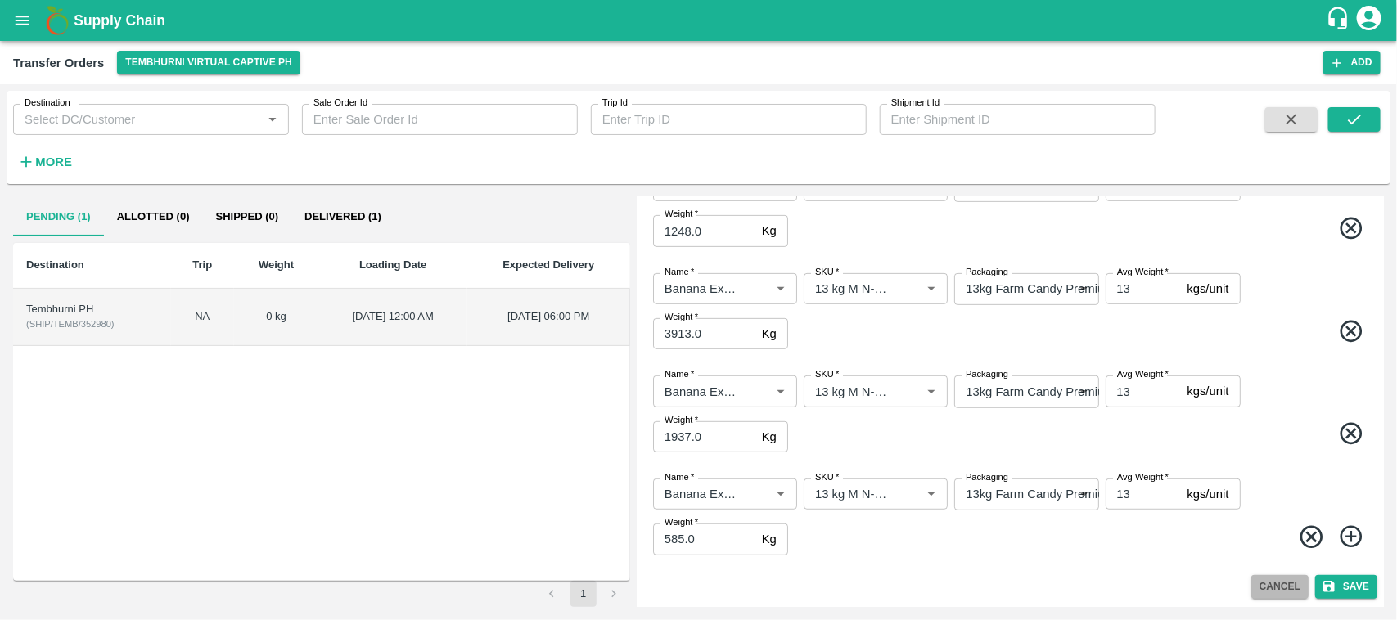
click at [1270, 583] on button "Cancel" at bounding box center [1280, 587] width 57 height 24
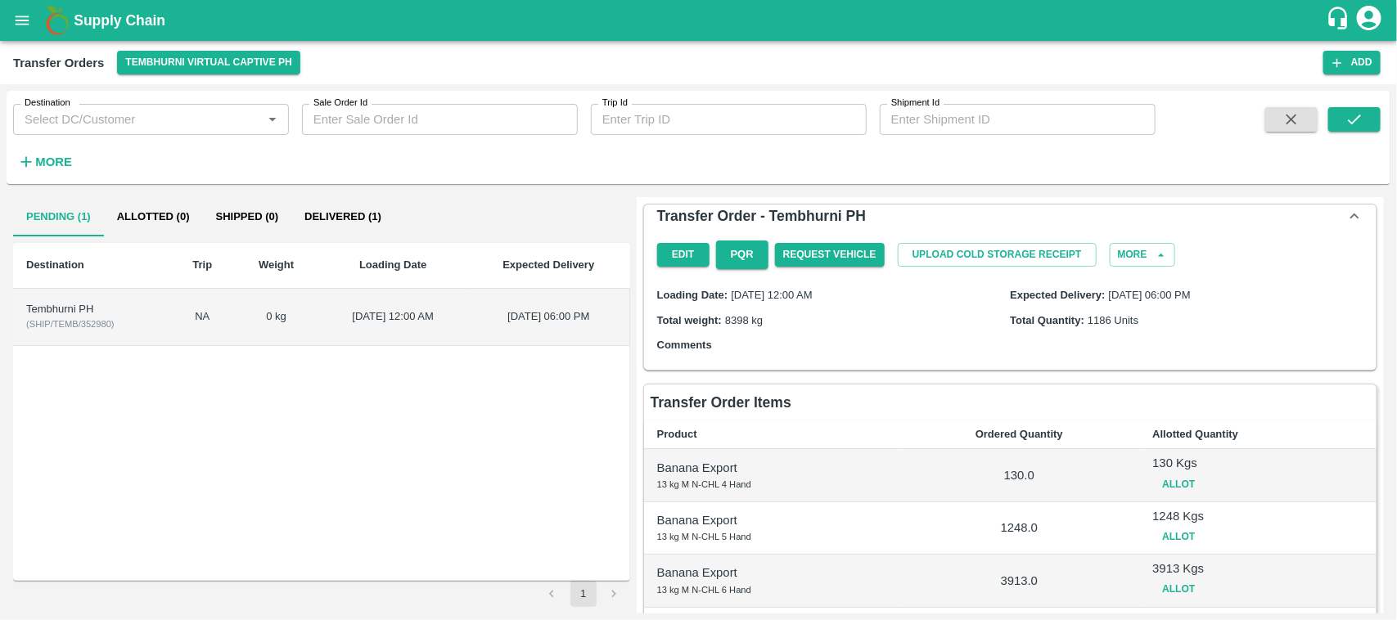
click at [1172, 489] on button "Allot" at bounding box center [1179, 485] width 52 height 24
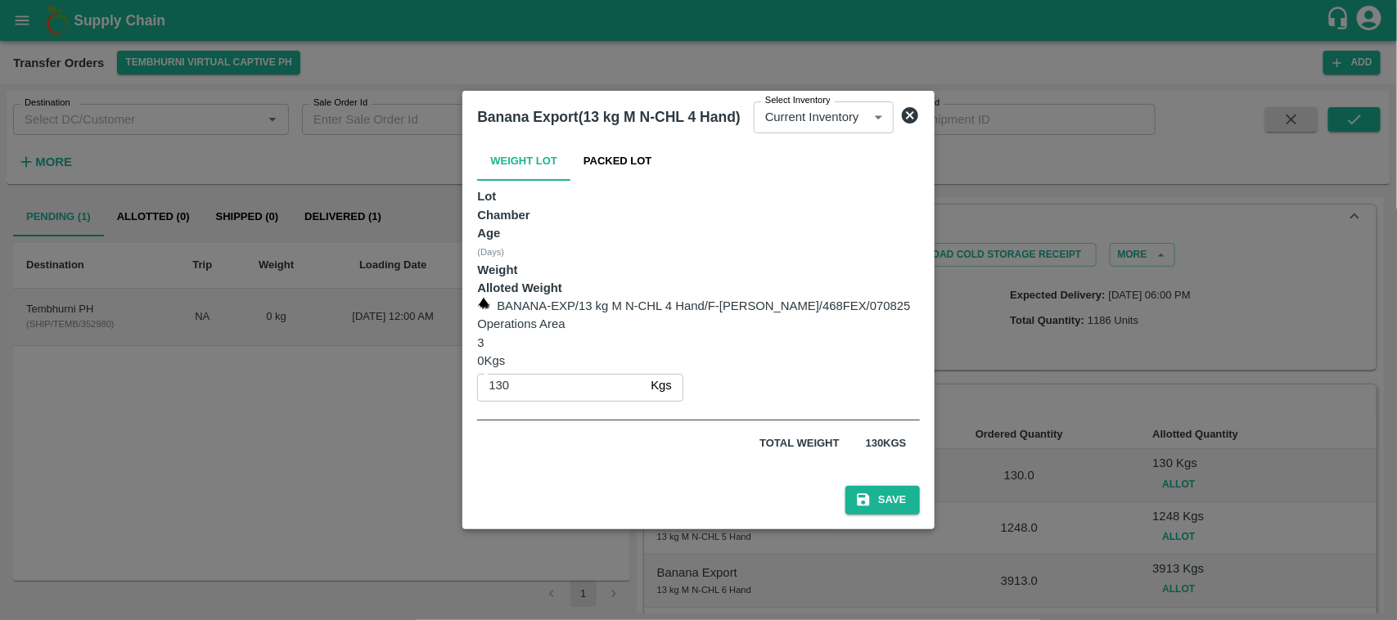
click at [920, 125] on icon at bounding box center [910, 116] width 20 height 20
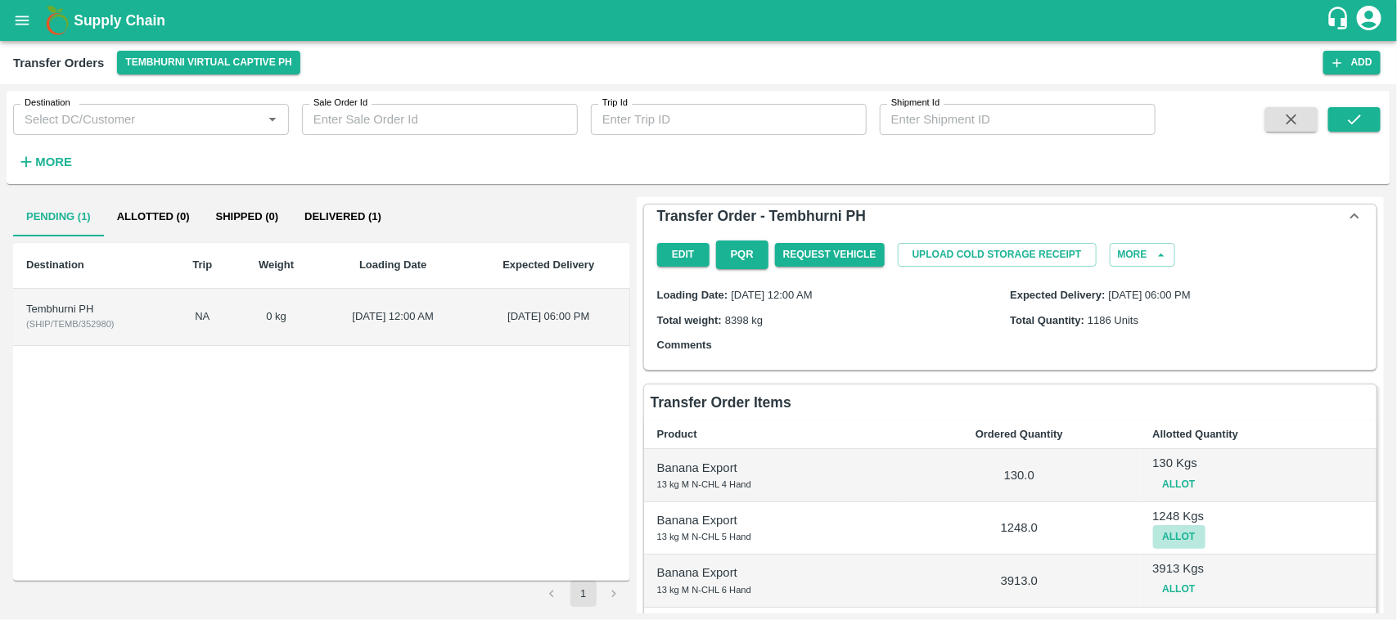
click at [1179, 537] on button "Allot" at bounding box center [1179, 538] width 52 height 24
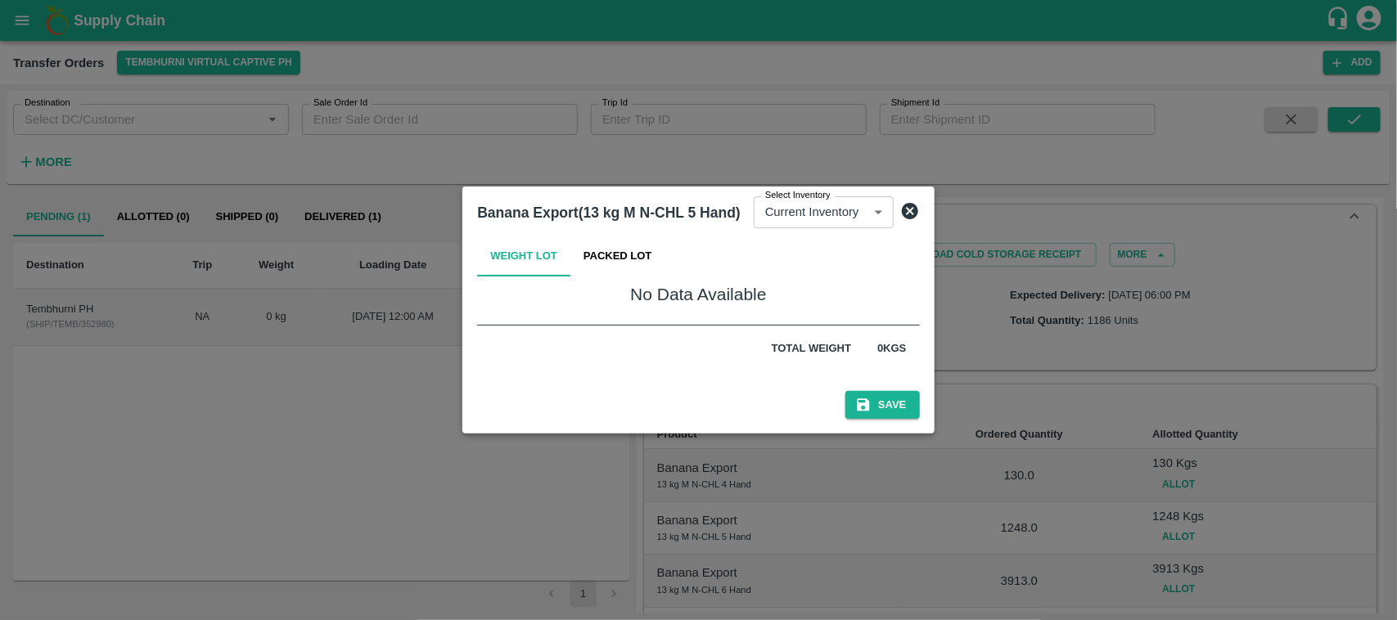
click at [909, 211] on icon at bounding box center [910, 211] width 16 height 16
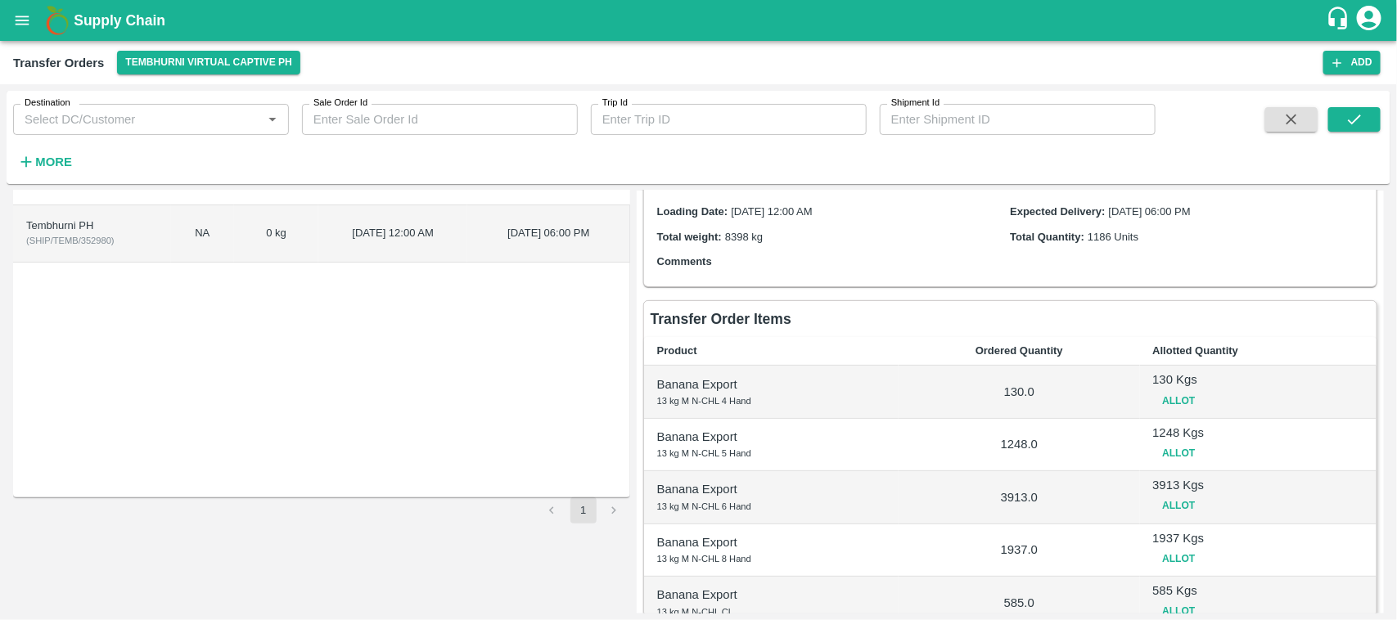
scroll to position [84, 0]
click at [1176, 457] on button "Allot" at bounding box center [1179, 453] width 52 height 24
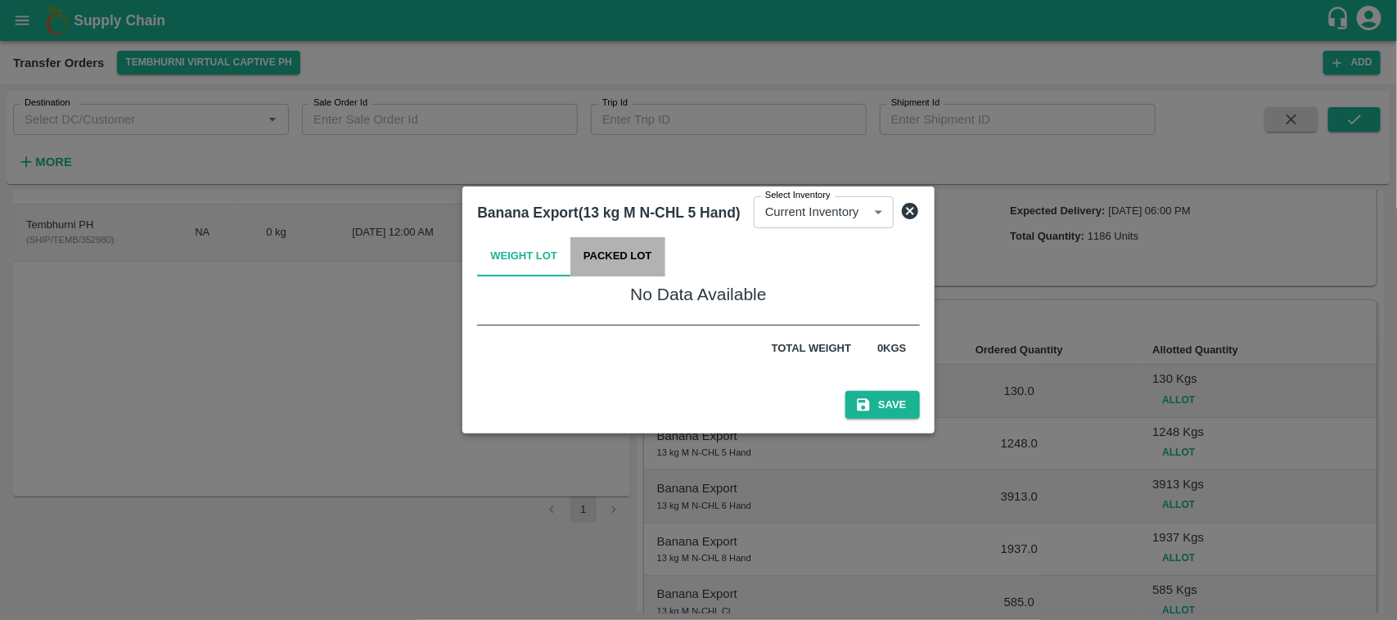
click at [622, 256] on button "Packed Lot" at bounding box center [618, 256] width 95 height 39
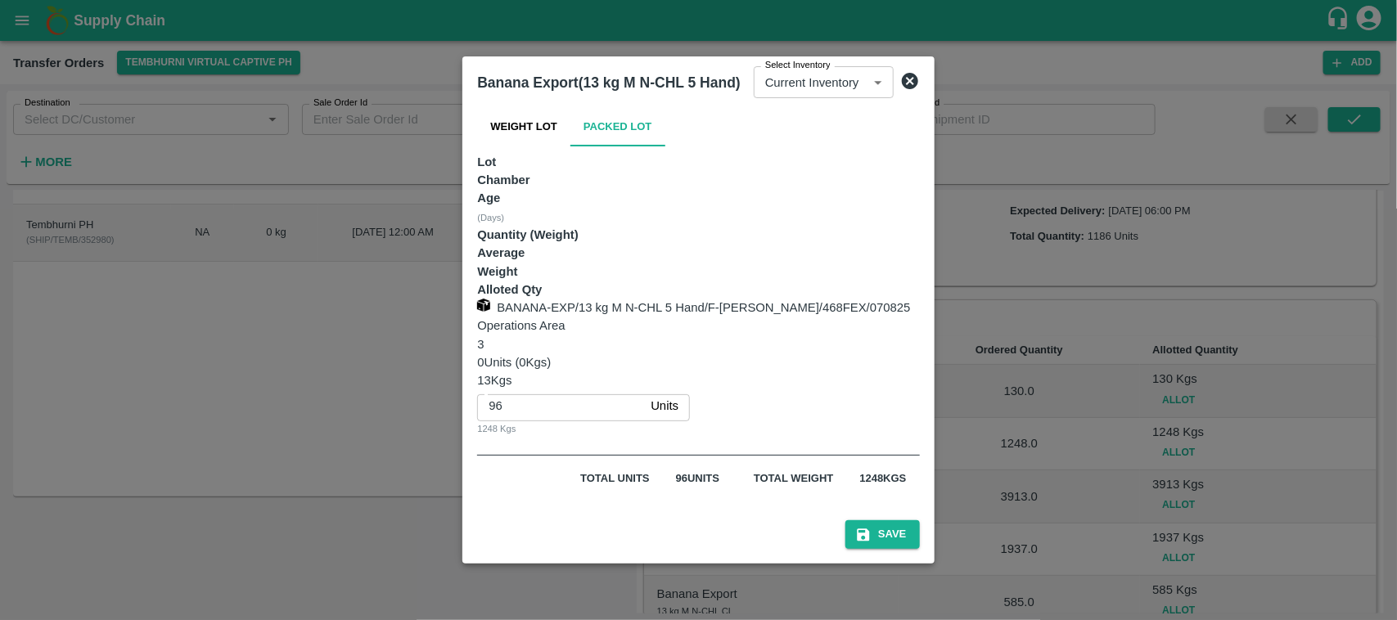
click at [918, 89] on icon at bounding box center [910, 81] width 16 height 16
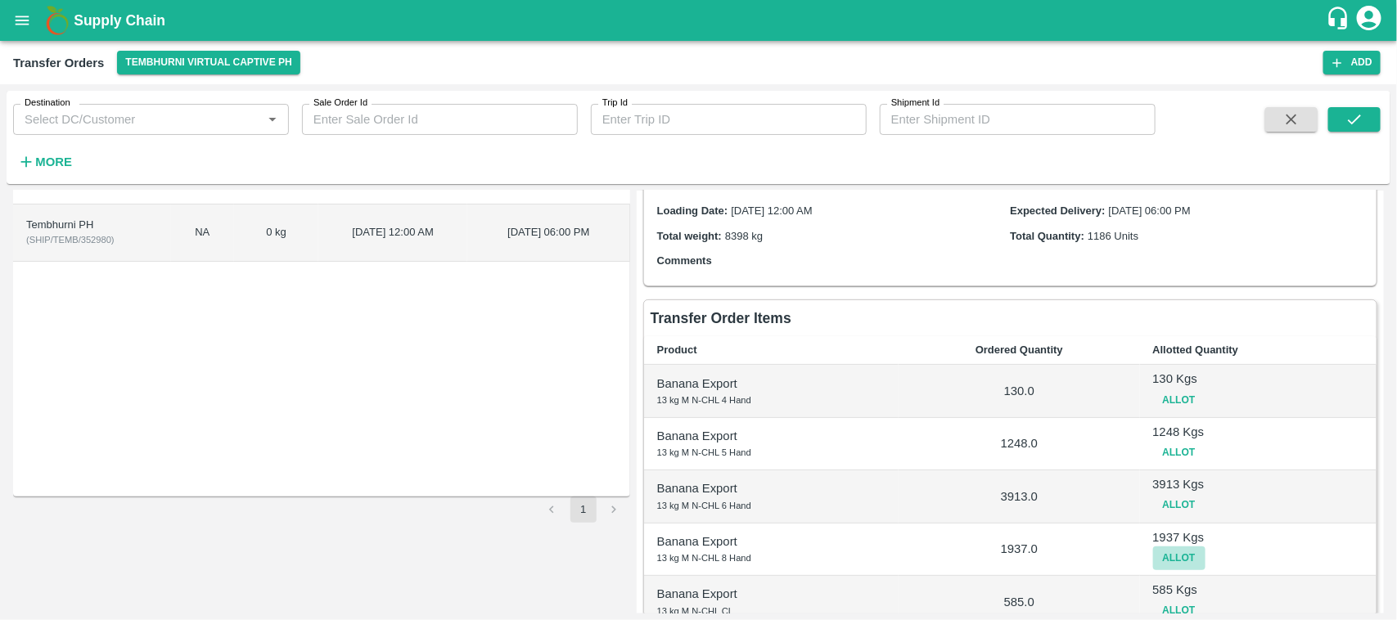
click at [1176, 558] on button "Allot" at bounding box center [1179, 559] width 52 height 24
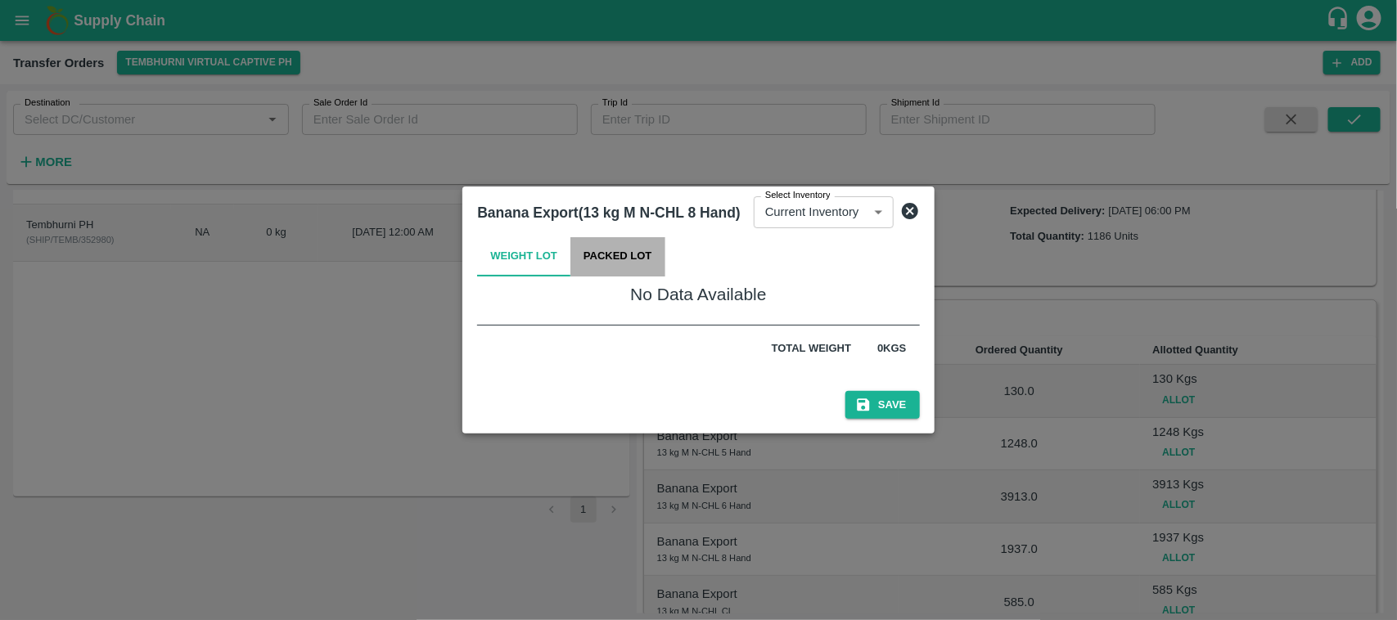
click at [632, 250] on button "Packed Lot" at bounding box center [618, 256] width 95 height 39
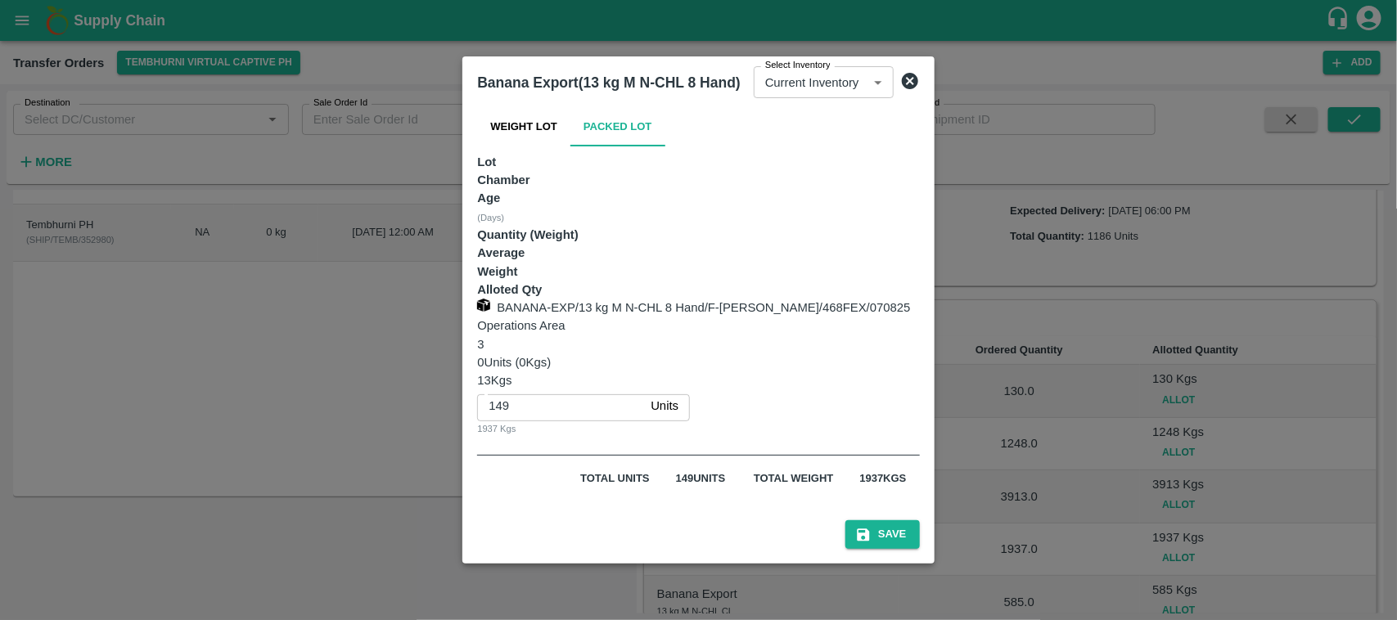
click at [918, 89] on icon at bounding box center [910, 81] width 16 height 16
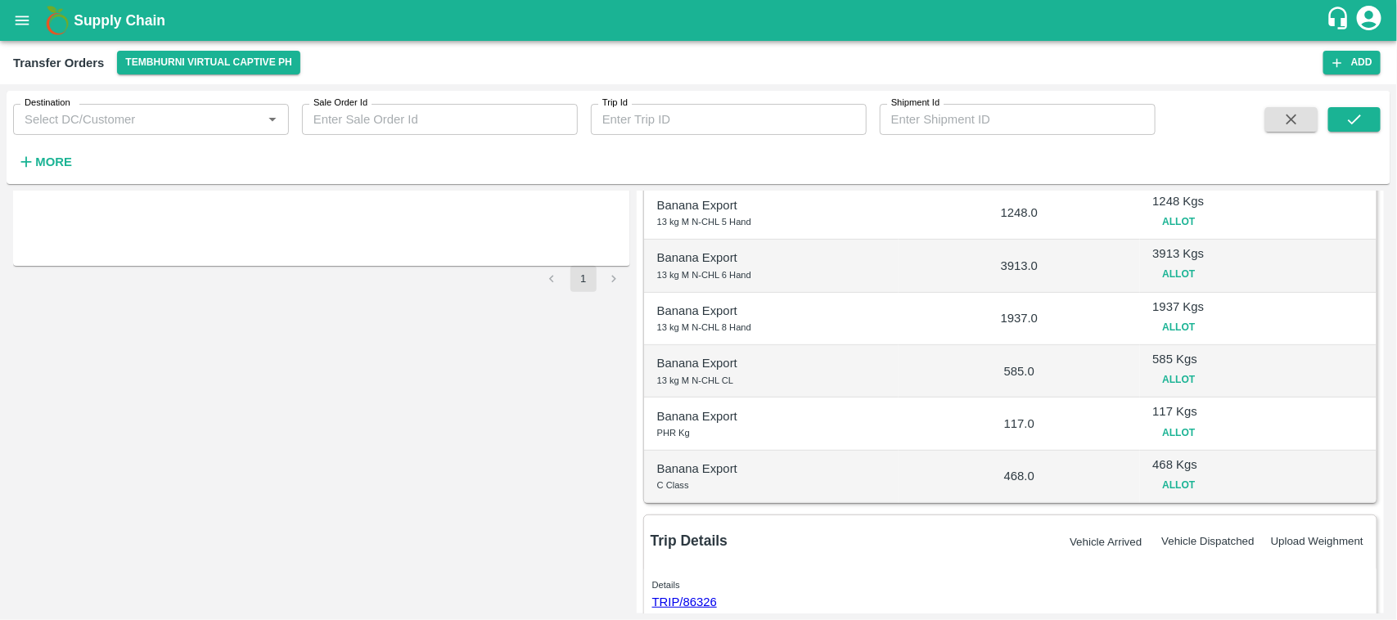
scroll to position [427, 0]
